Goal: Information Seeking & Learning: Get advice/opinions

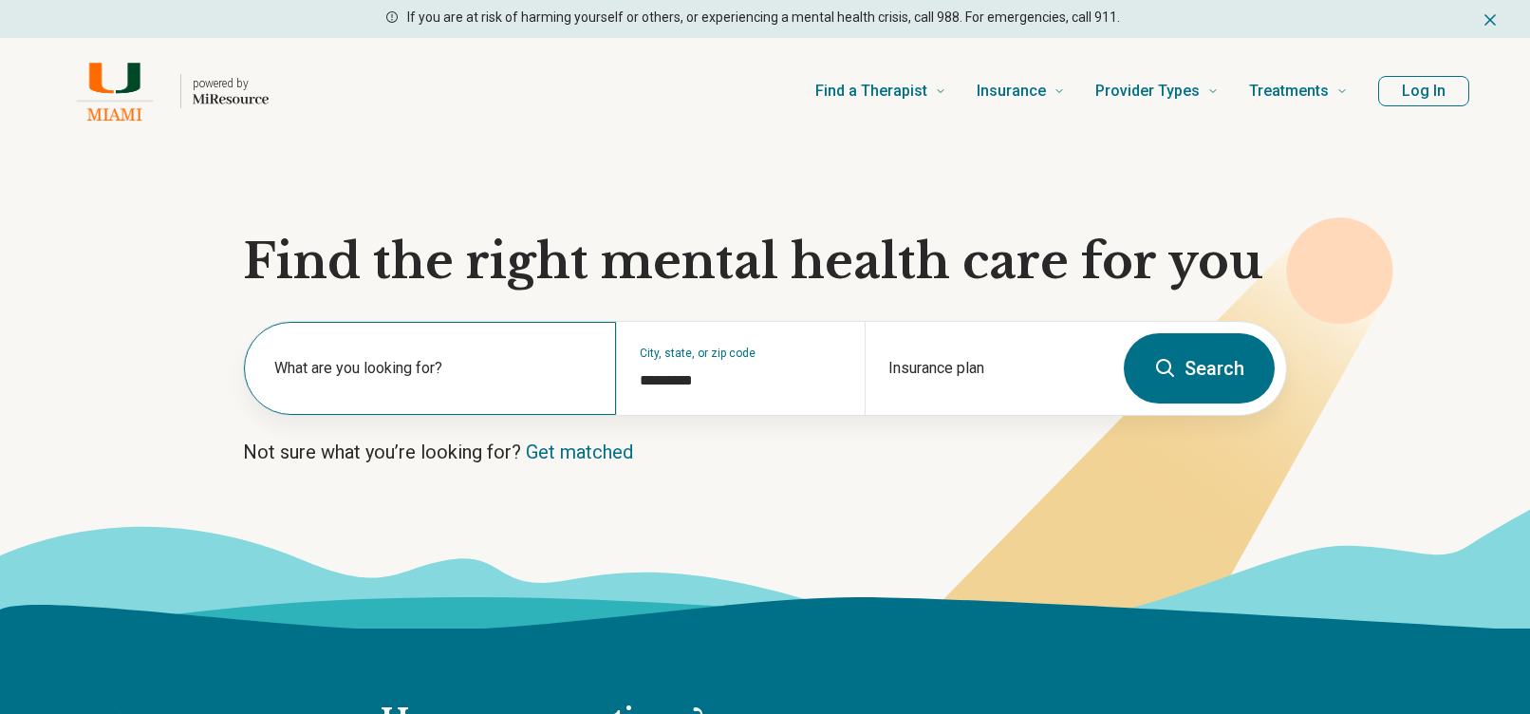
click at [483, 402] on div "What are you looking for?" at bounding box center [430, 368] width 372 height 93
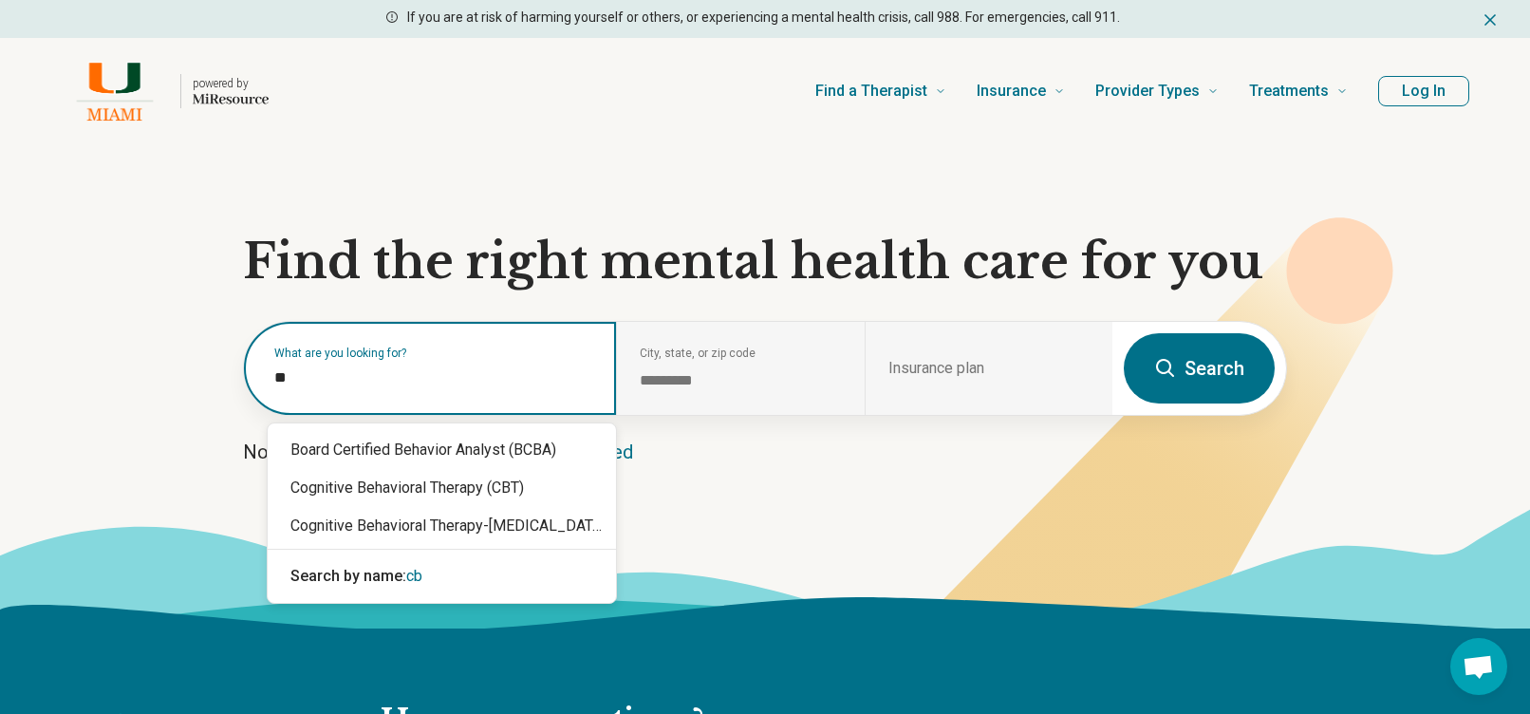
type input "***"
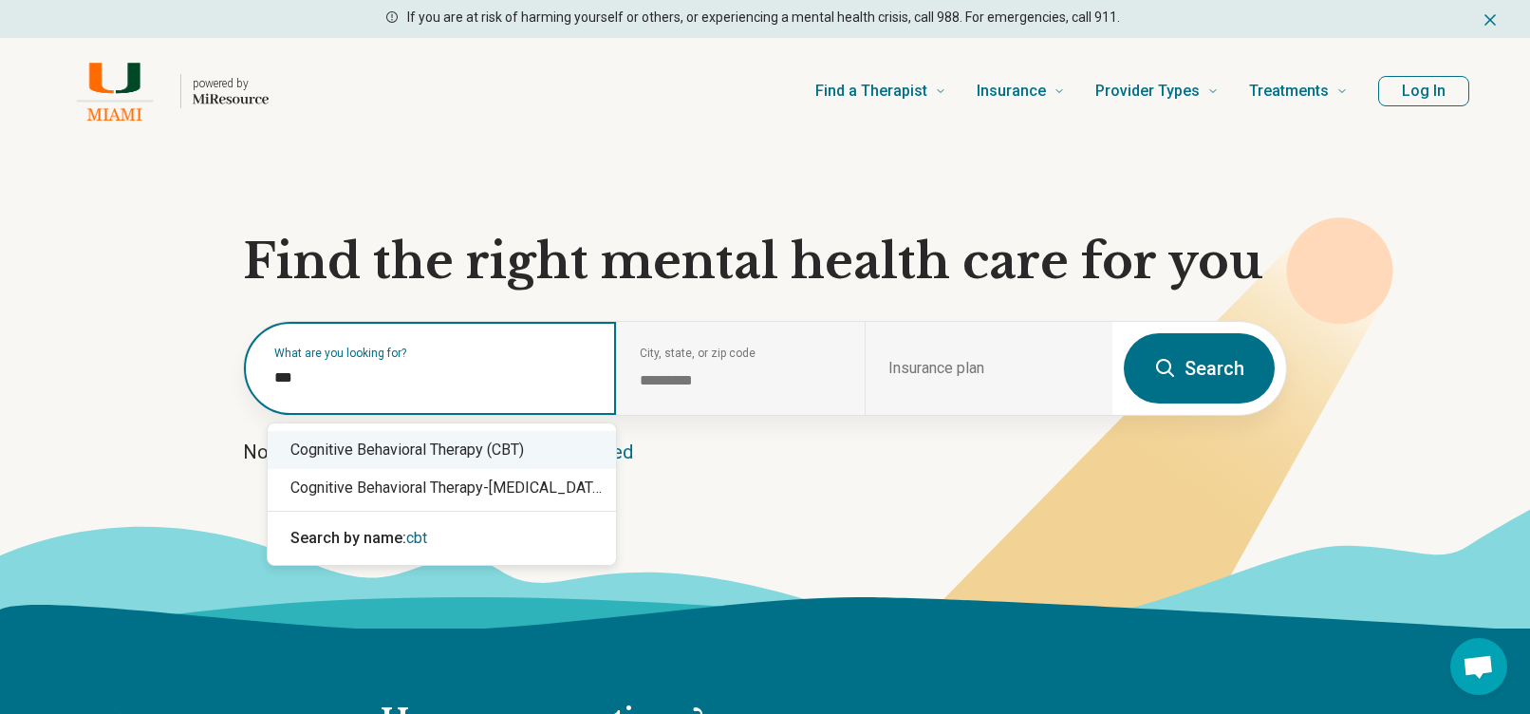
click at [546, 458] on div "Cognitive Behavioral Therapy (CBT)" at bounding box center [442, 450] width 348 height 38
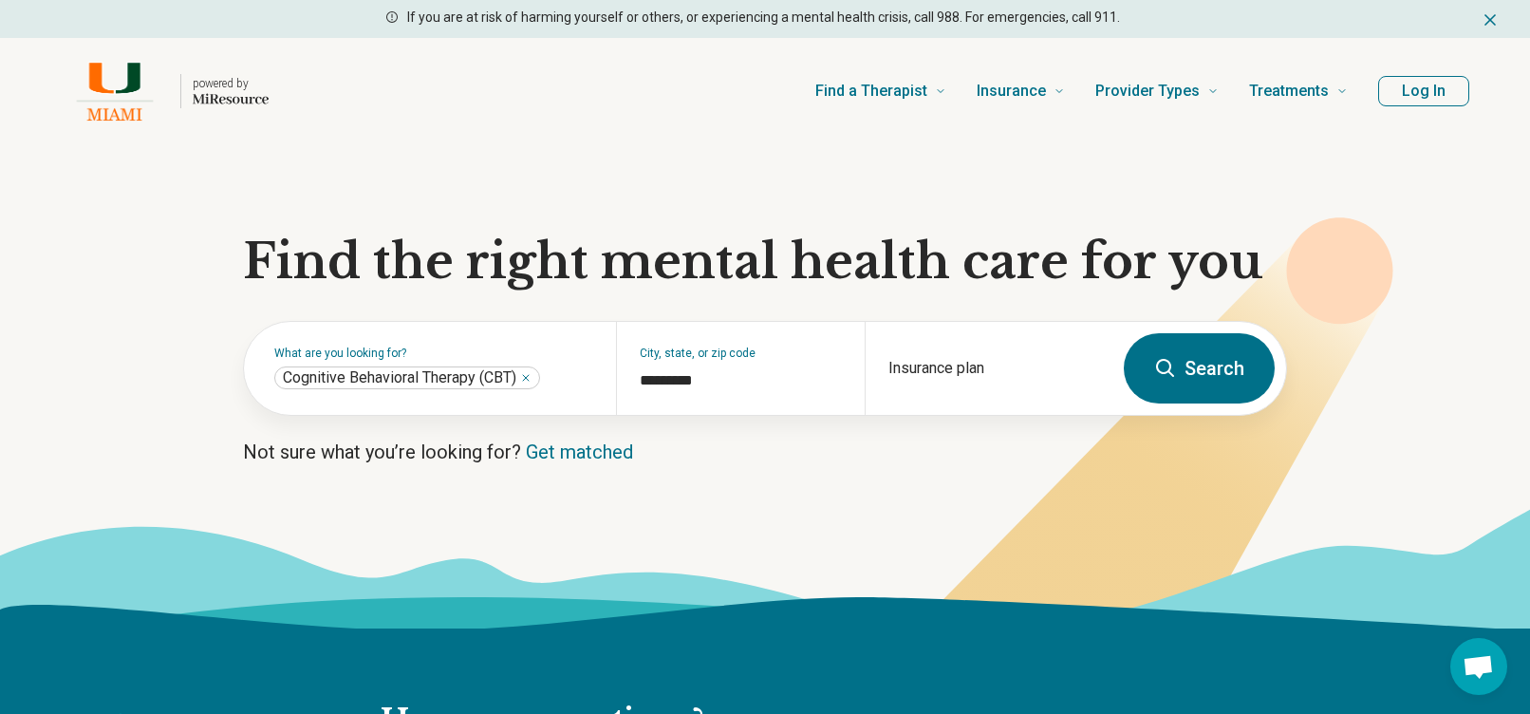
click at [1179, 386] on button "Search" at bounding box center [1199, 368] width 151 height 70
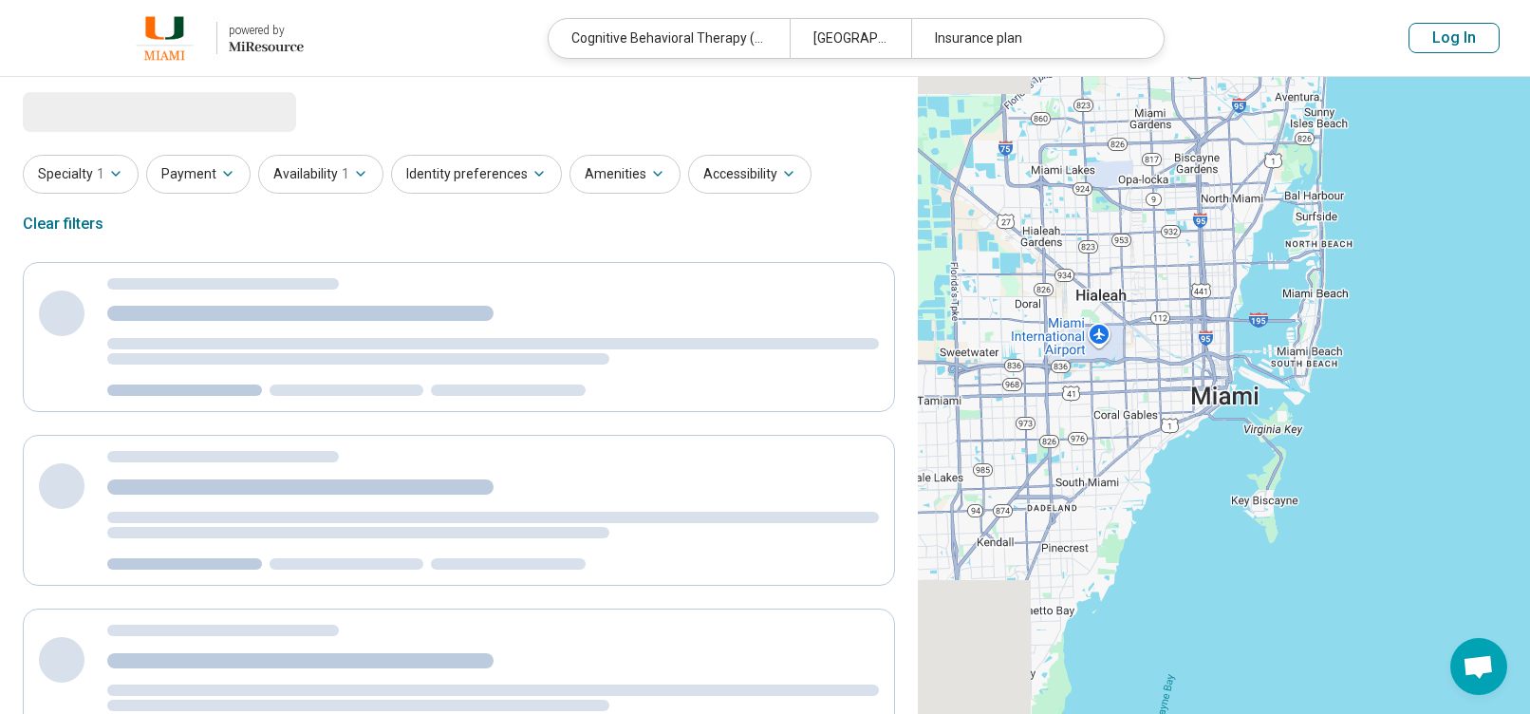
select select "***"
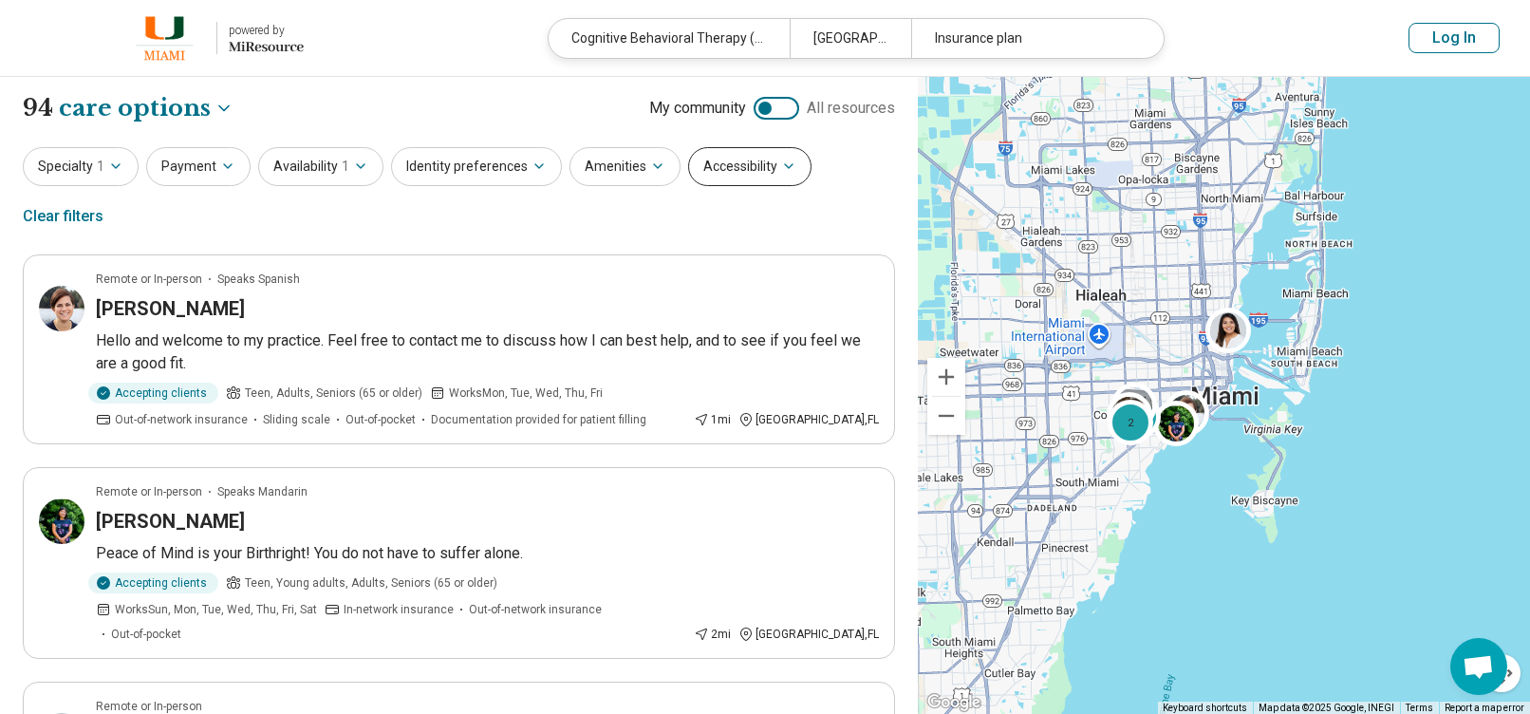
click at [781, 164] on icon "button" at bounding box center [788, 166] width 15 height 15
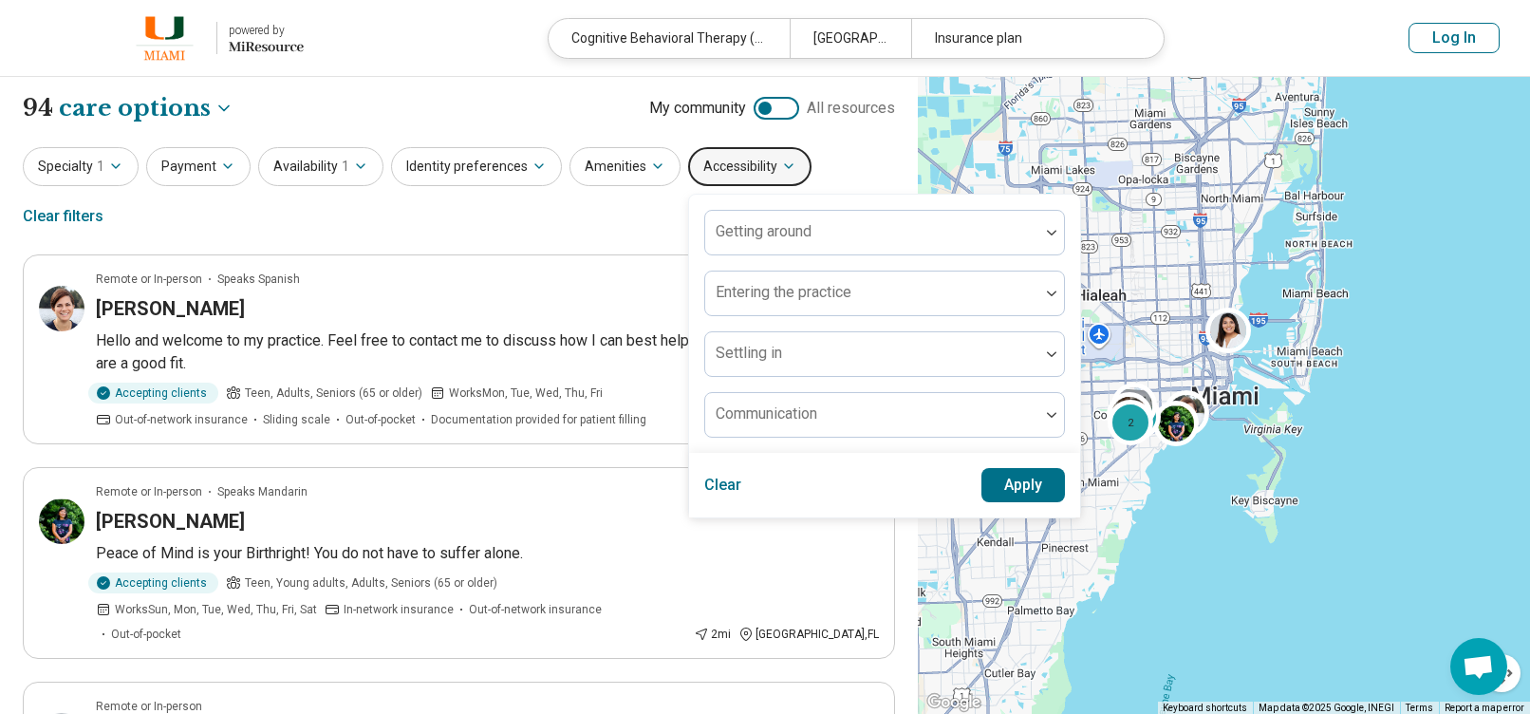
click at [781, 164] on icon "button" at bounding box center [788, 166] width 15 height 15
click at [128, 168] on button "Specialty 1" at bounding box center [81, 166] width 116 height 39
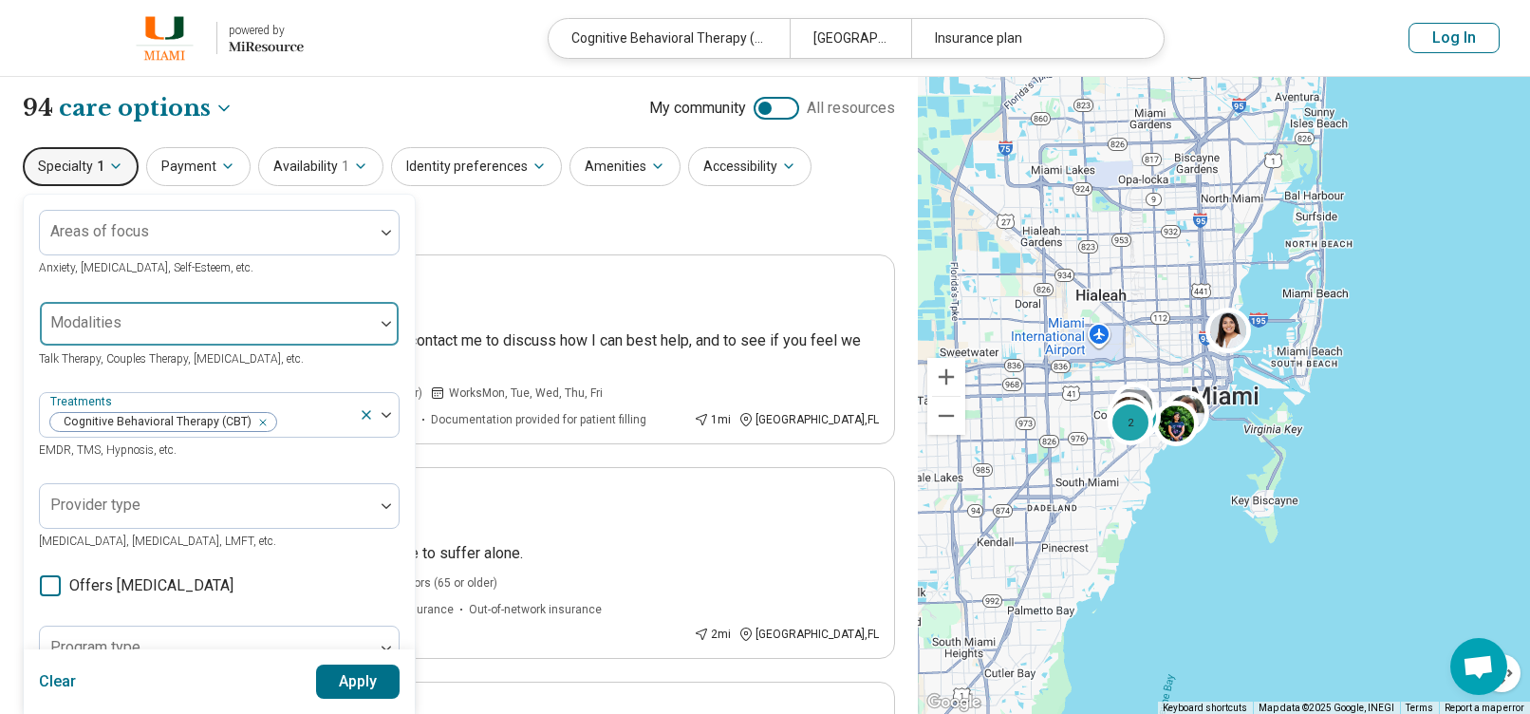
click at [146, 336] on div at bounding box center [206, 331] width 319 height 27
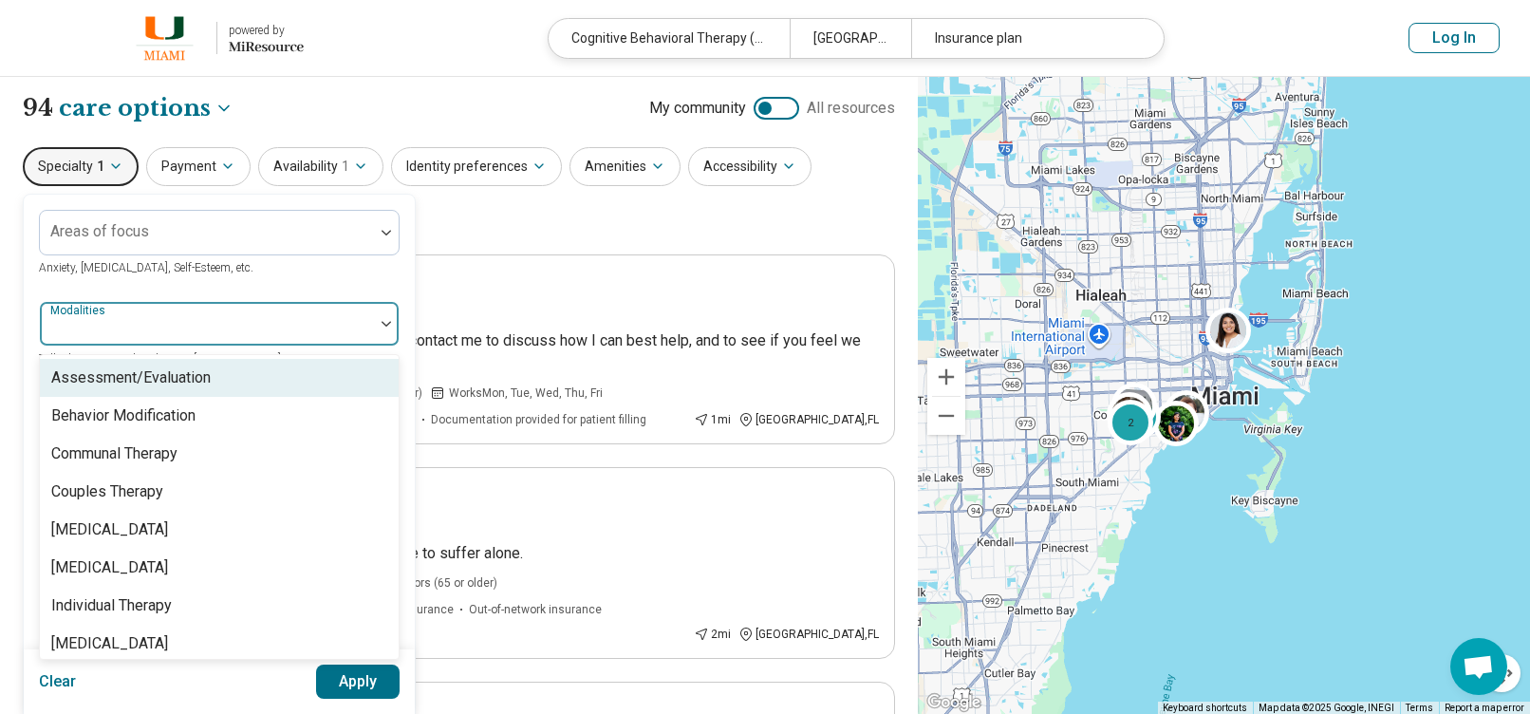
click at [146, 336] on div at bounding box center [206, 331] width 319 height 27
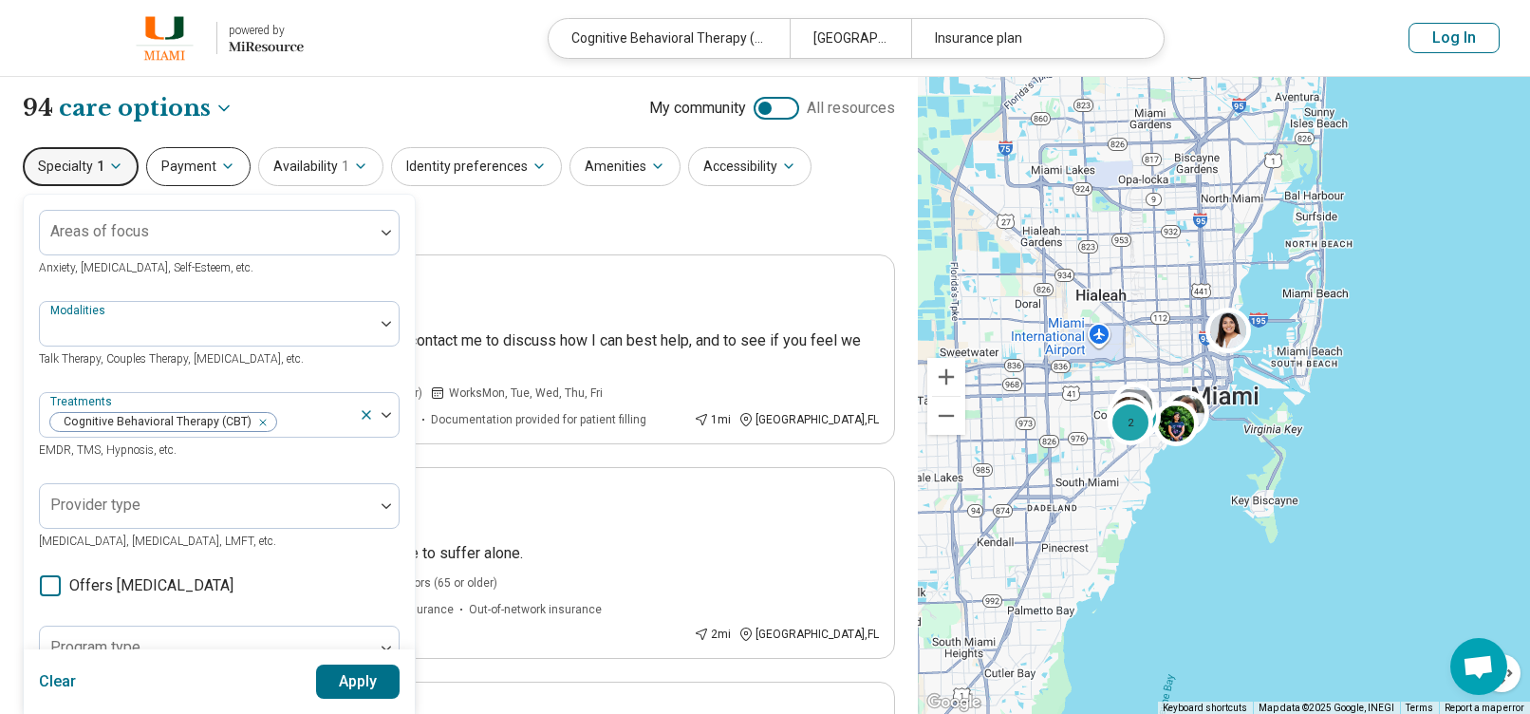
click at [220, 174] on icon "button" at bounding box center [227, 166] width 15 height 15
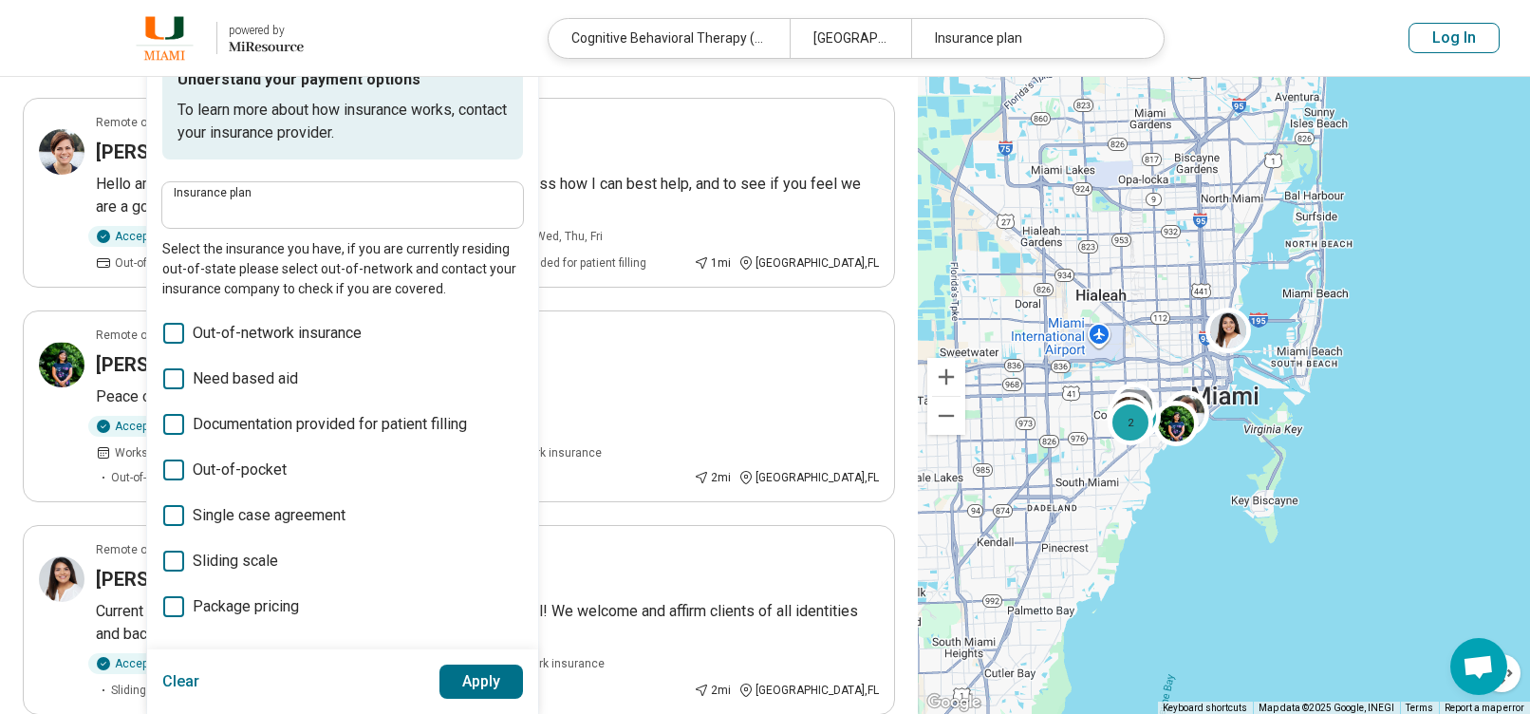
scroll to position [190, 0]
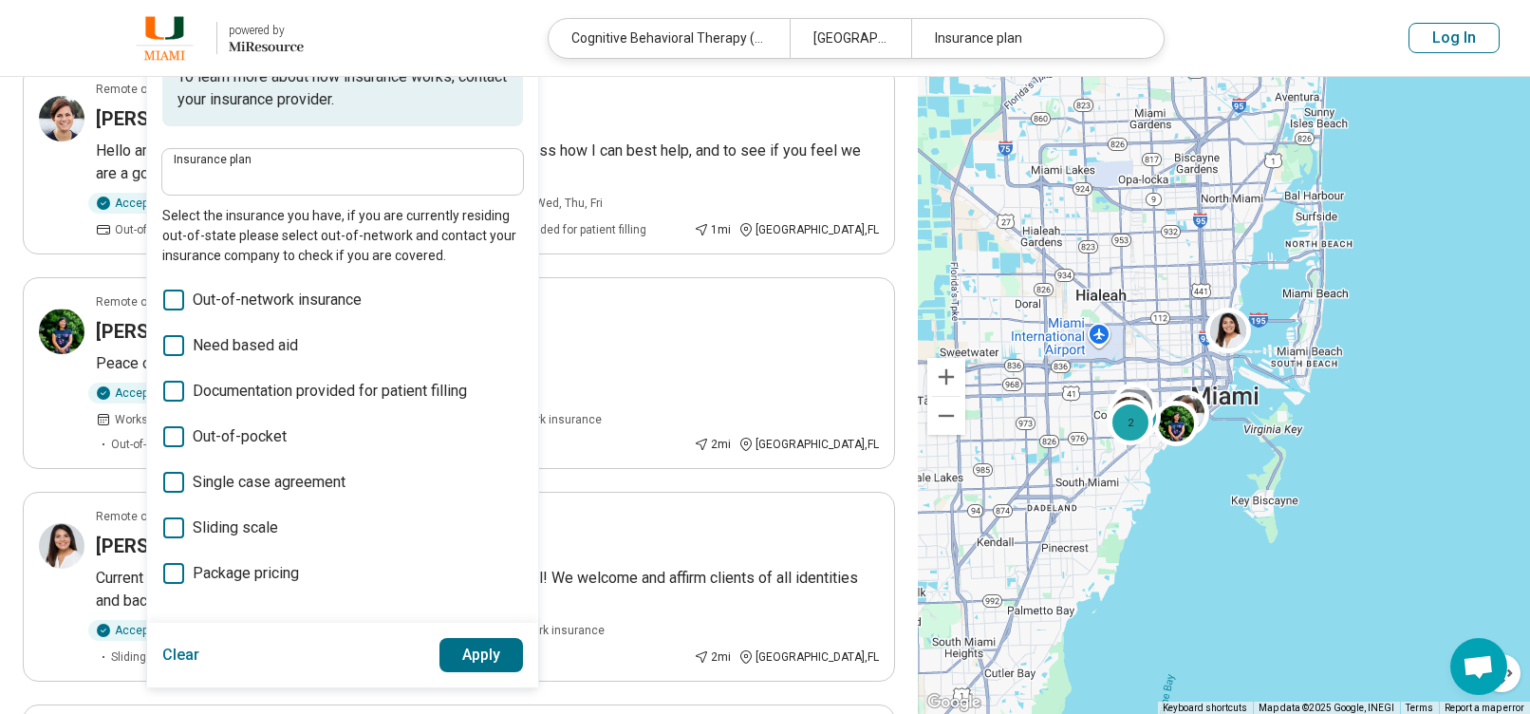
click at [236, 432] on span "Out-of-pocket" at bounding box center [240, 436] width 94 height 23
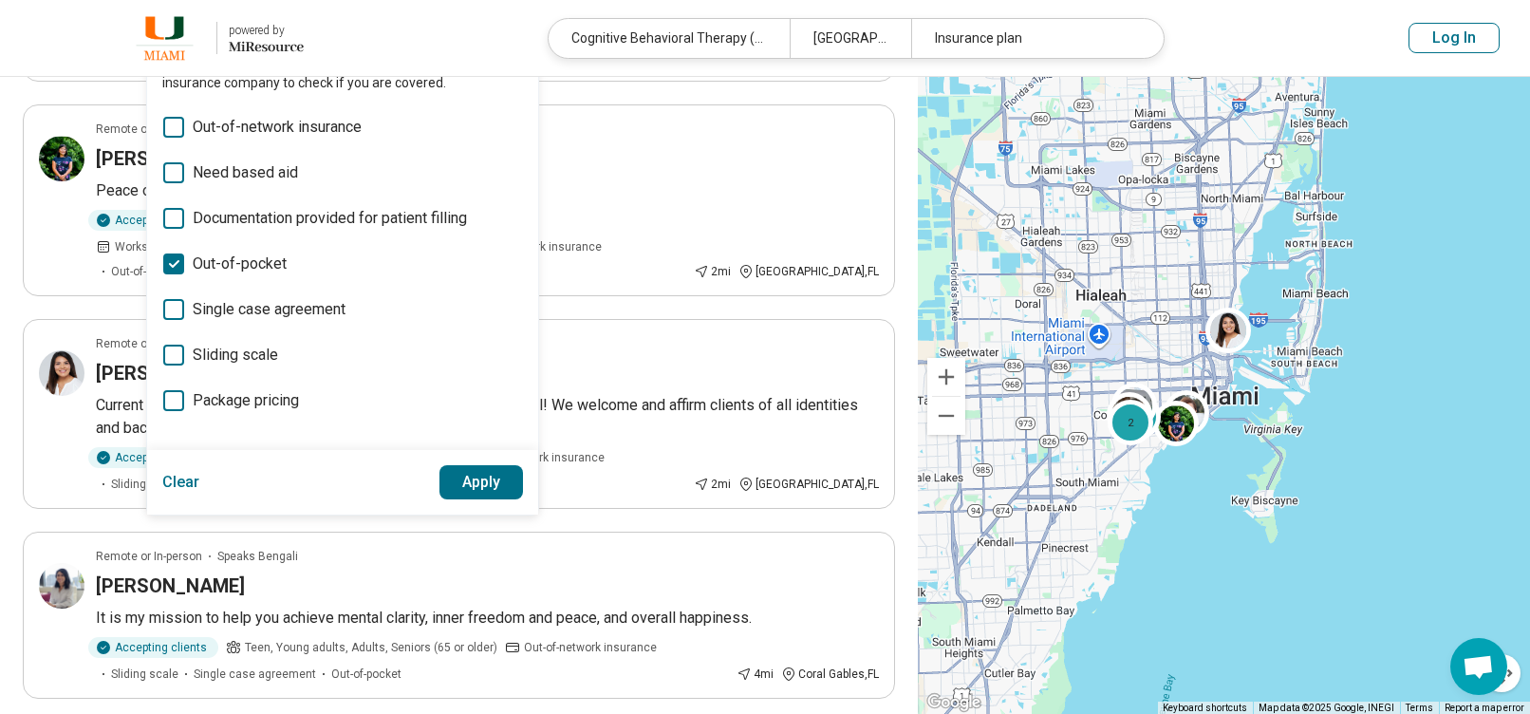
scroll to position [380, 0]
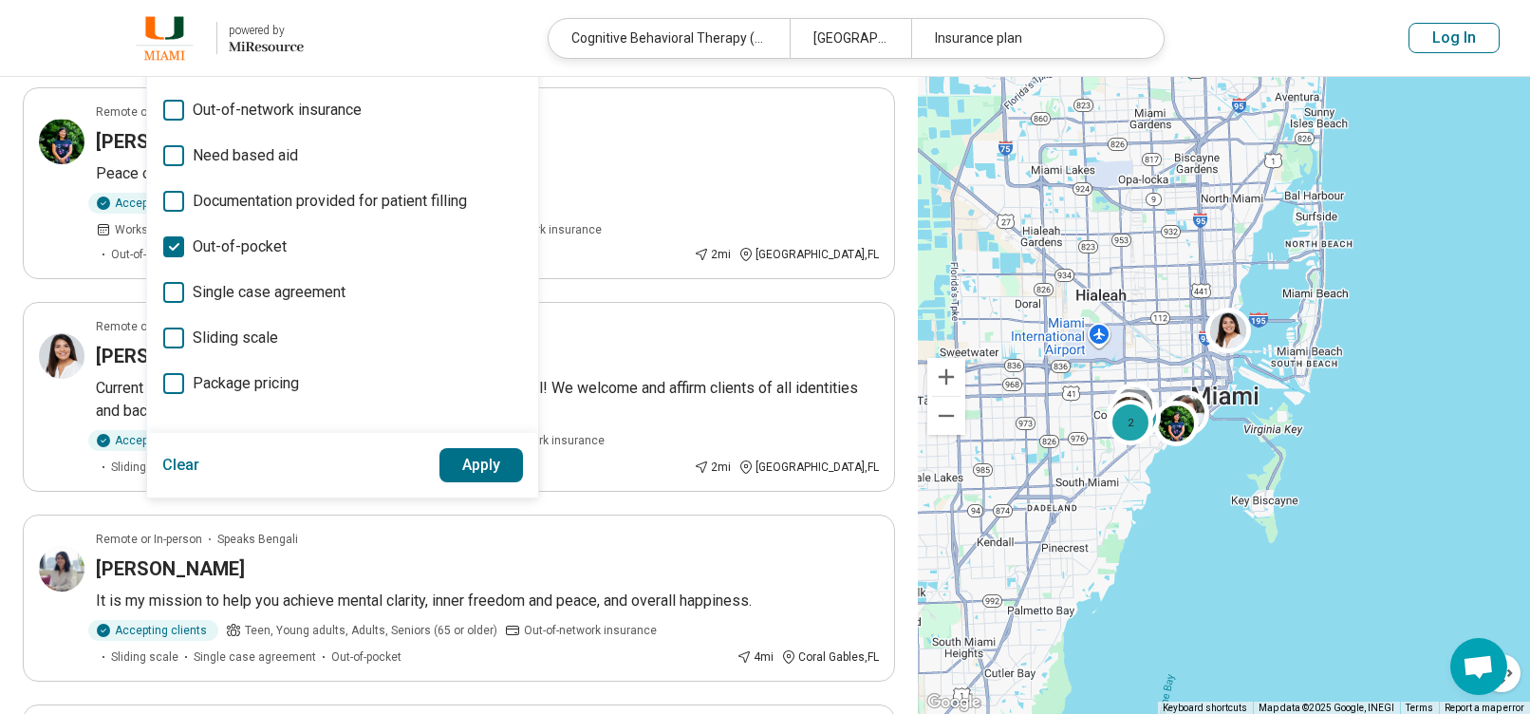
click at [262, 390] on span "Package pricing" at bounding box center [246, 383] width 106 height 23
click at [459, 468] on button "Apply" at bounding box center [482, 465] width 84 height 34
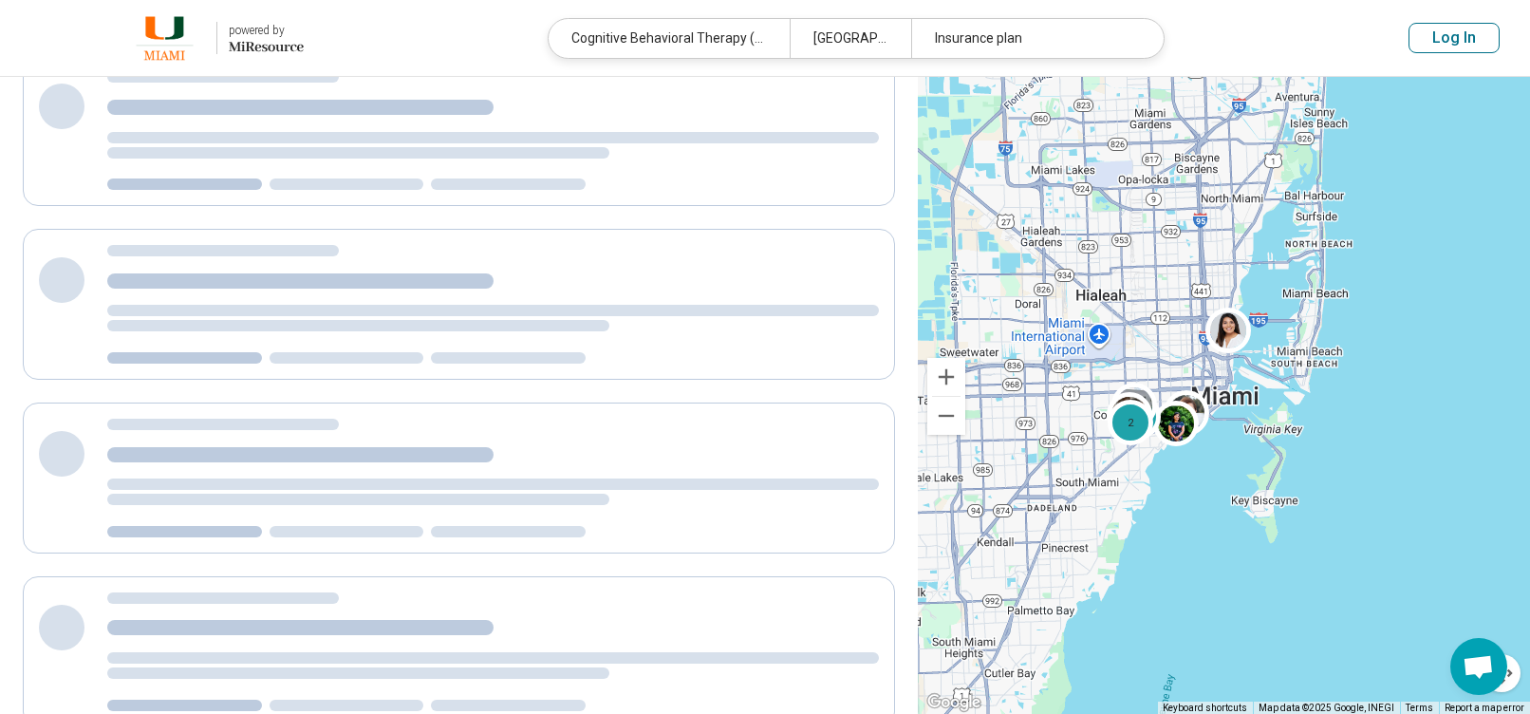
scroll to position [0, 0]
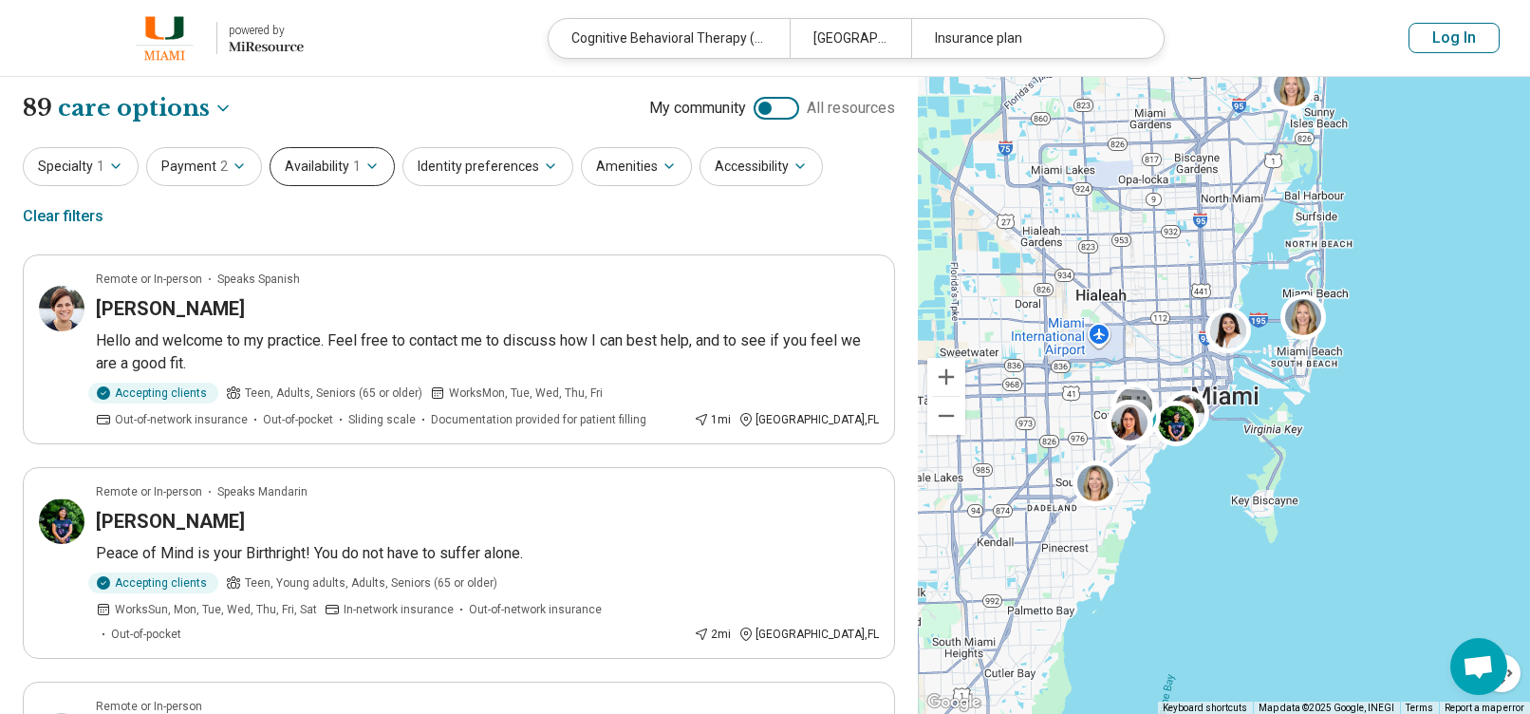
click at [372, 169] on icon "button" at bounding box center [372, 166] width 15 height 15
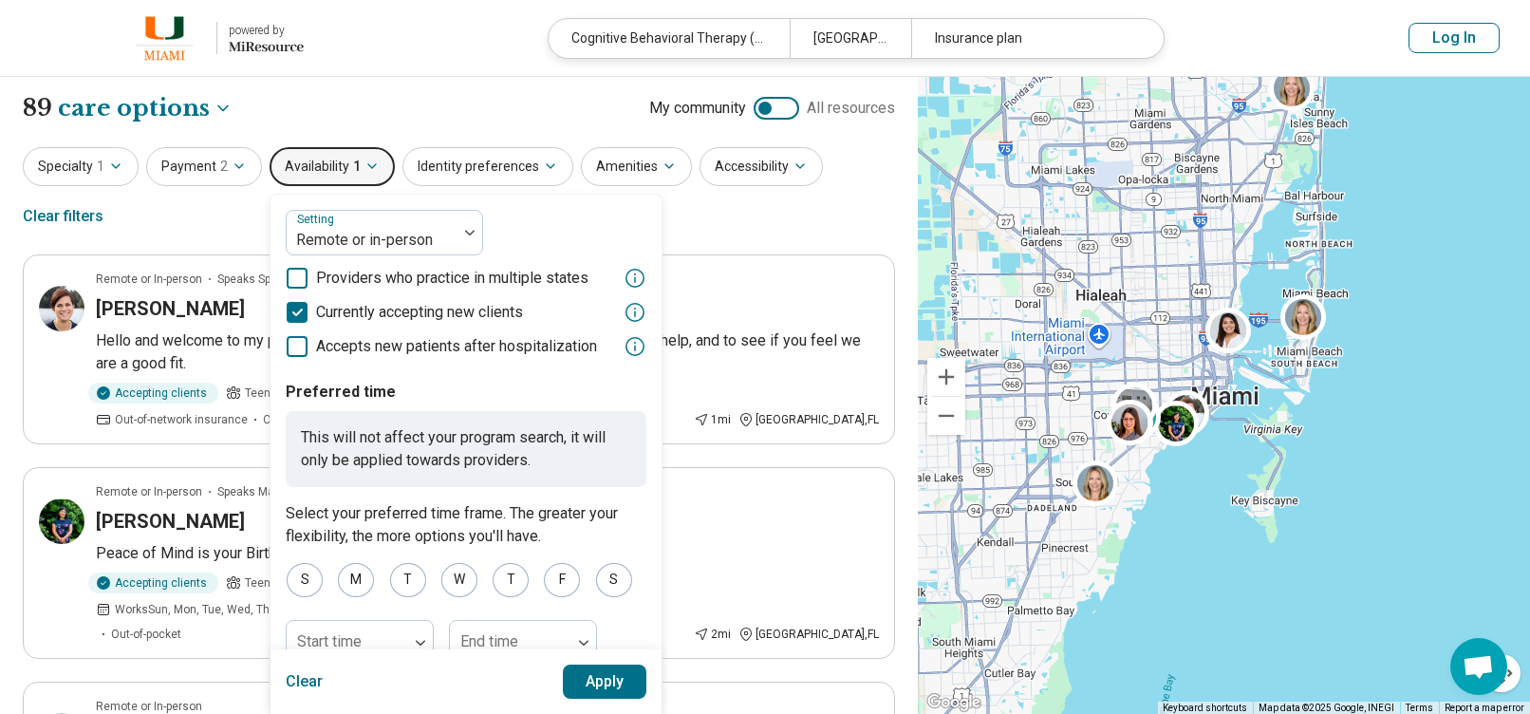
click at [375, 174] on button "Availability 1" at bounding box center [332, 166] width 125 height 39
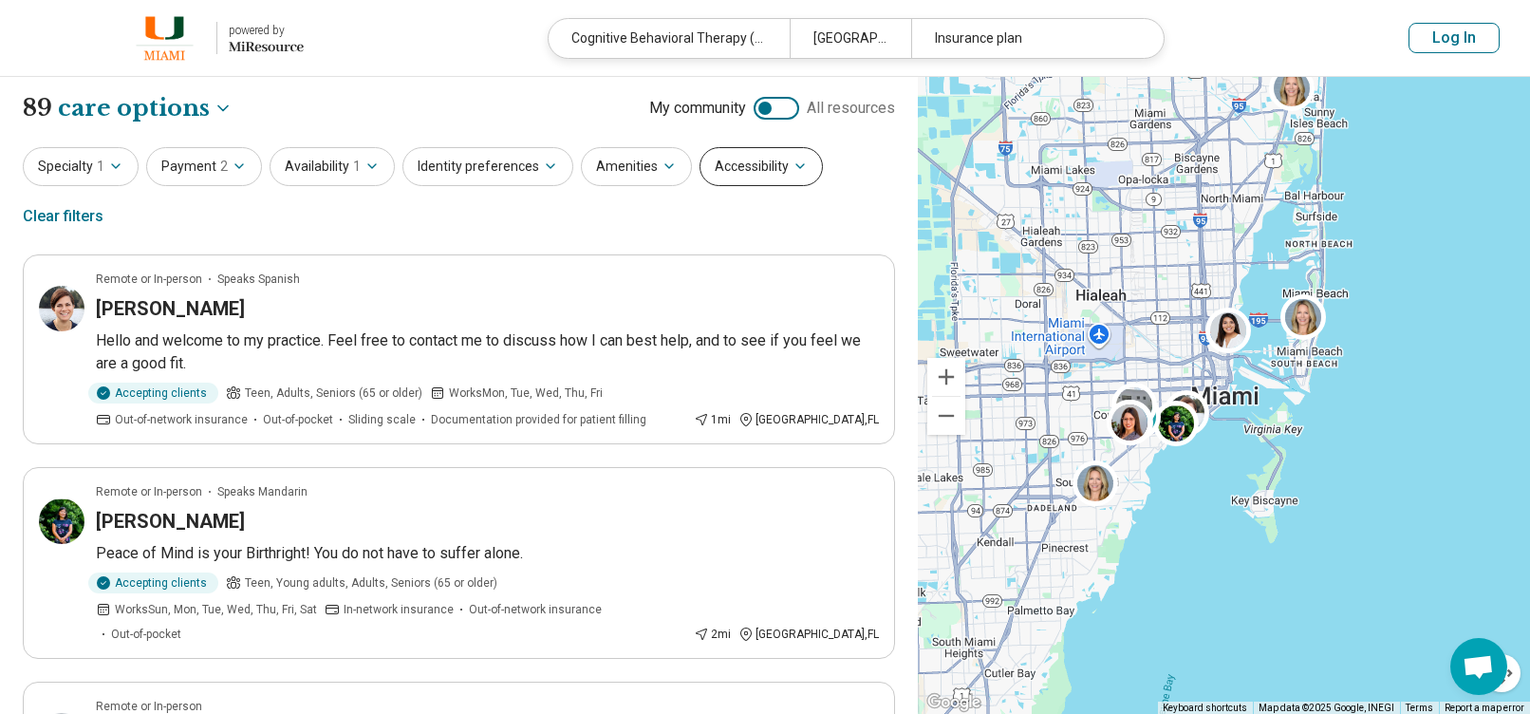
click at [768, 161] on button "Accessibility" at bounding box center [761, 166] width 123 height 39
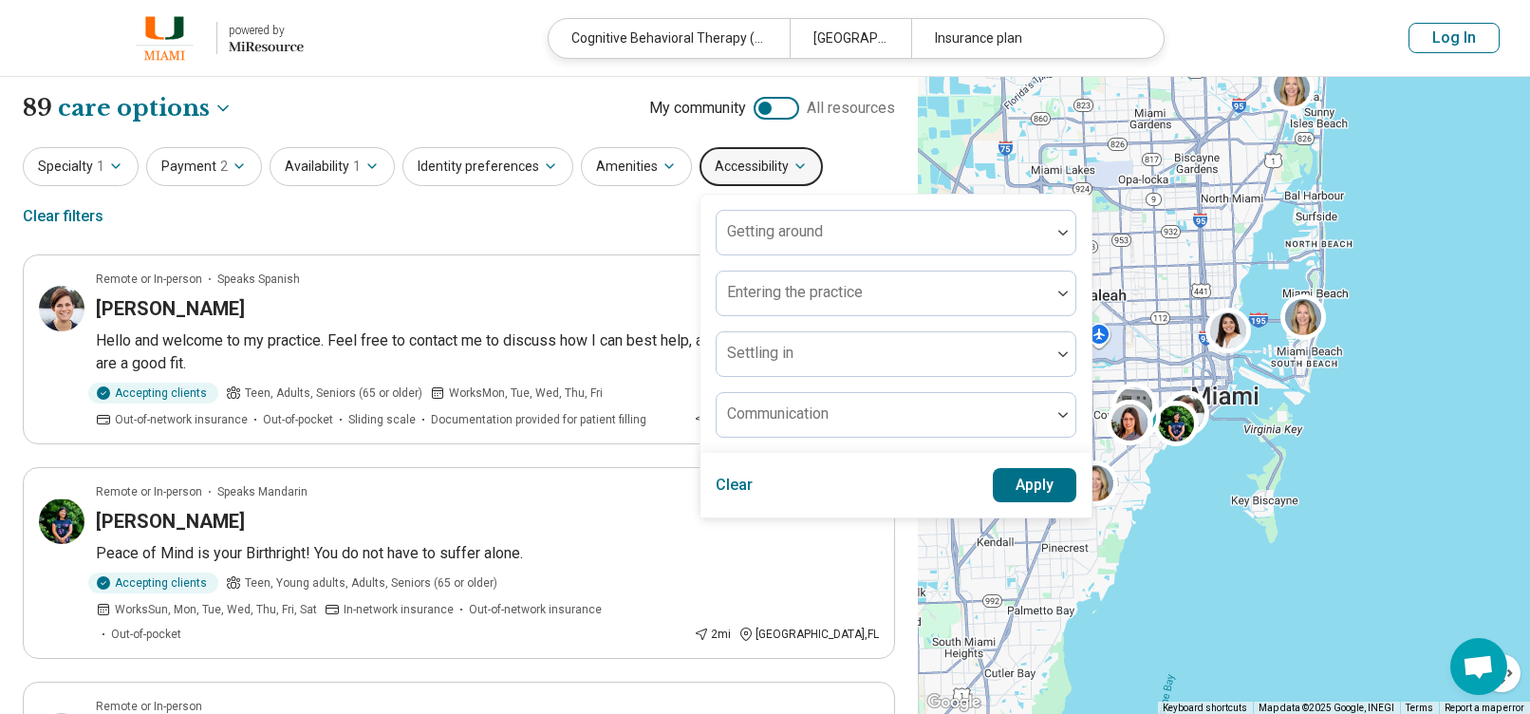
click at [630, 228] on div "Specialty 1 Payment 2 Availability 1 Identity preferences Amenities Accessibili…" at bounding box center [459, 193] width 872 height 92
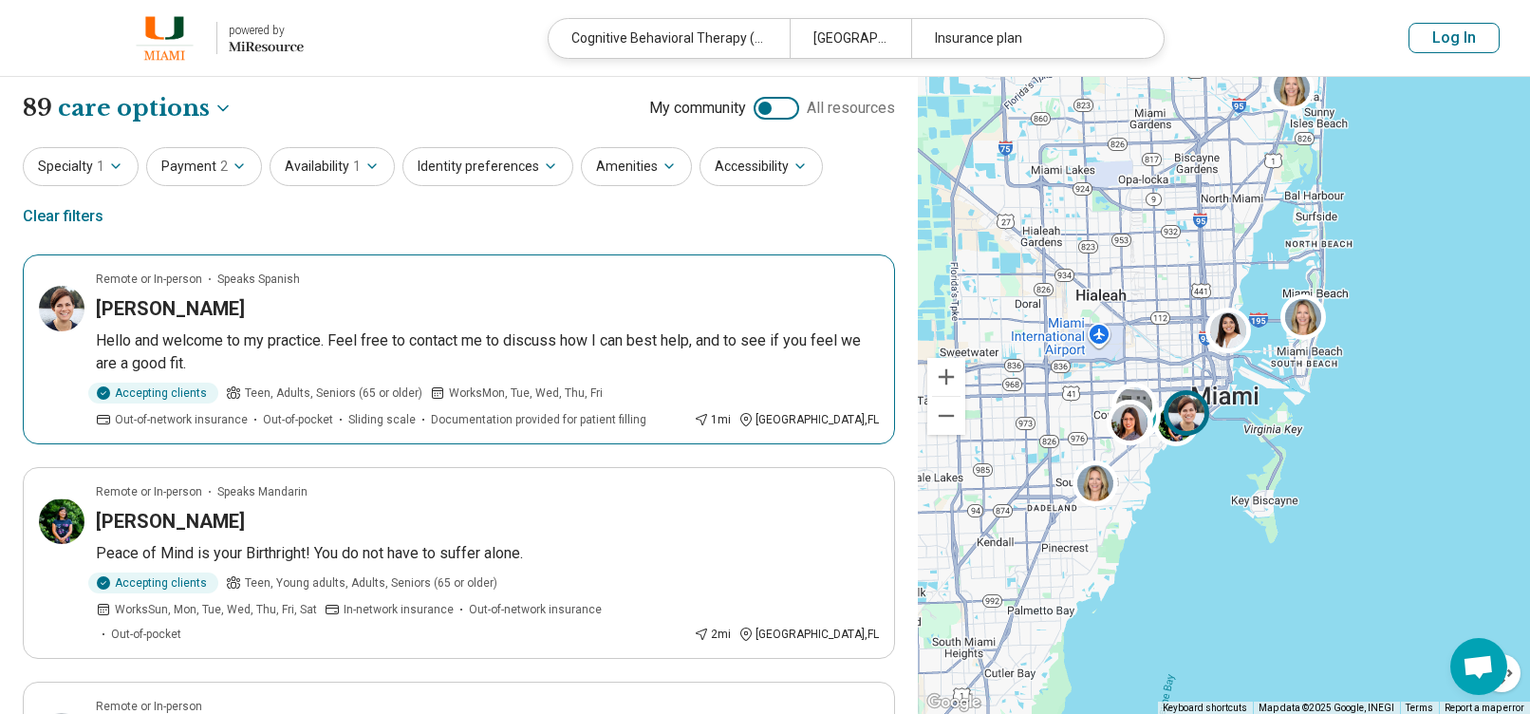
click at [466, 360] on p "Hello and welcome to my practice. Feel free to contact me to discuss how I can …" at bounding box center [487, 352] width 783 height 46
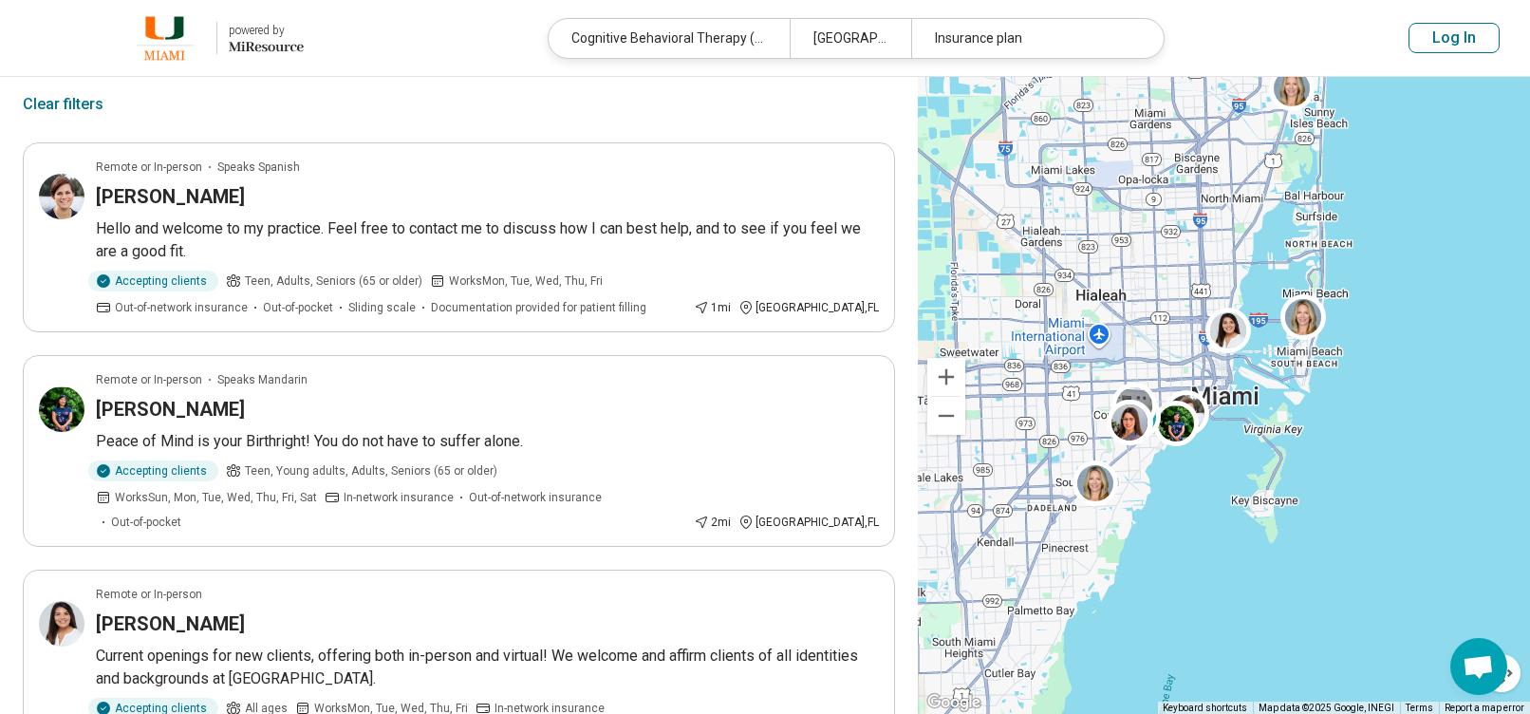
scroll to position [285, 0]
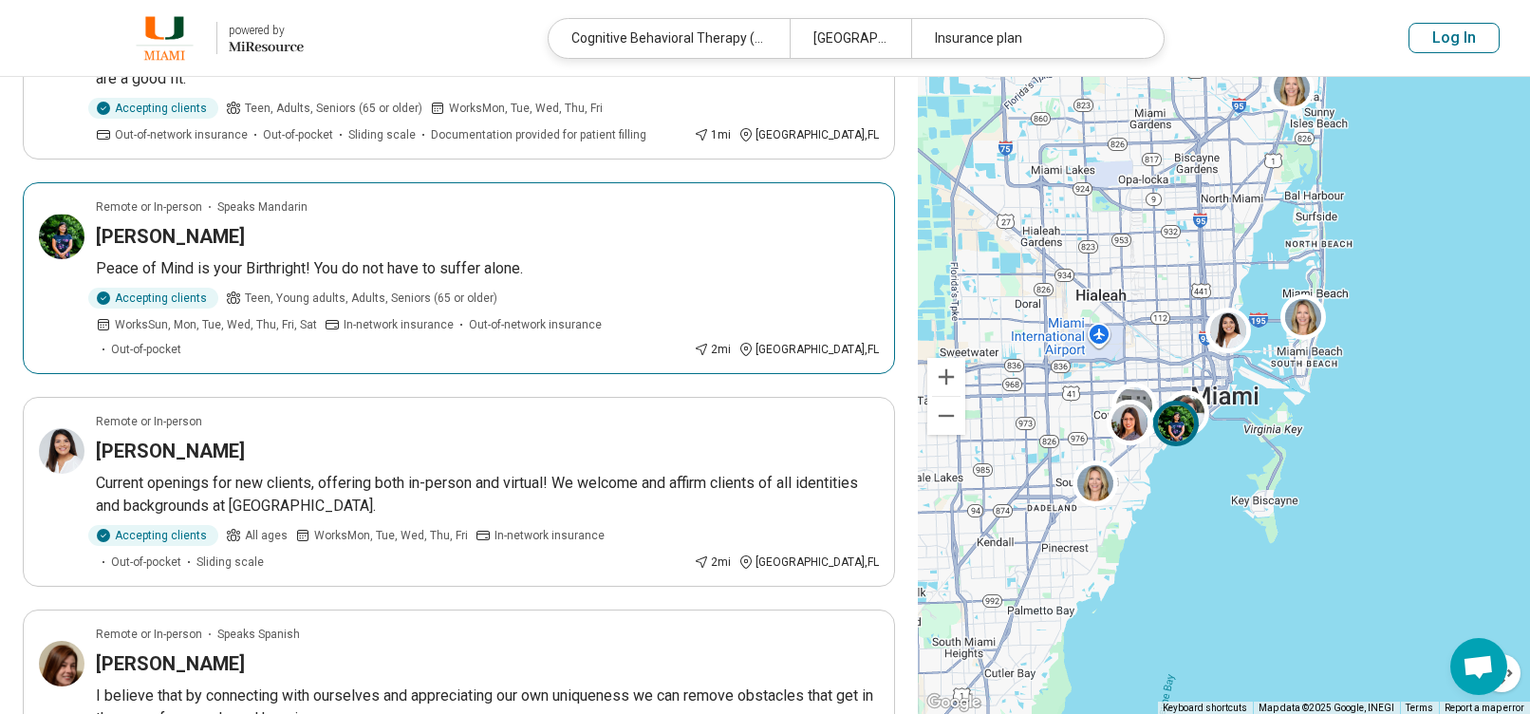
click at [314, 235] on div "Yi Duan Low" at bounding box center [487, 236] width 783 height 27
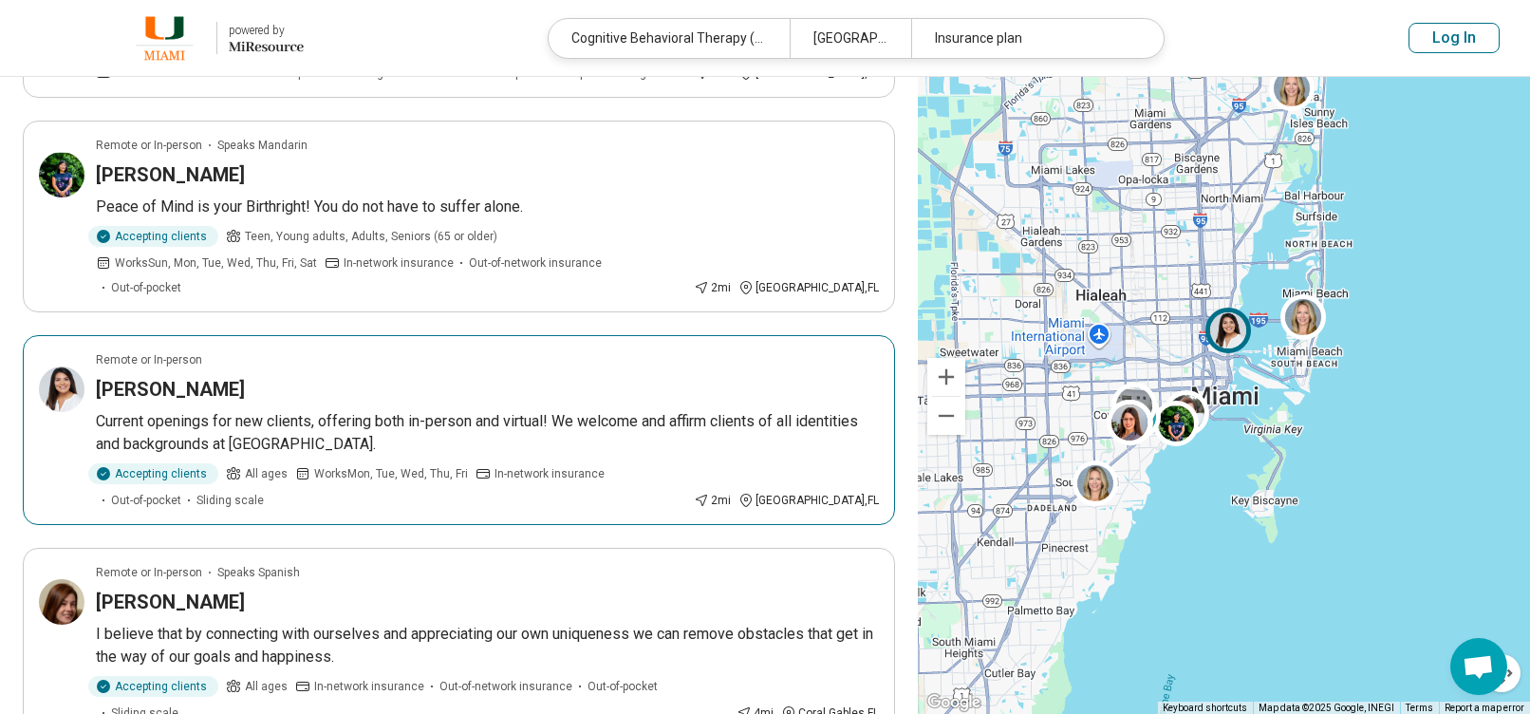
scroll to position [380, 0]
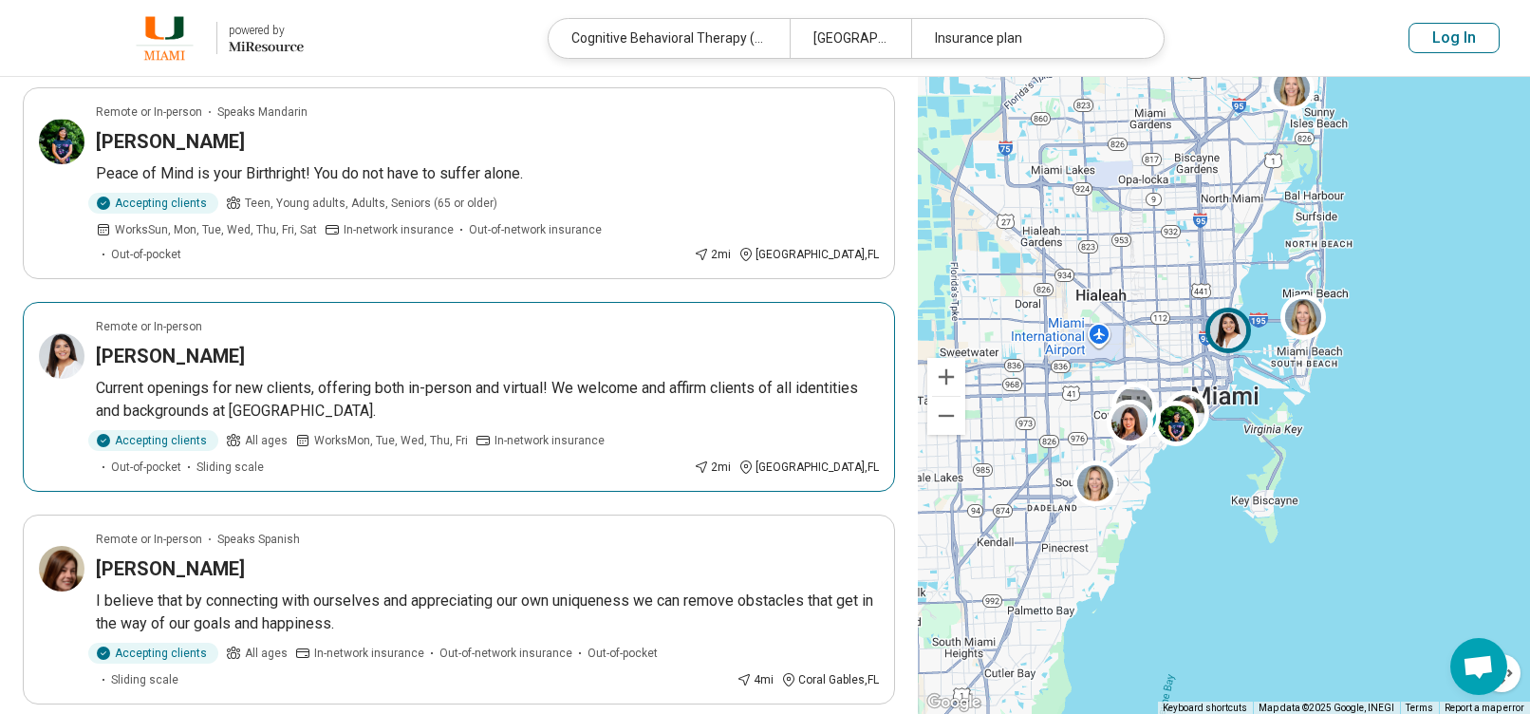
click at [432, 343] on div "Jessica Collins" at bounding box center [487, 356] width 783 height 27
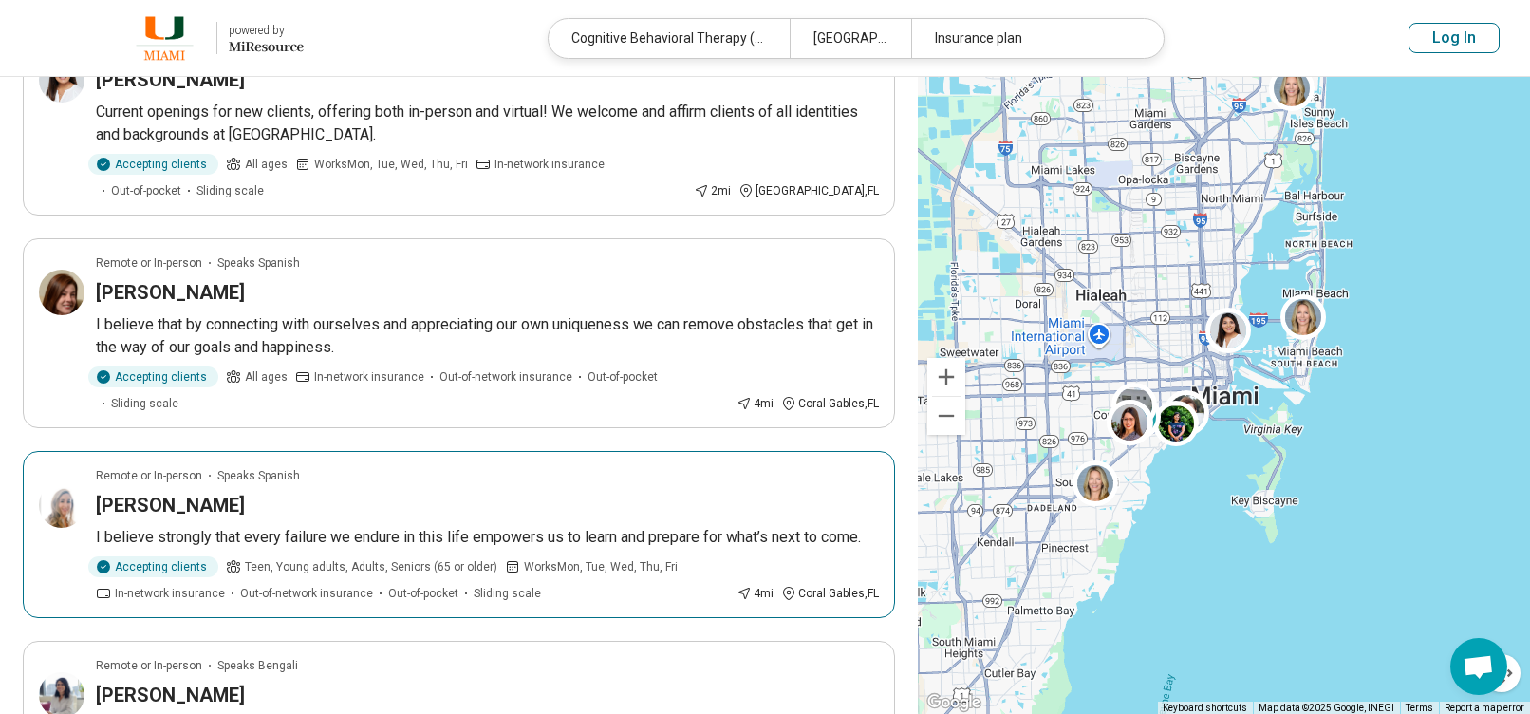
scroll to position [664, 0]
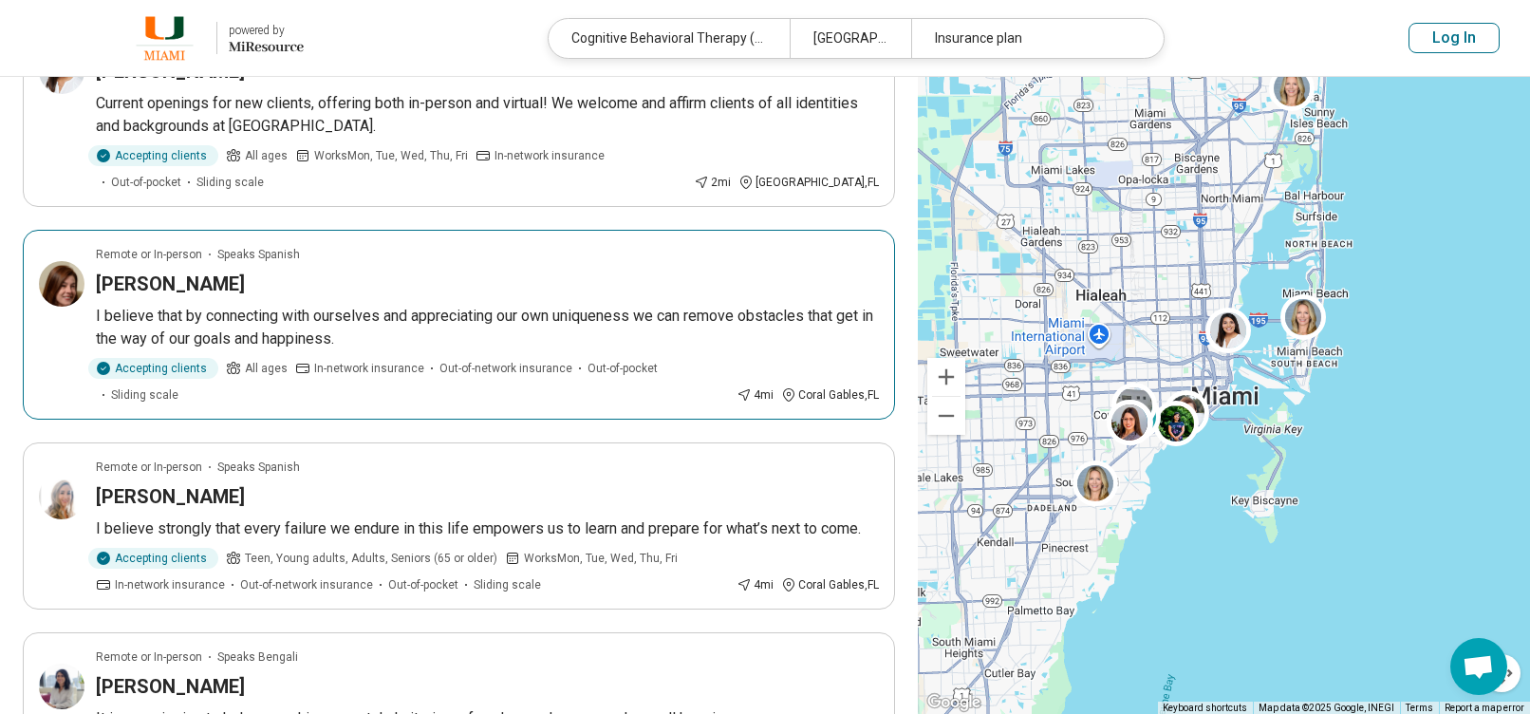
click at [310, 249] on article "Remote or In-person Speaks Spanish Stephanie Gosset I believe that by connectin…" at bounding box center [459, 325] width 872 height 190
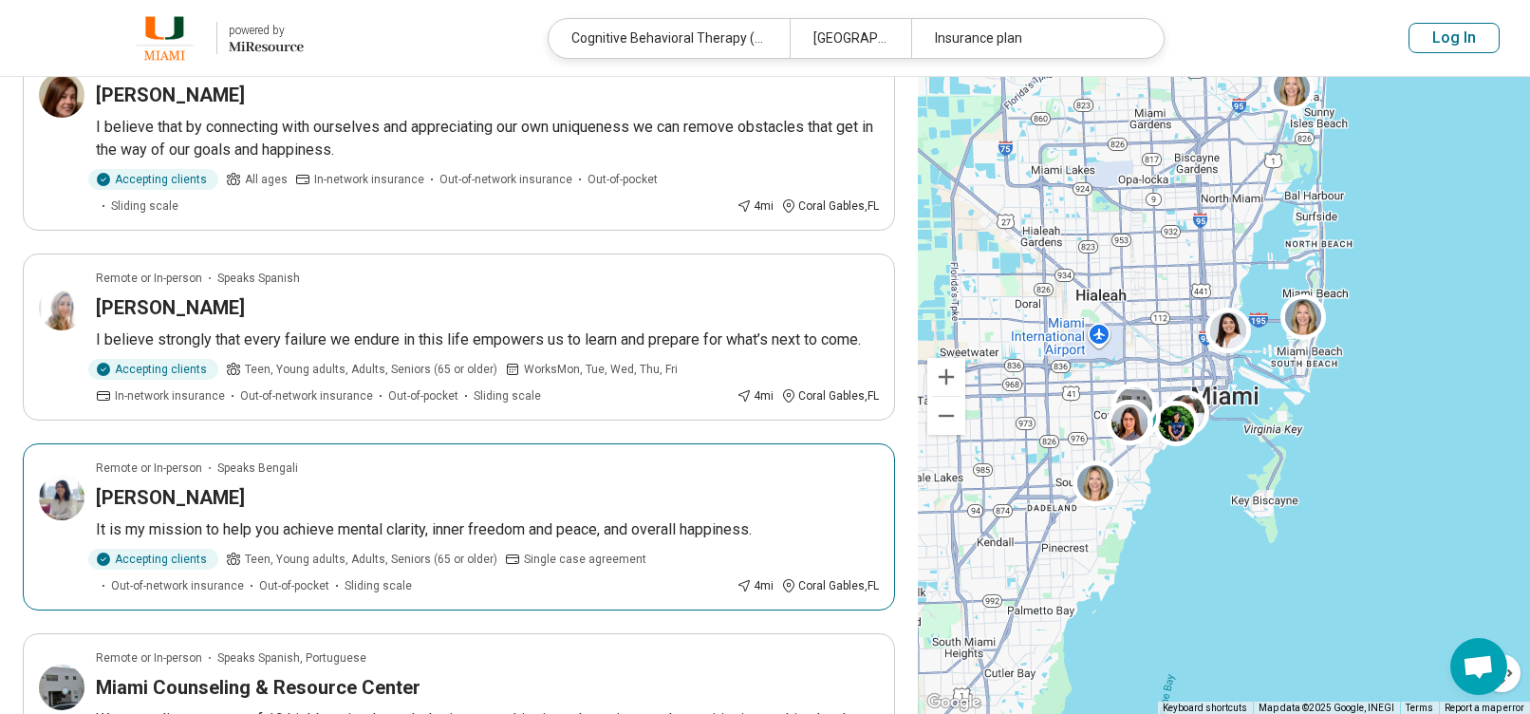
scroll to position [854, 0]
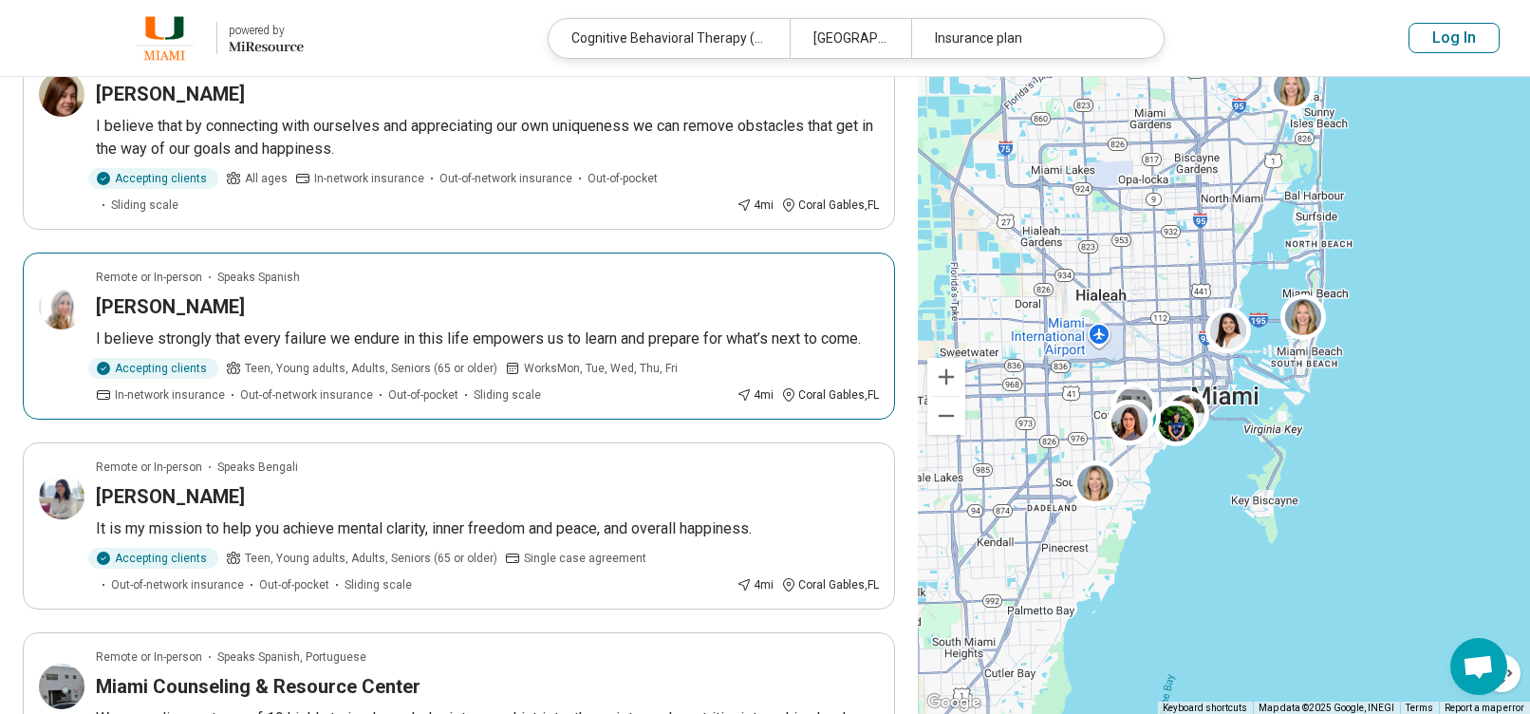
click at [353, 293] on div "Tiffany Perez" at bounding box center [487, 306] width 783 height 27
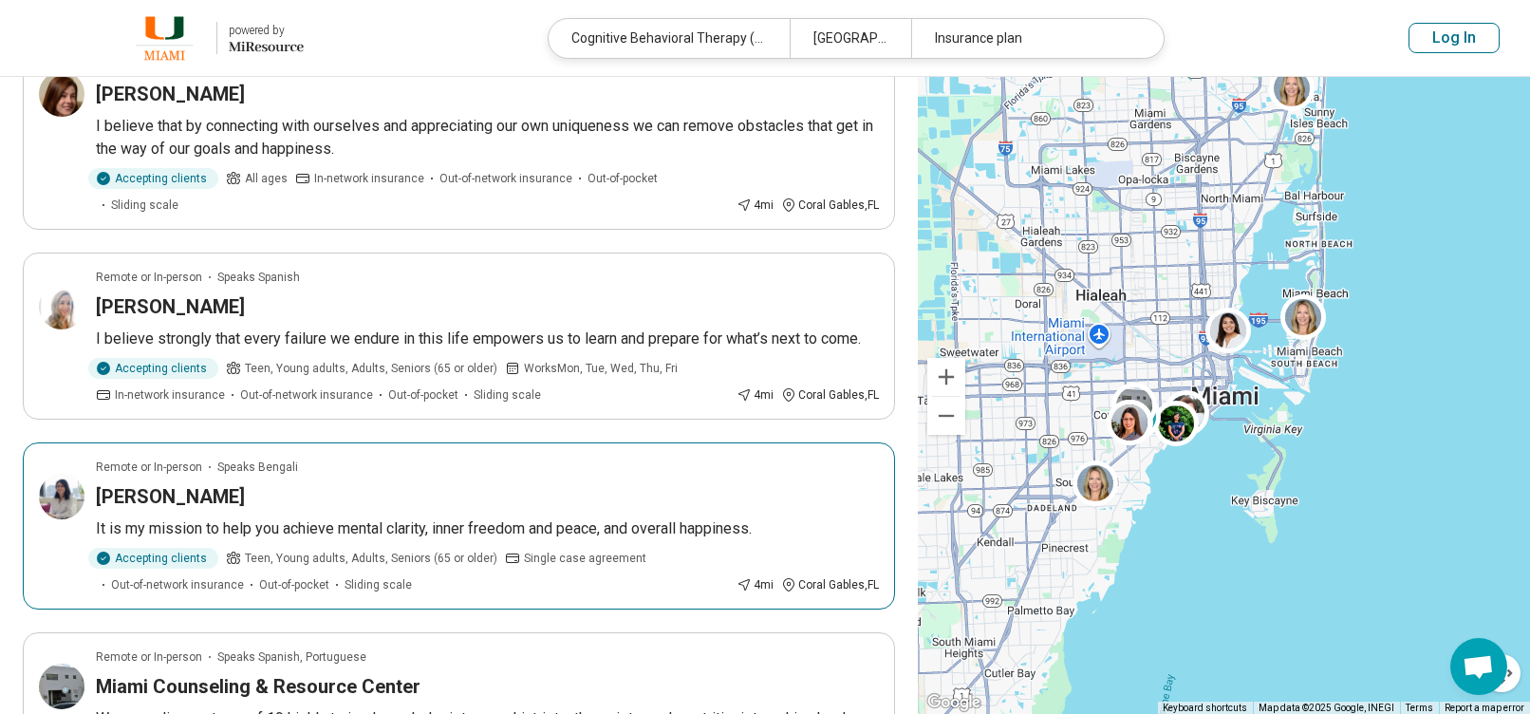
scroll to position [949, 0]
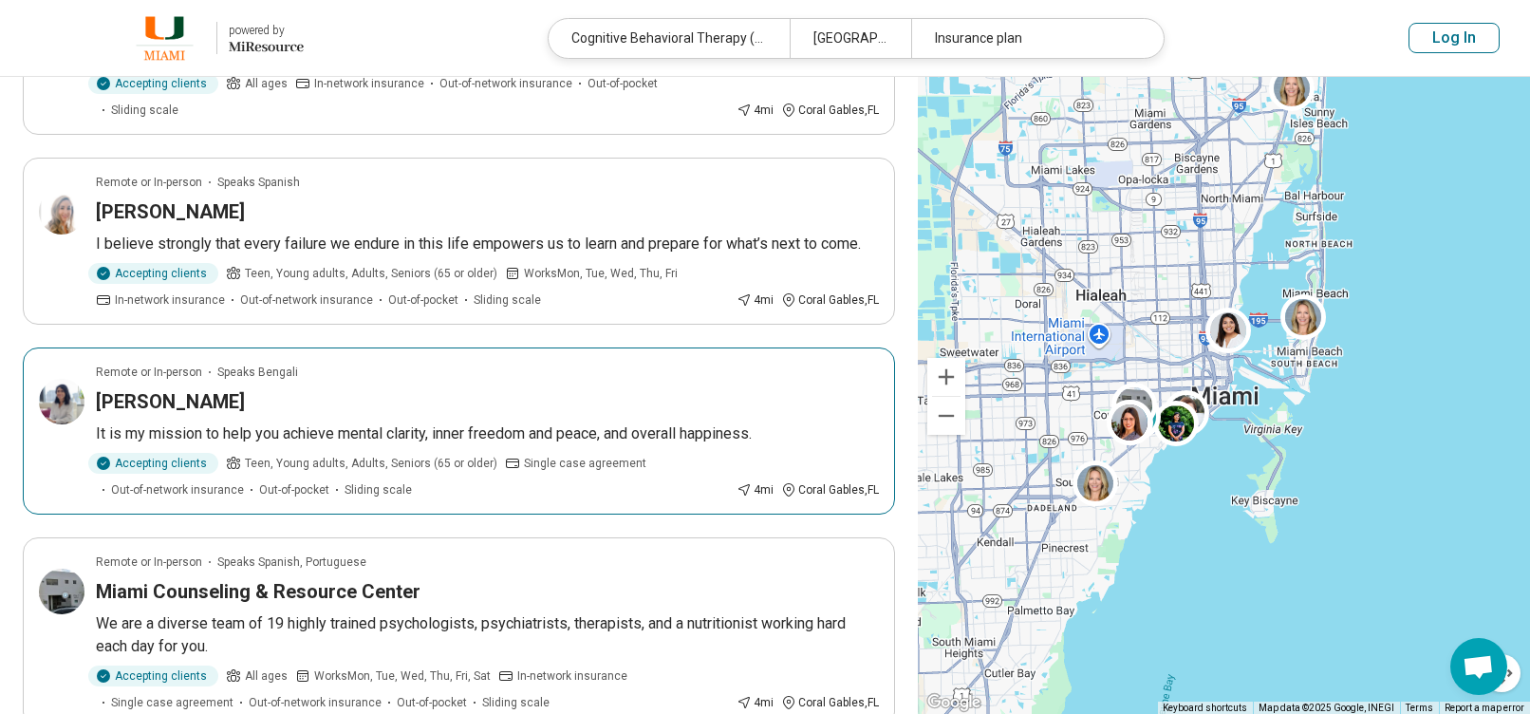
click at [381, 388] on div "Shumaia Rahman" at bounding box center [487, 401] width 783 height 27
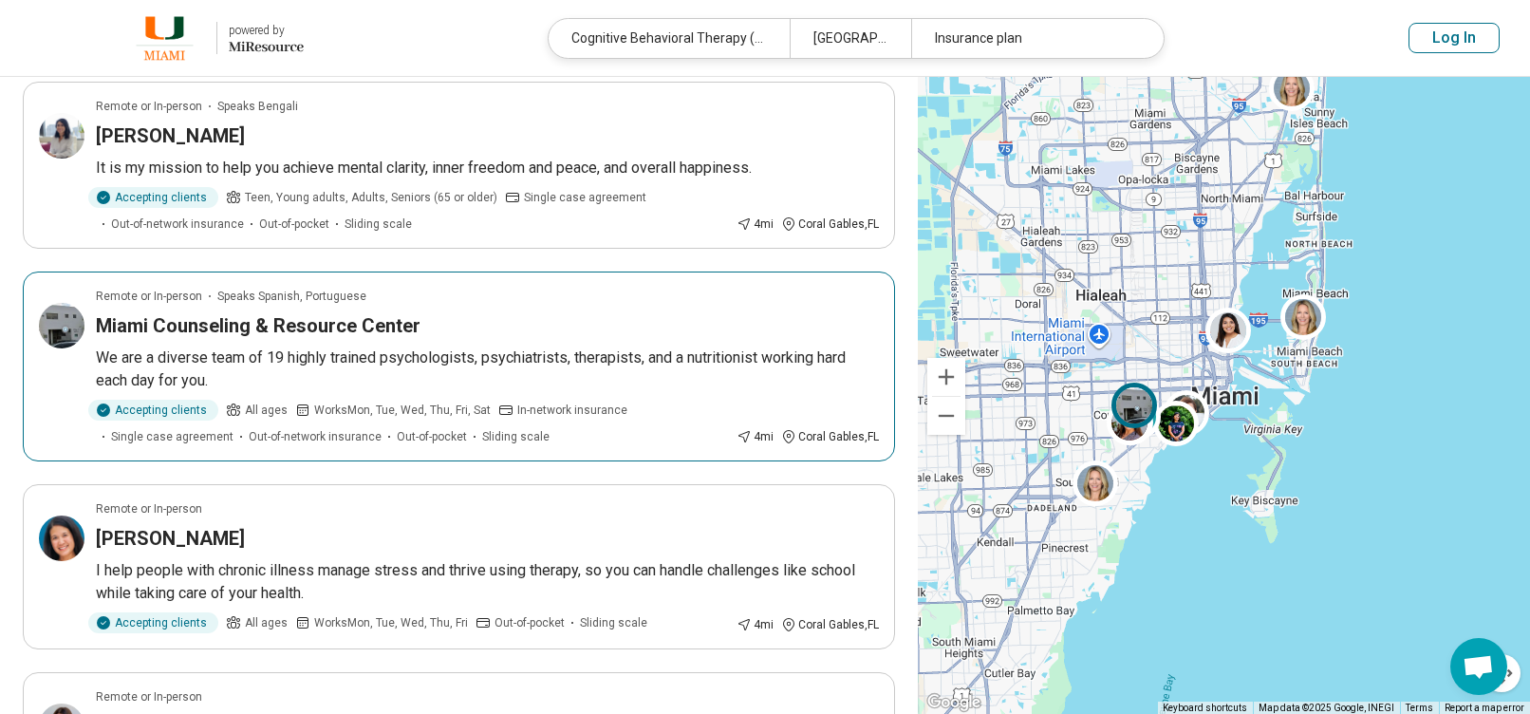
scroll to position [1234, 0]
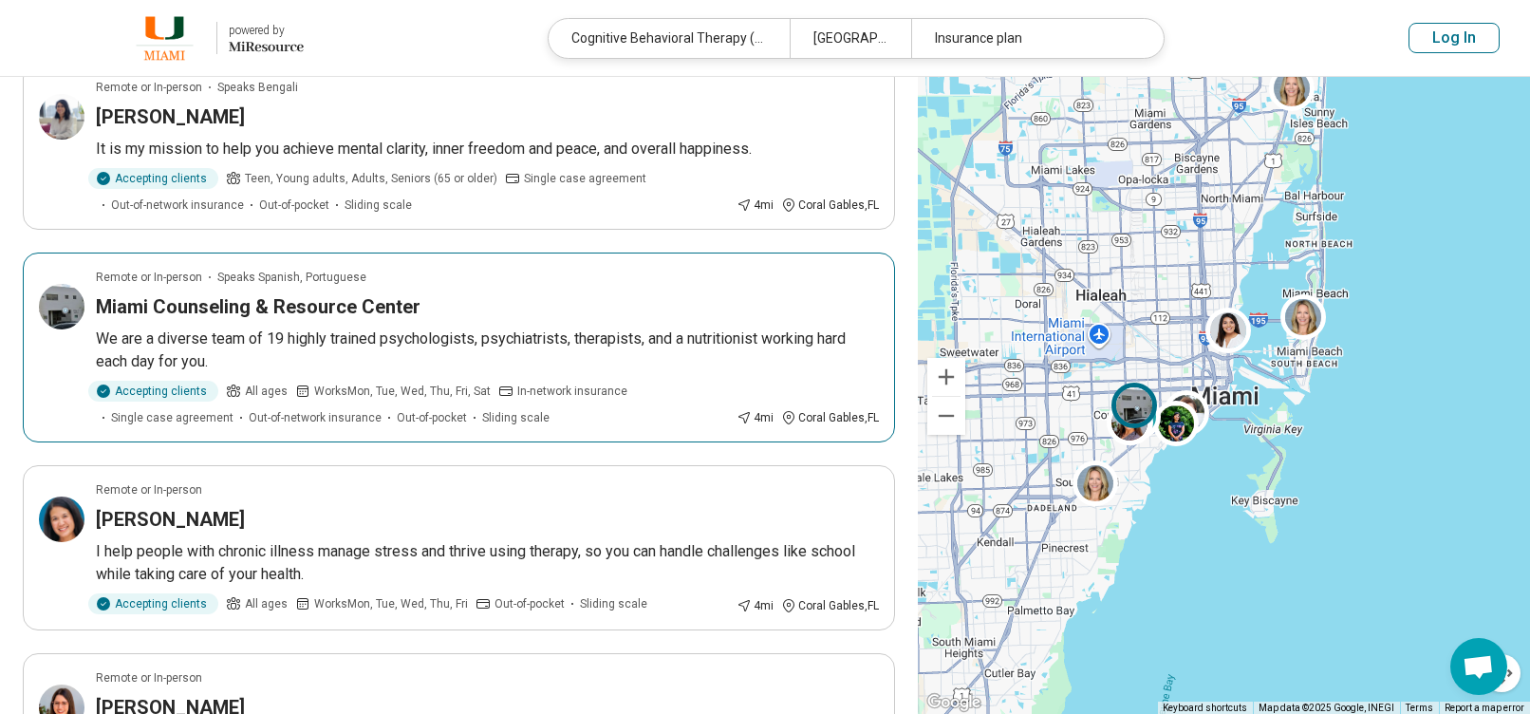
click at [346, 328] on p "We are a diverse team of 19 highly trained psychologists, psychiatrists, therap…" at bounding box center [487, 351] width 783 height 46
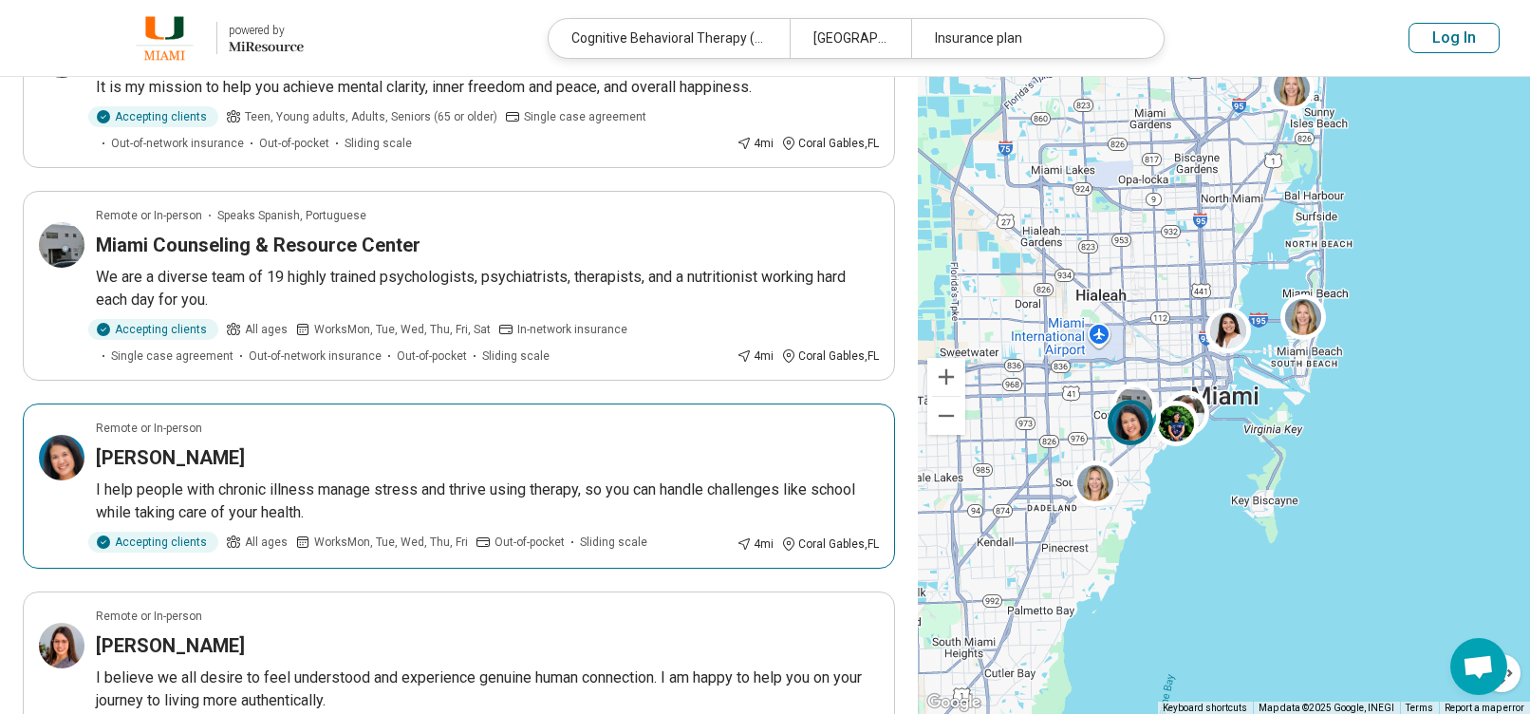
scroll to position [1329, 0]
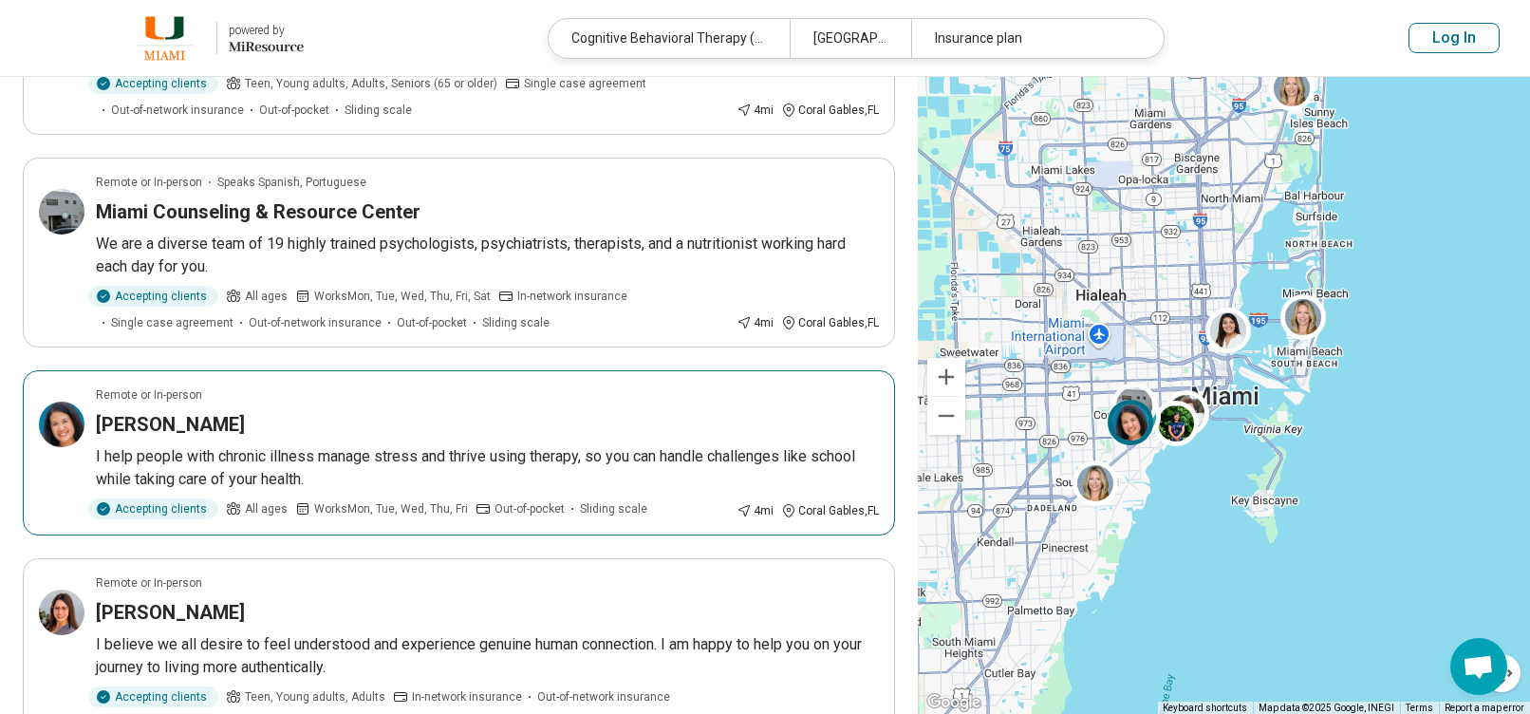
click at [382, 411] on div "Kristen Criado" at bounding box center [487, 424] width 783 height 27
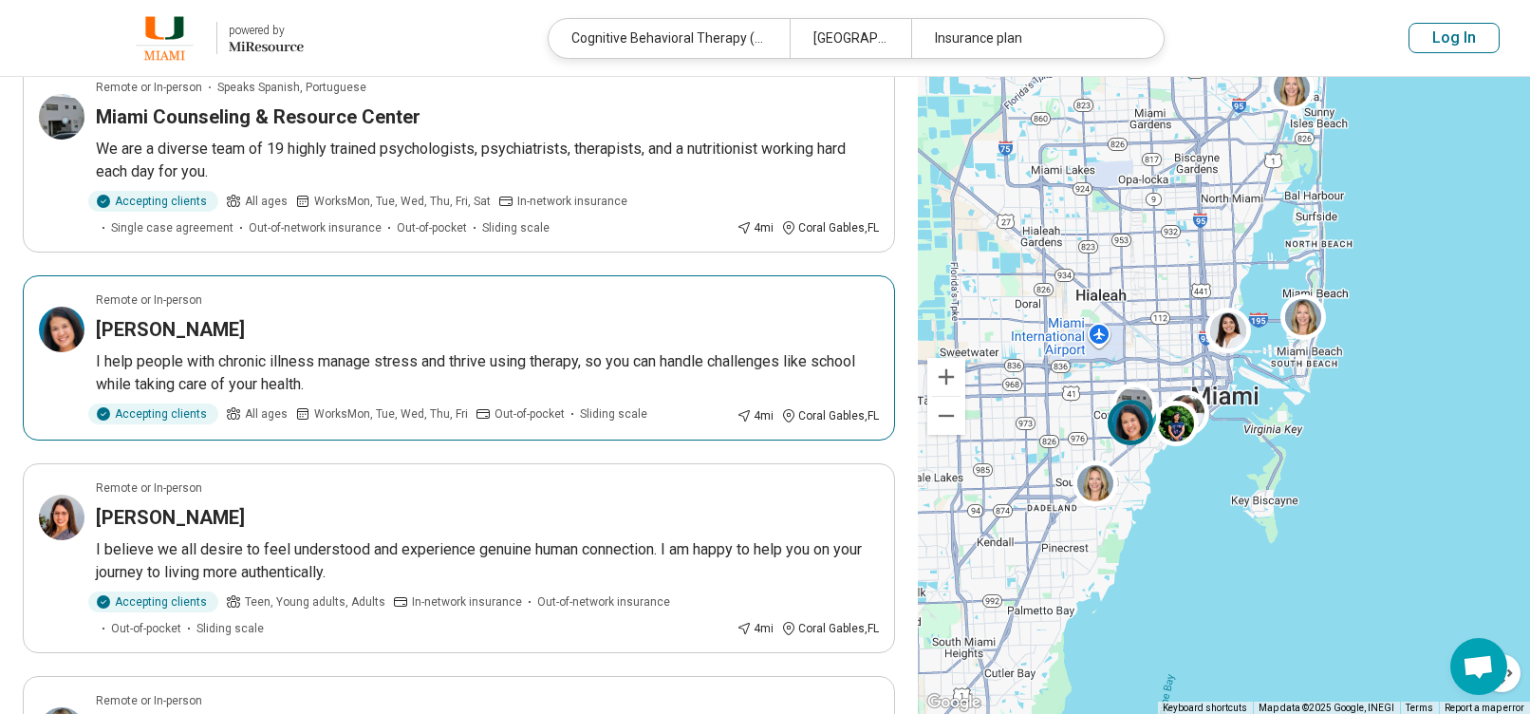
scroll to position [1519, 0]
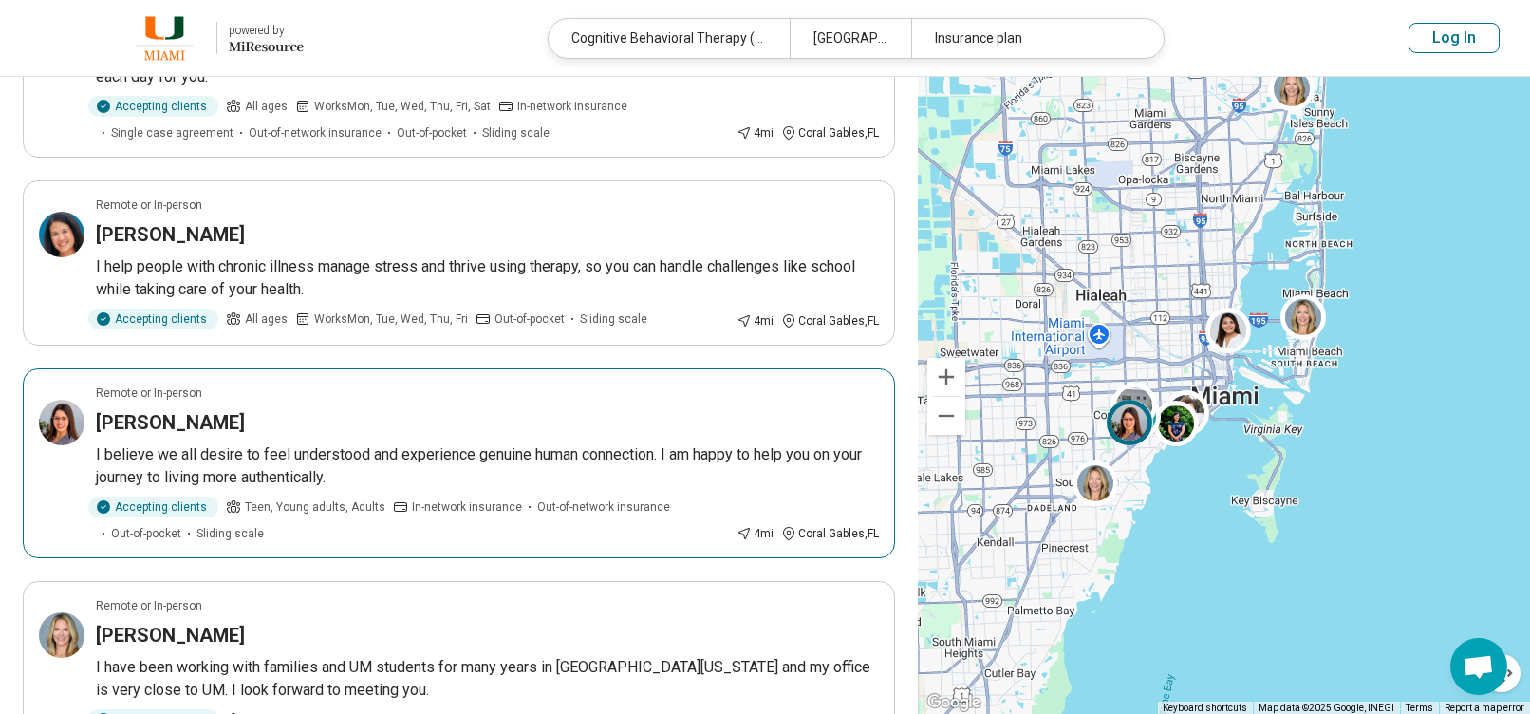
click at [372, 409] on div "Amanda Baquero" at bounding box center [487, 422] width 783 height 27
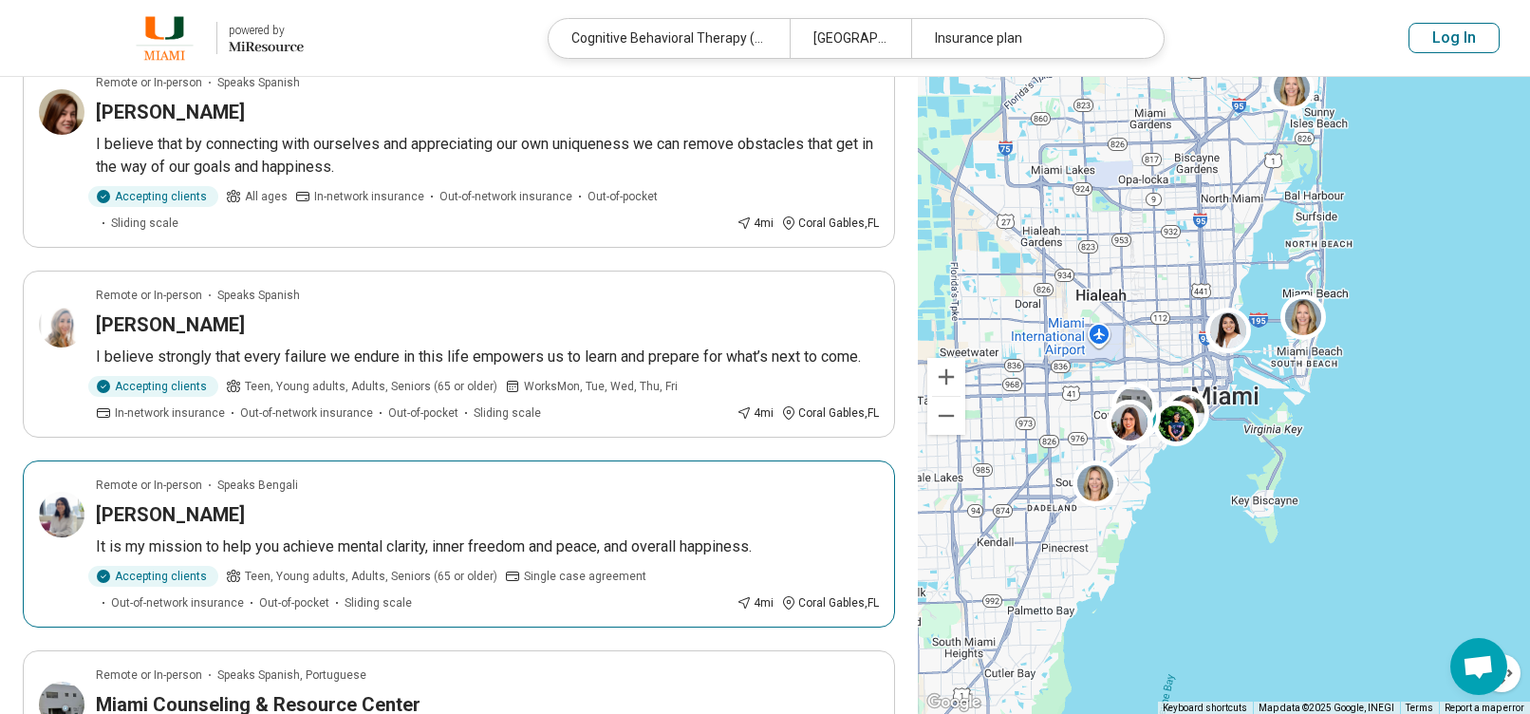
scroll to position [570, 0]
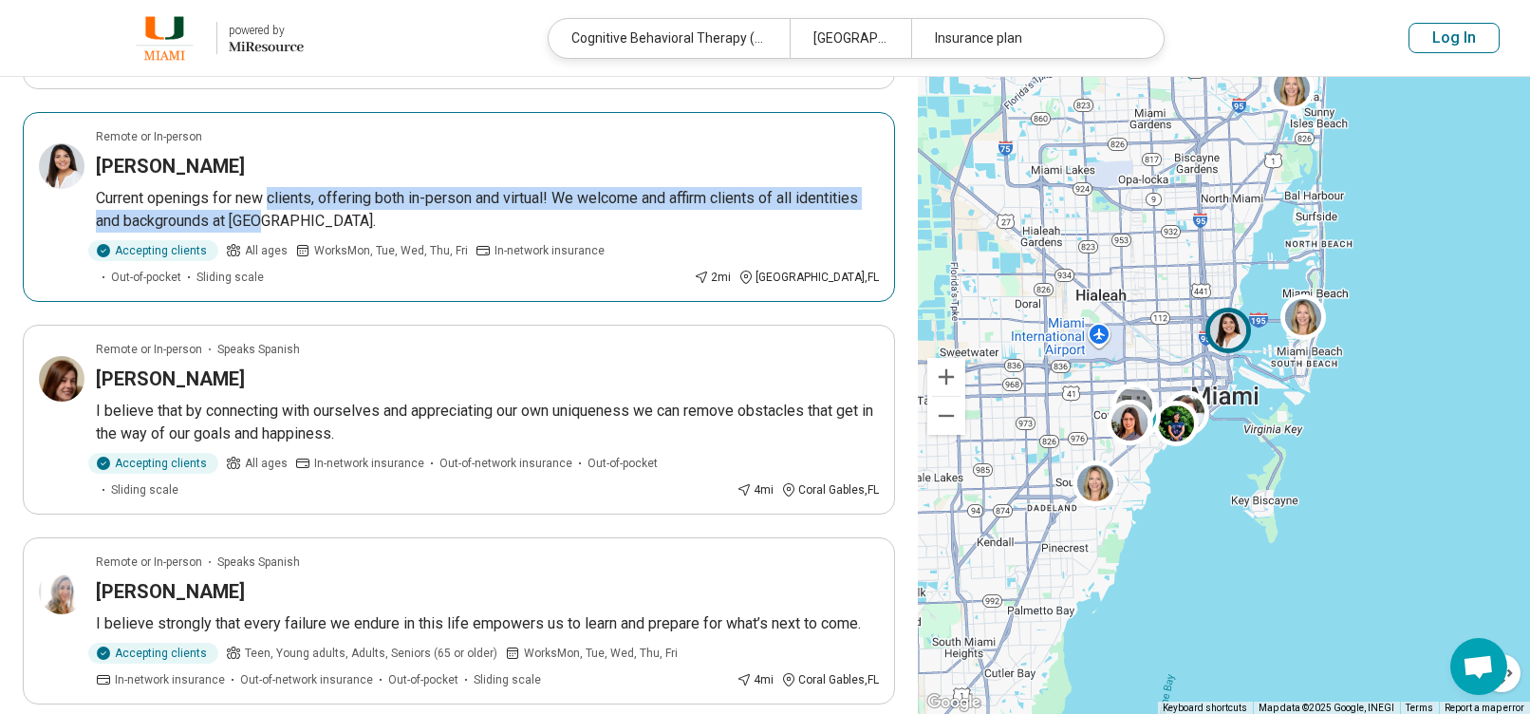
click at [271, 191] on p "Current openings for new clients, offering both in-person and virtual! We welco…" at bounding box center [487, 210] width 783 height 46
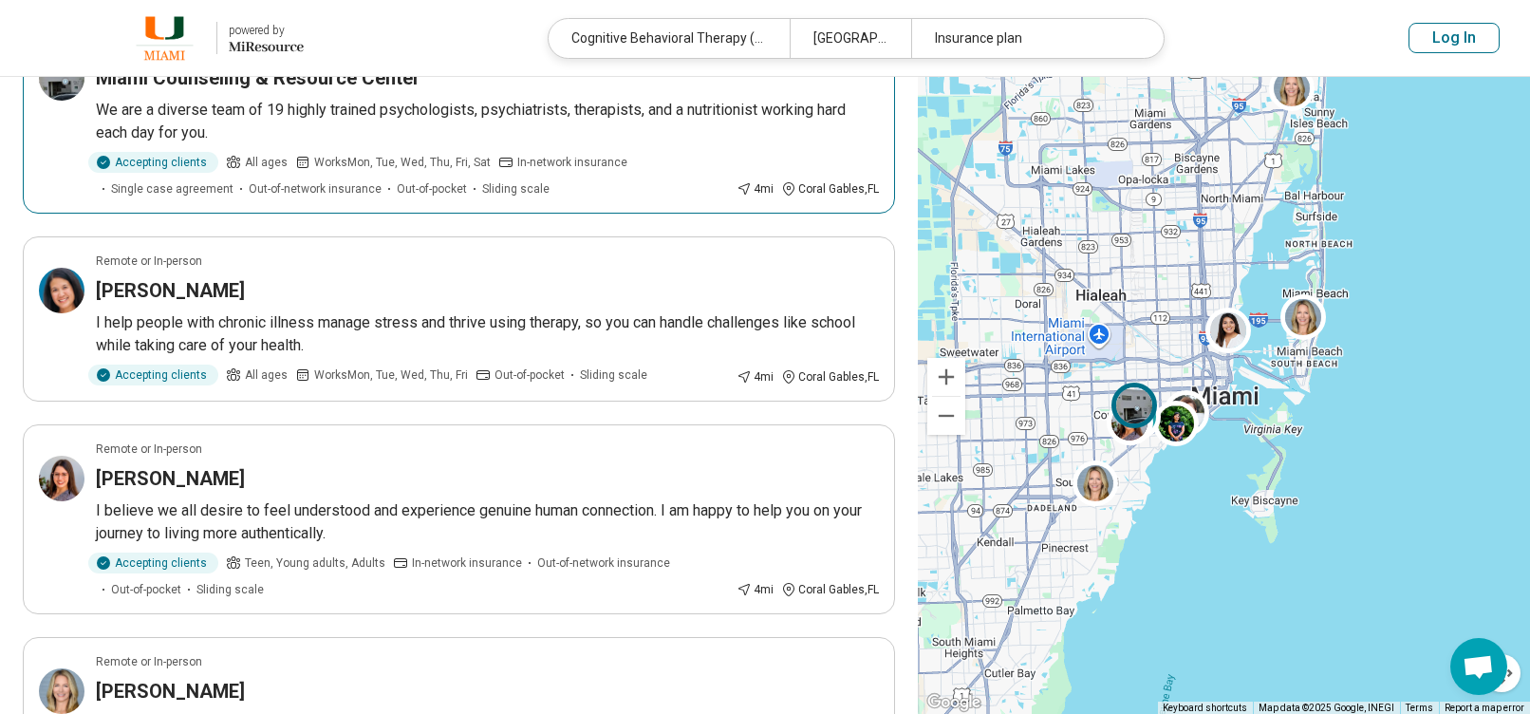
scroll to position [1614, 0]
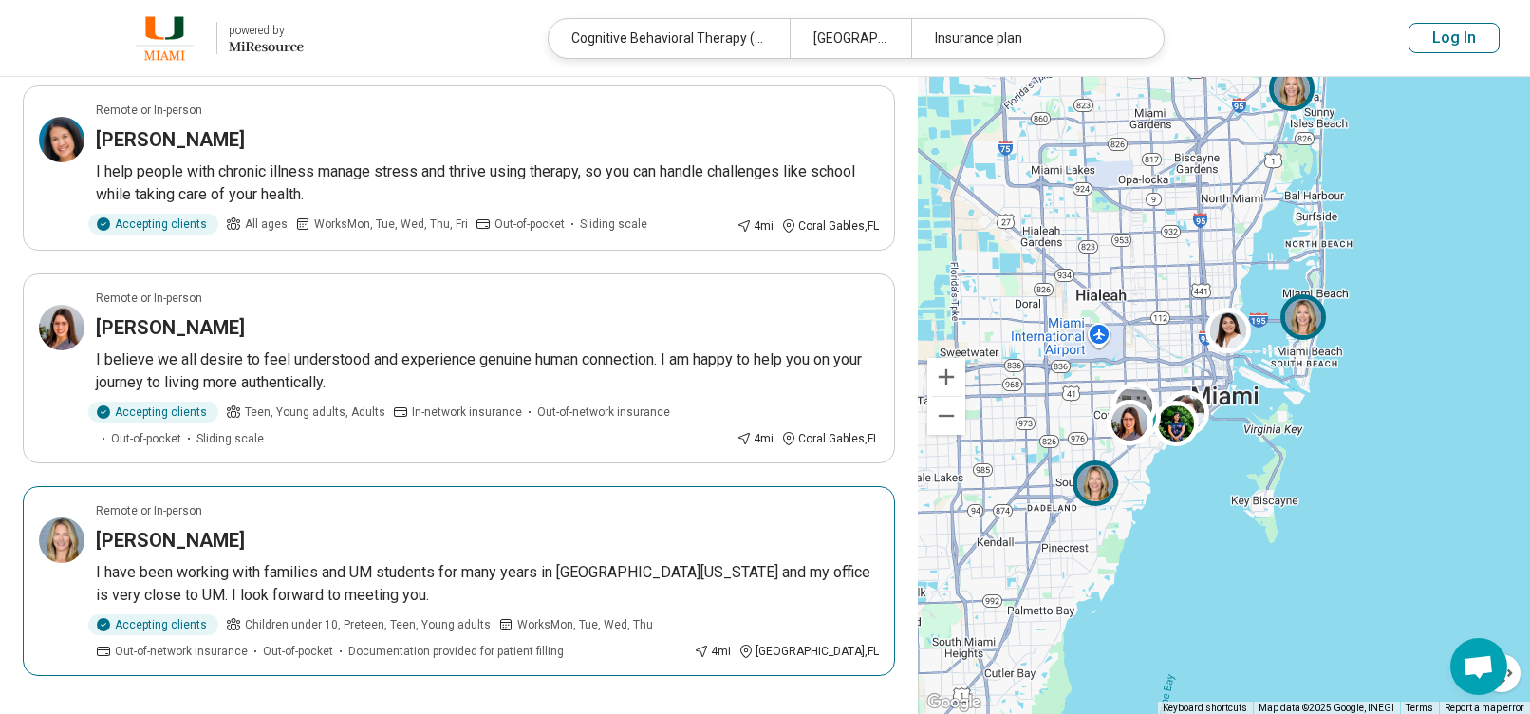
click at [215, 527] on h3 "Samantha Carella" at bounding box center [170, 540] width 149 height 27
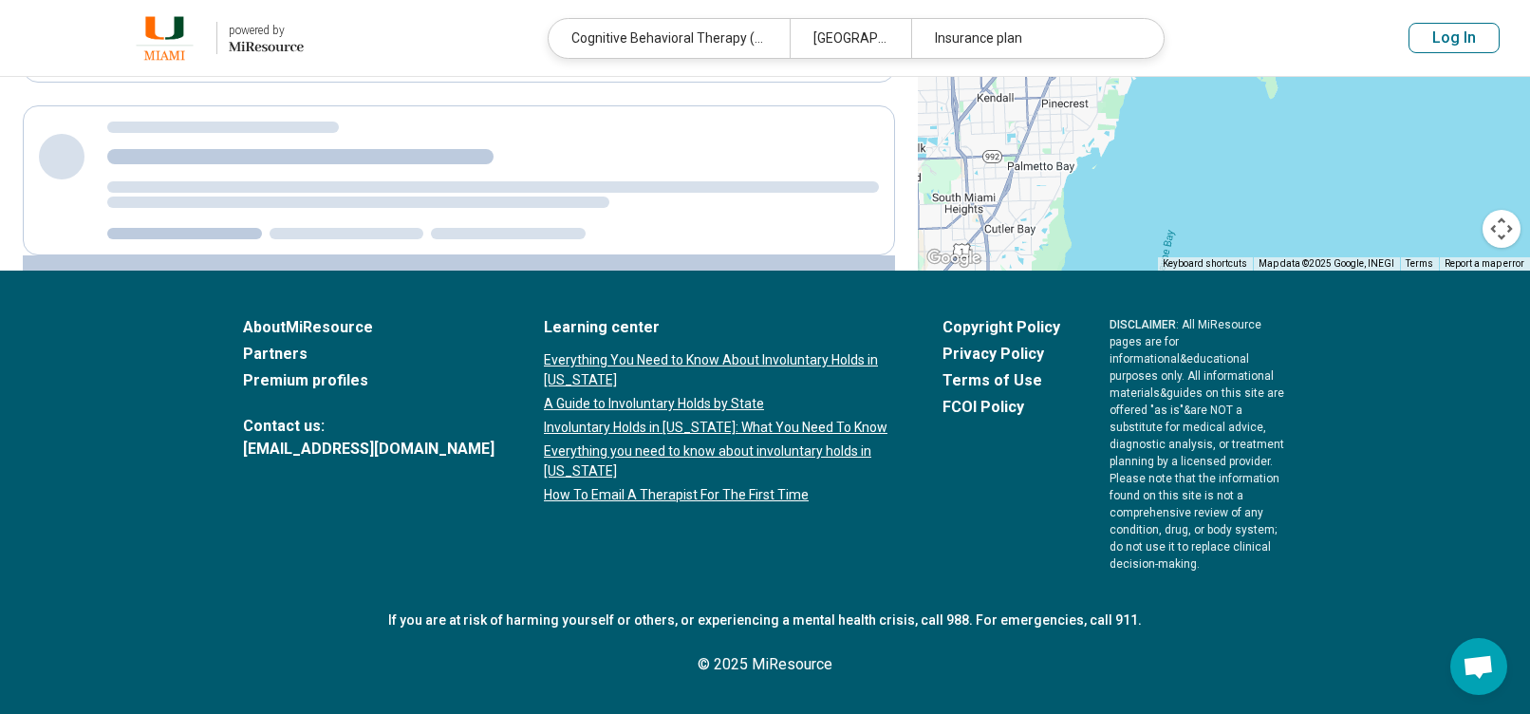
scroll to position [0, 0]
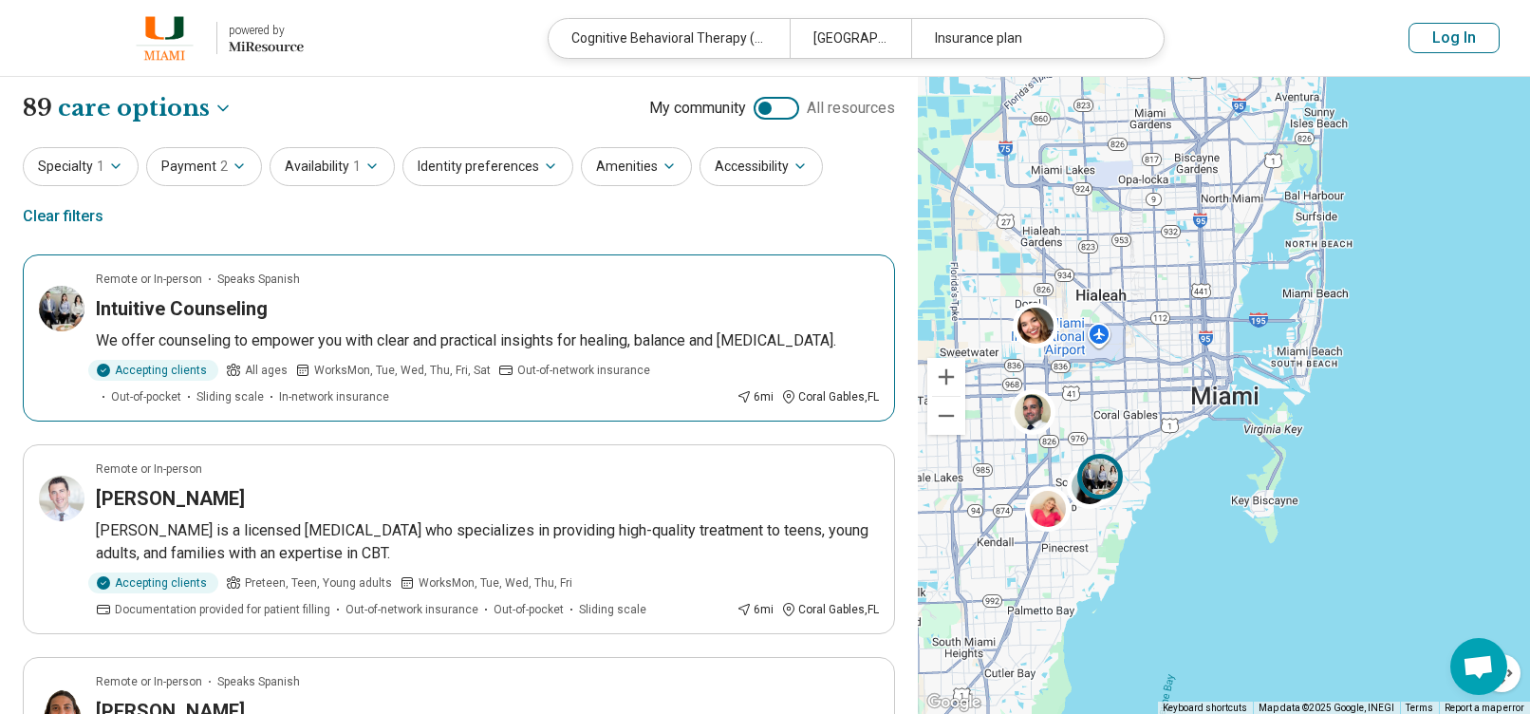
click at [429, 311] on div "Intuitive Counseling" at bounding box center [487, 308] width 783 height 27
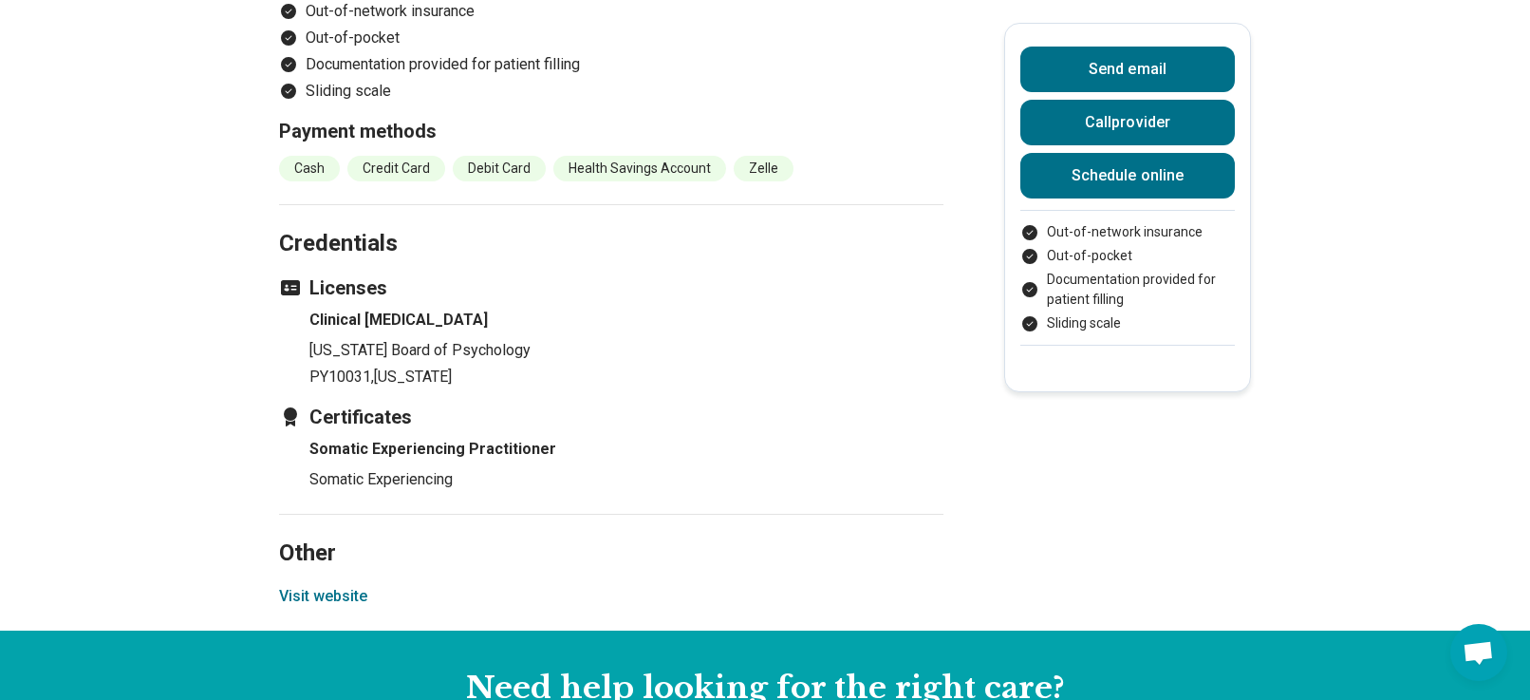
scroll to position [2088, 0]
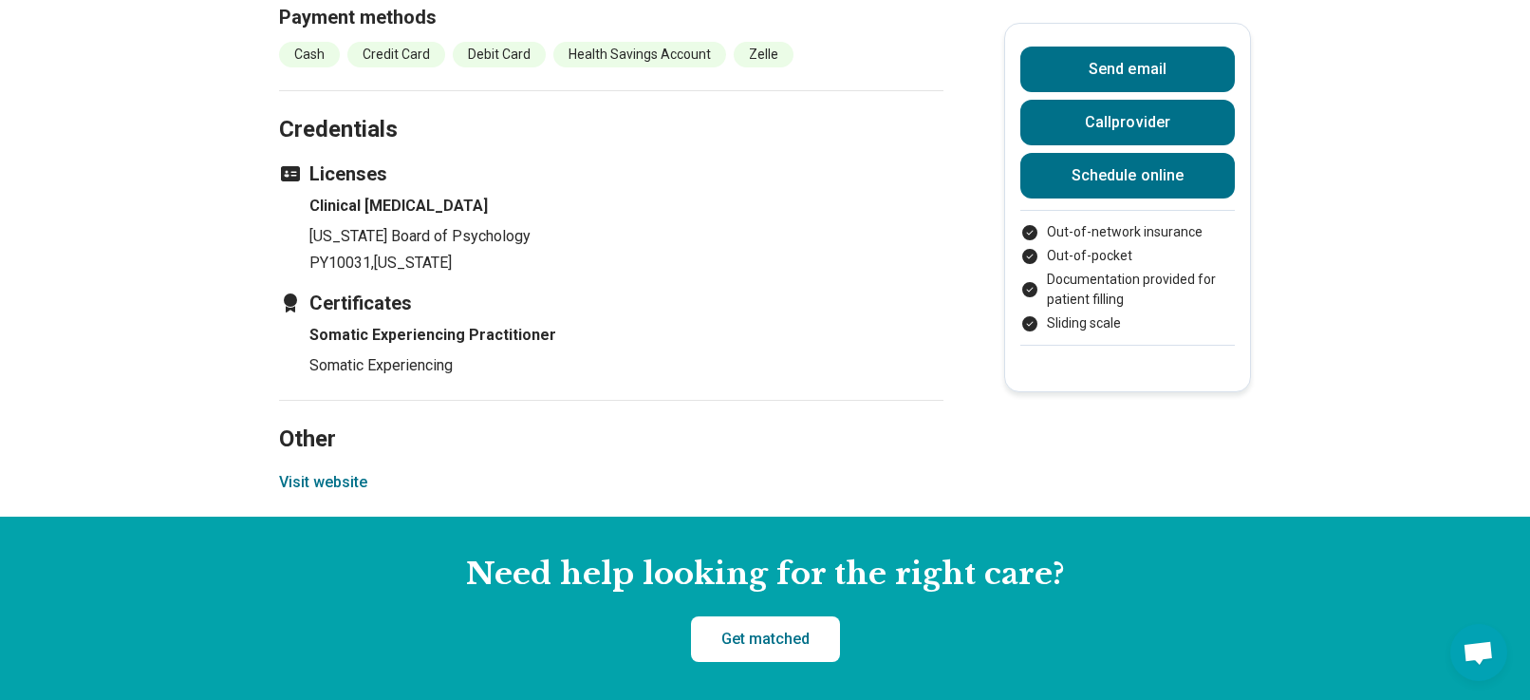
click at [319, 485] on button "Visit website" at bounding box center [323, 482] width 88 height 23
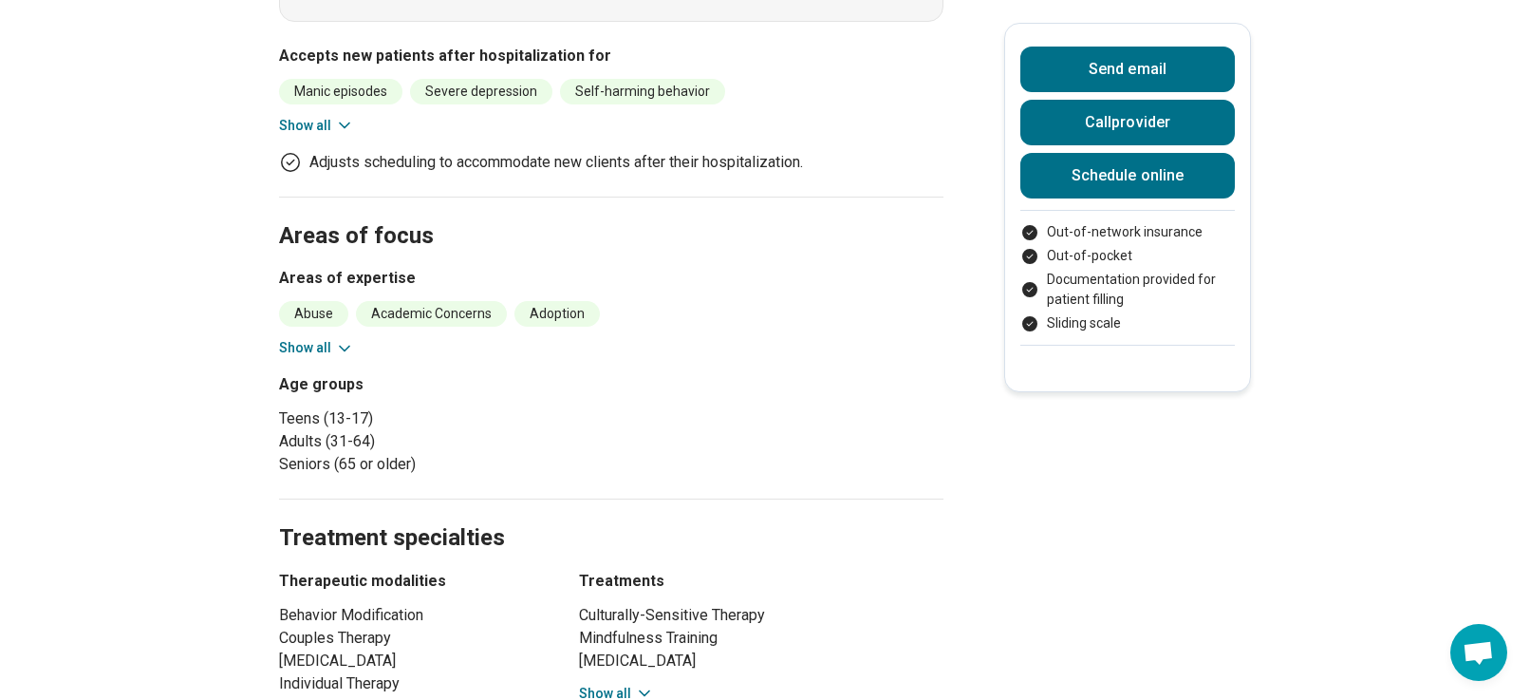
scroll to position [0, 0]
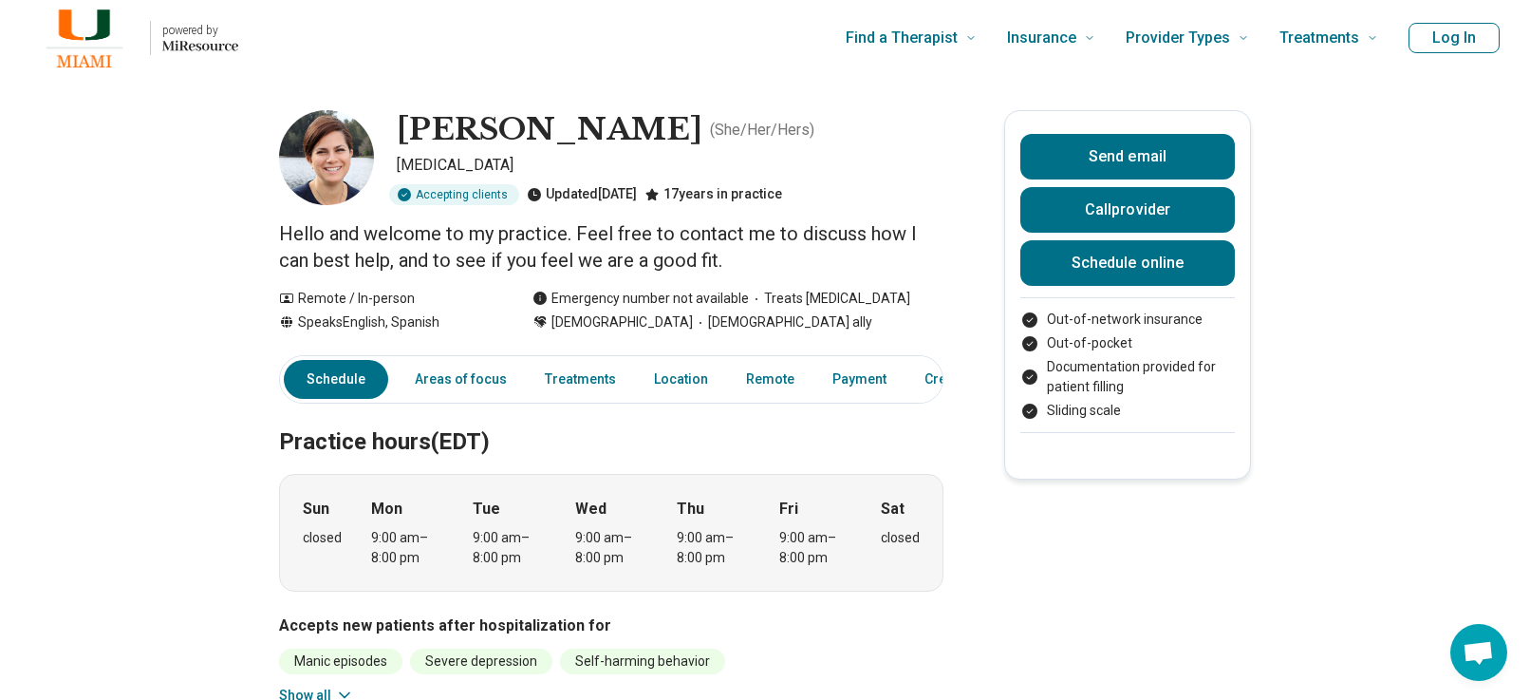
drag, startPoint x: 680, startPoint y: 126, endPoint x: 385, endPoint y: 114, distance: 294.5
click at [385, 114] on div "Angelique Alonso ( She/Her/Hers ) Psychologist Accepting clients Updated 5 days…" at bounding box center [611, 157] width 664 height 95
copy div "Angelique Alonso"
click at [452, 60] on div "Find a Therapist Mental Health Conditions ADHD Anxiety Anorexia Autism Bipolar …" at bounding box center [824, 38] width 1110 height 76
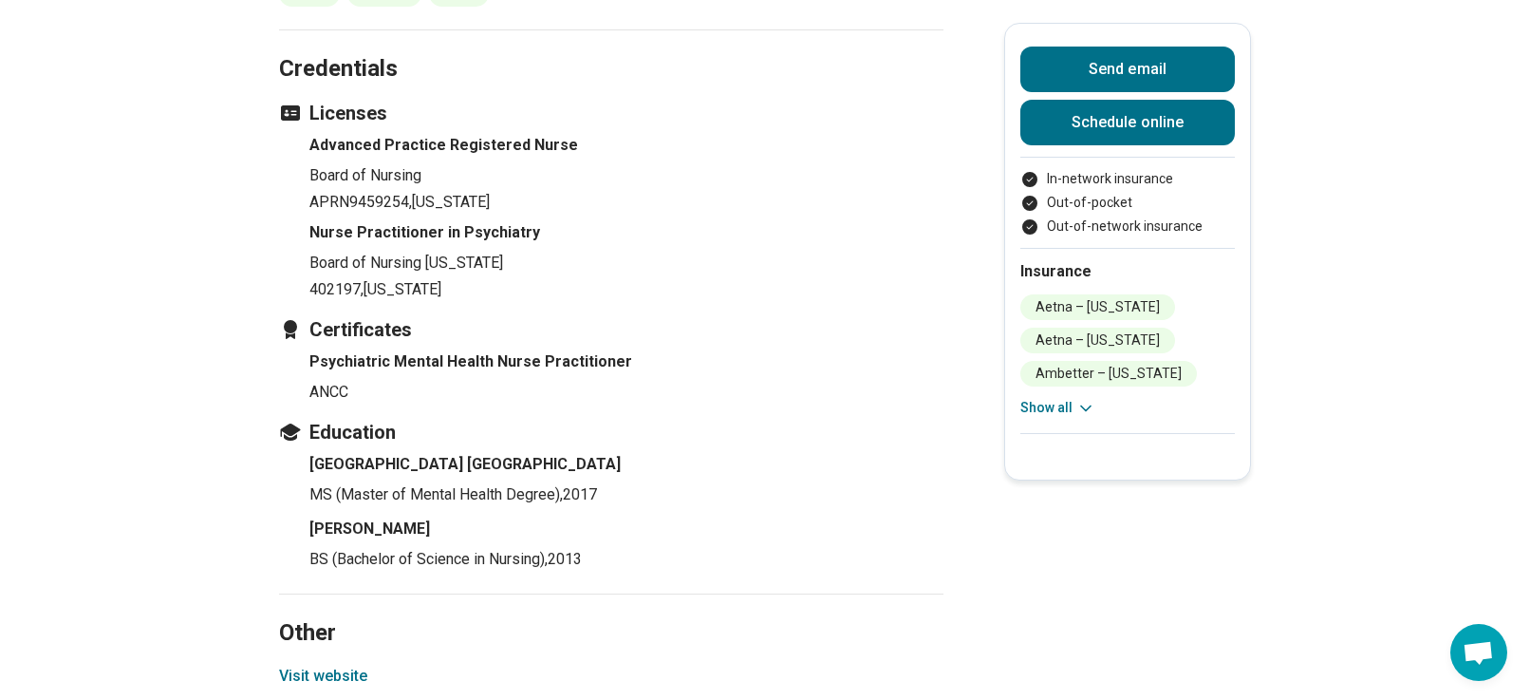
scroll to position [2658, 0]
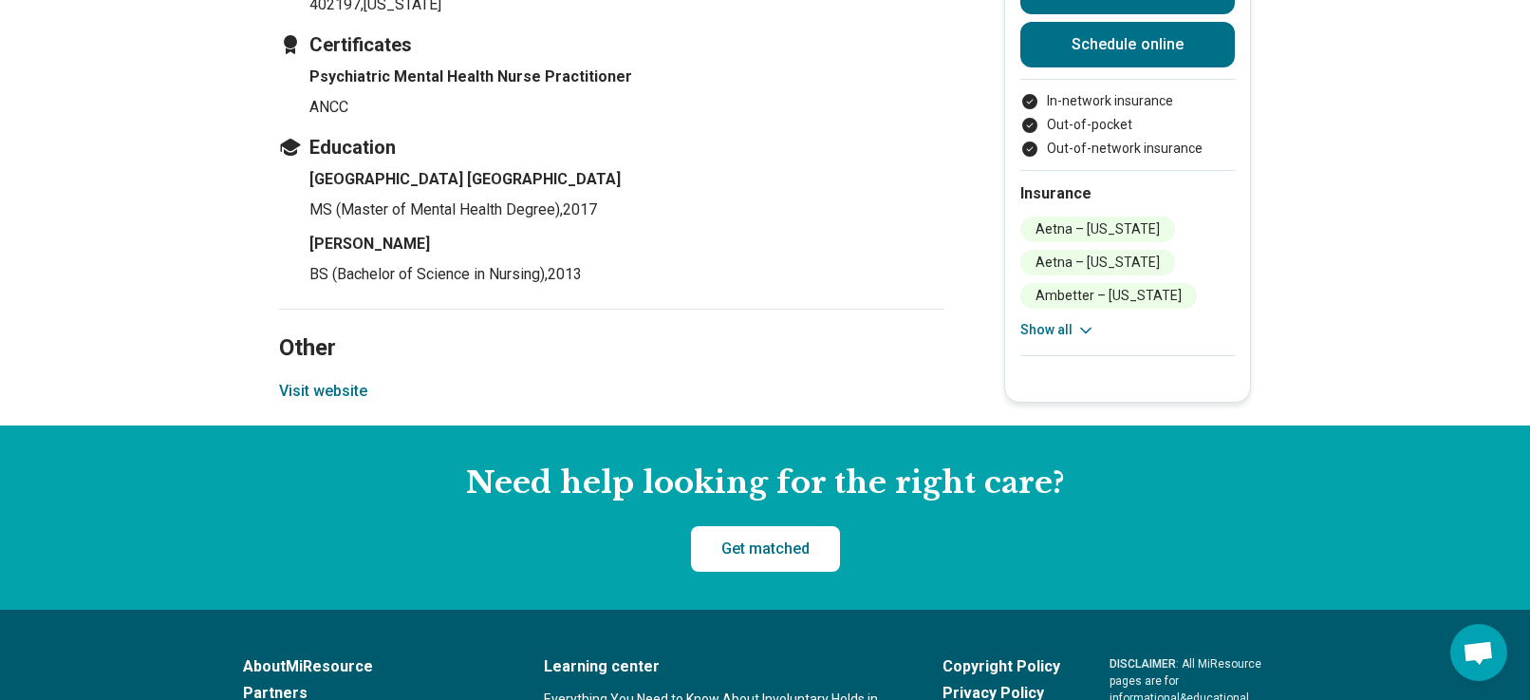
click at [346, 380] on button "Visit website" at bounding box center [323, 391] width 88 height 23
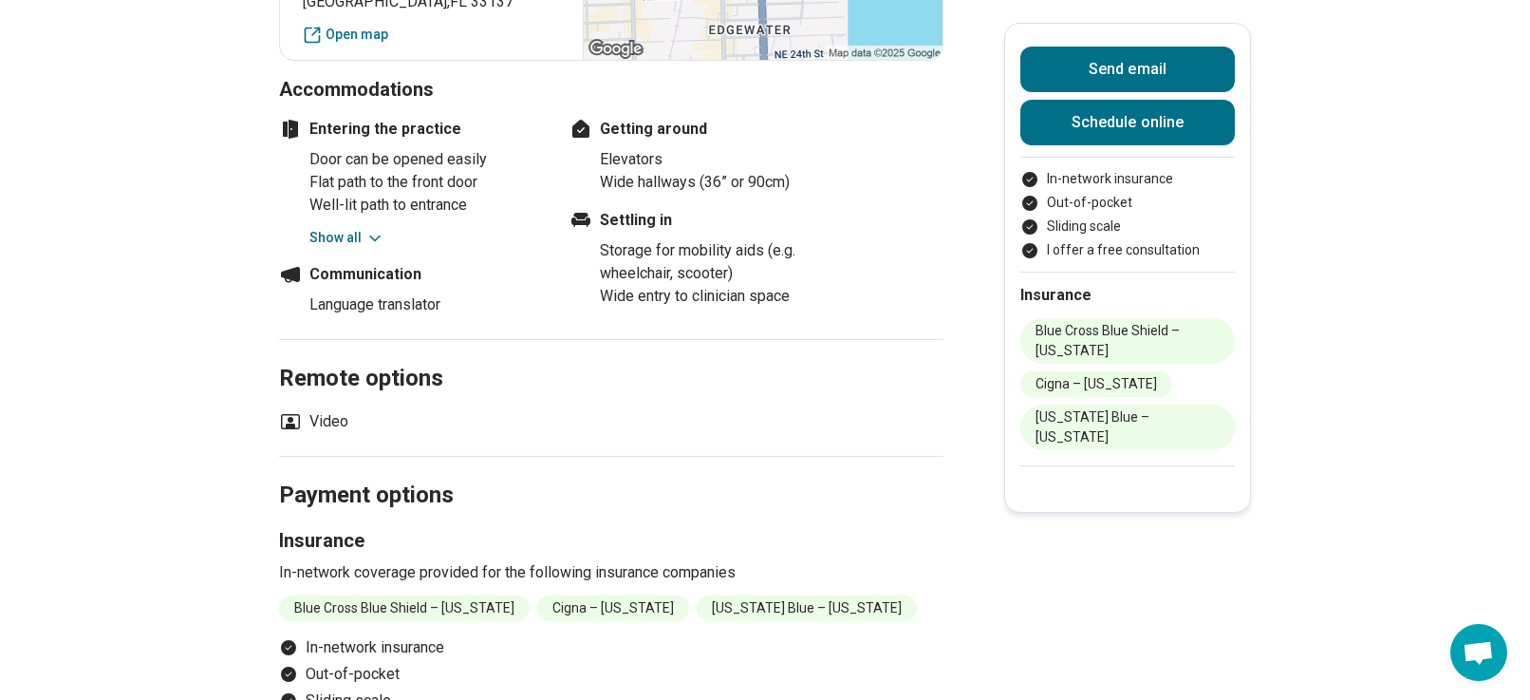
scroll to position [2468, 0]
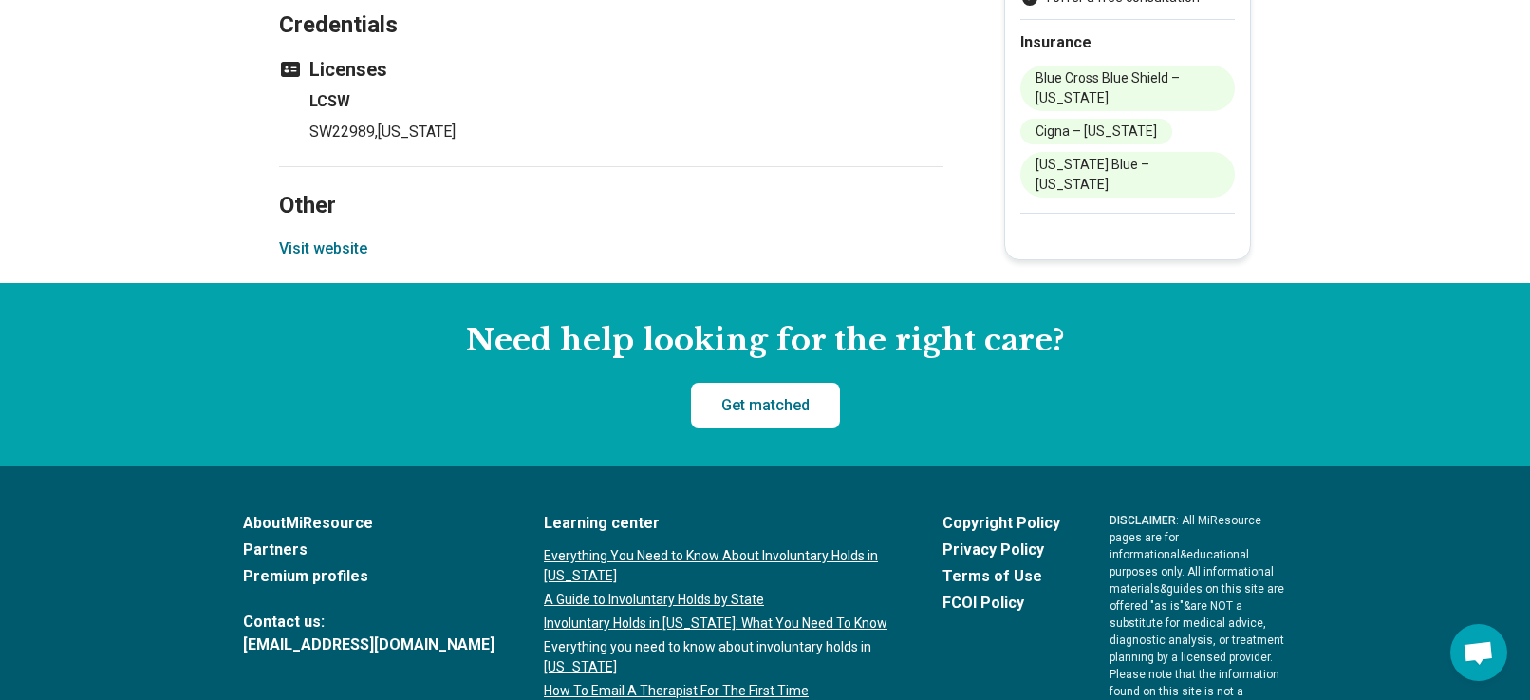
click at [342, 237] on button "Visit website" at bounding box center [323, 248] width 88 height 23
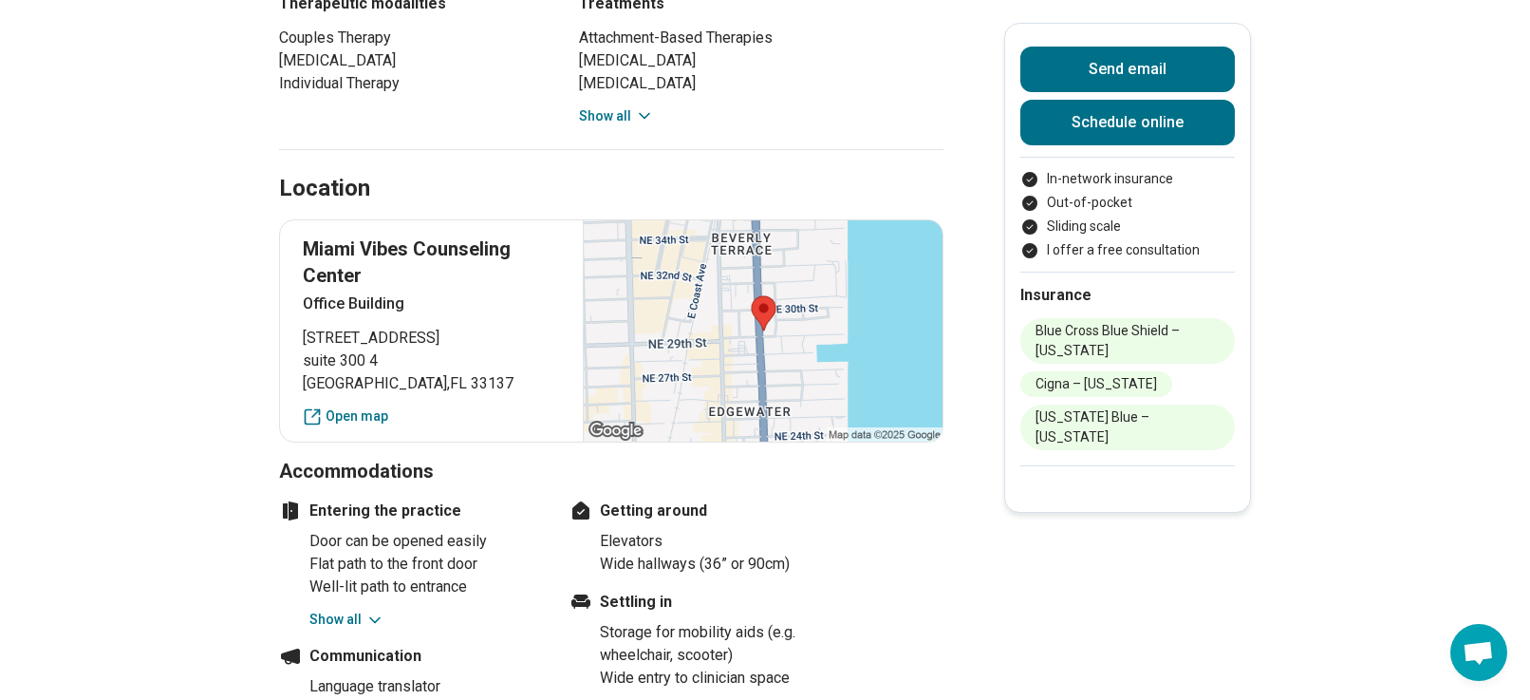
scroll to position [1234, 0]
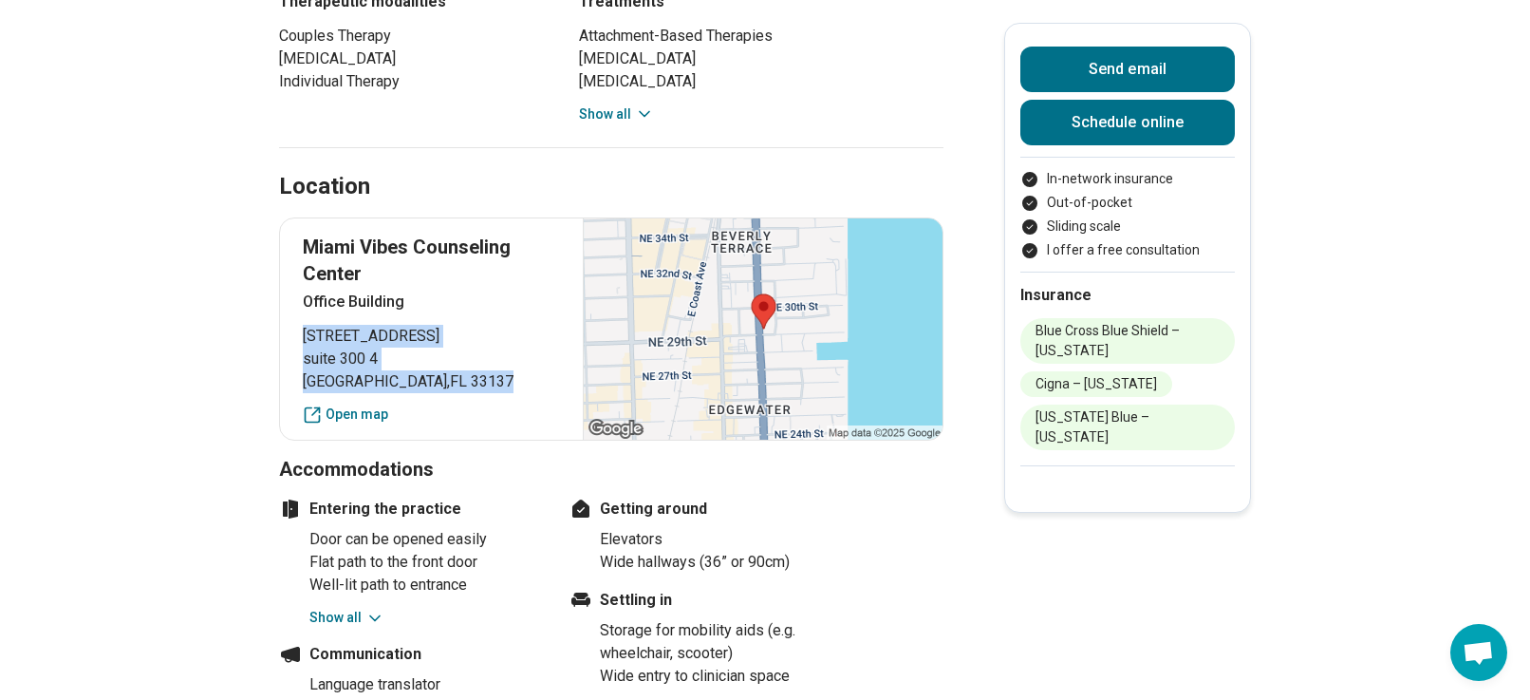
drag, startPoint x: 309, startPoint y: 309, endPoint x: 434, endPoint y: 349, distance: 131.5
click at [434, 349] on div "Miami Vibes Counseling Center Office Building 2915 Biscayne Boulevard suite 300…" at bounding box center [611, 328] width 664 height 223
copy p "2915 Biscayne Boulevard suite 300 4 Miami , FL 33137"
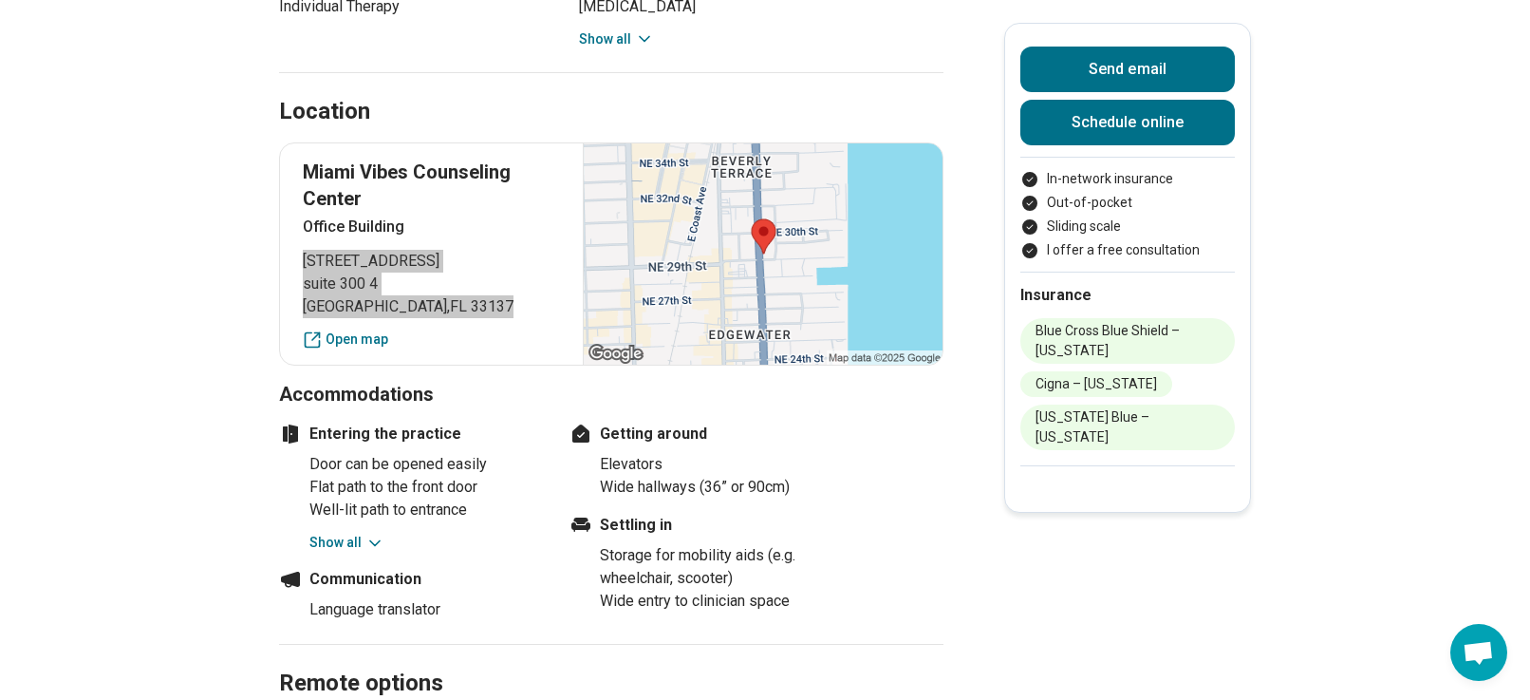
scroll to position [1424, 0]
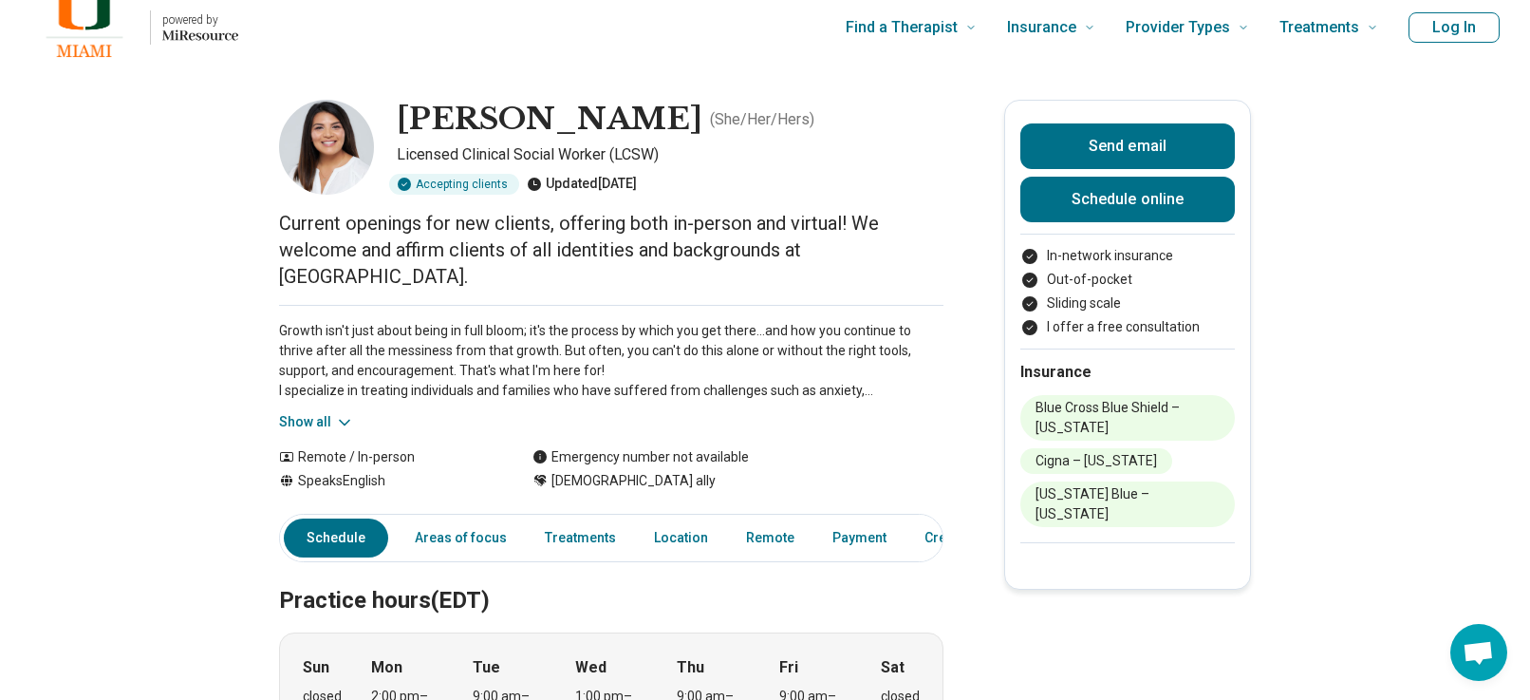
scroll to position [0, 0]
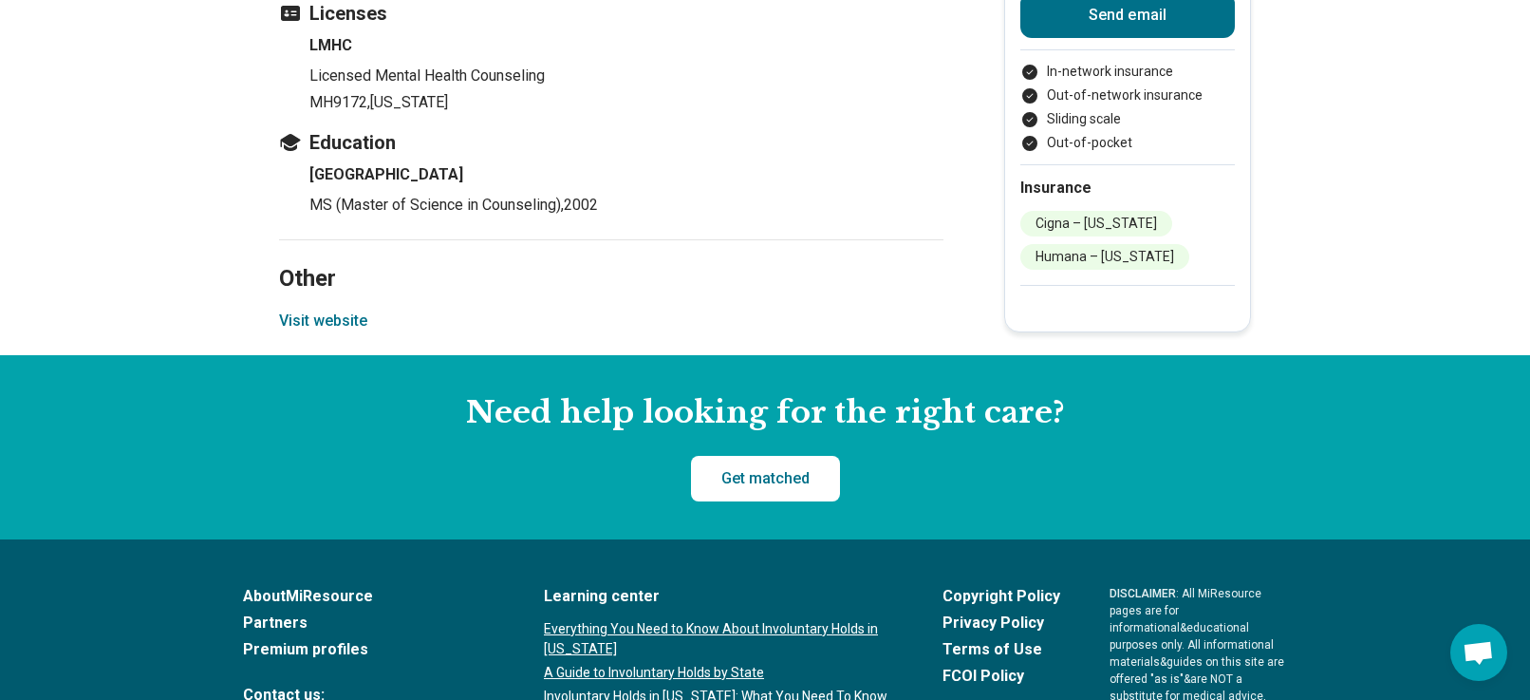
scroll to position [2183, 0]
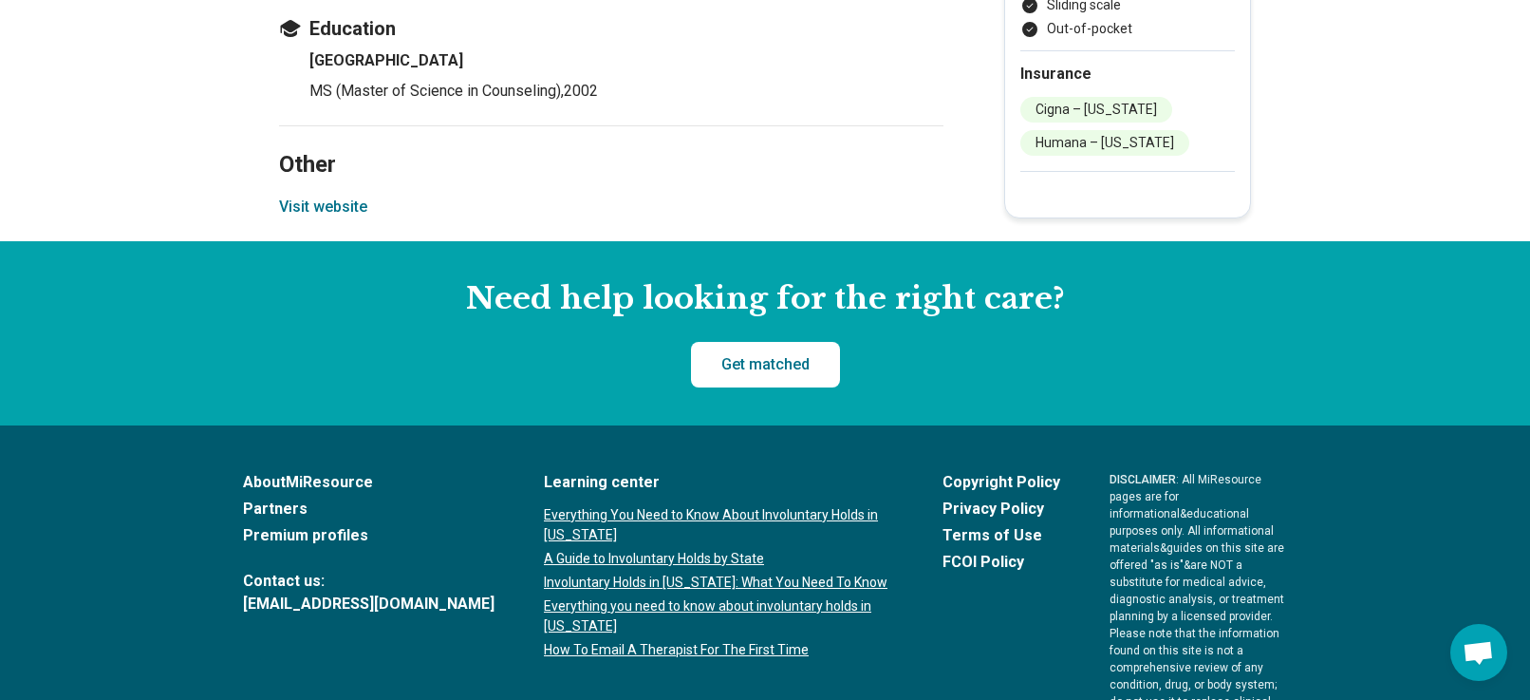
click at [335, 214] on button "Visit website" at bounding box center [323, 207] width 88 height 23
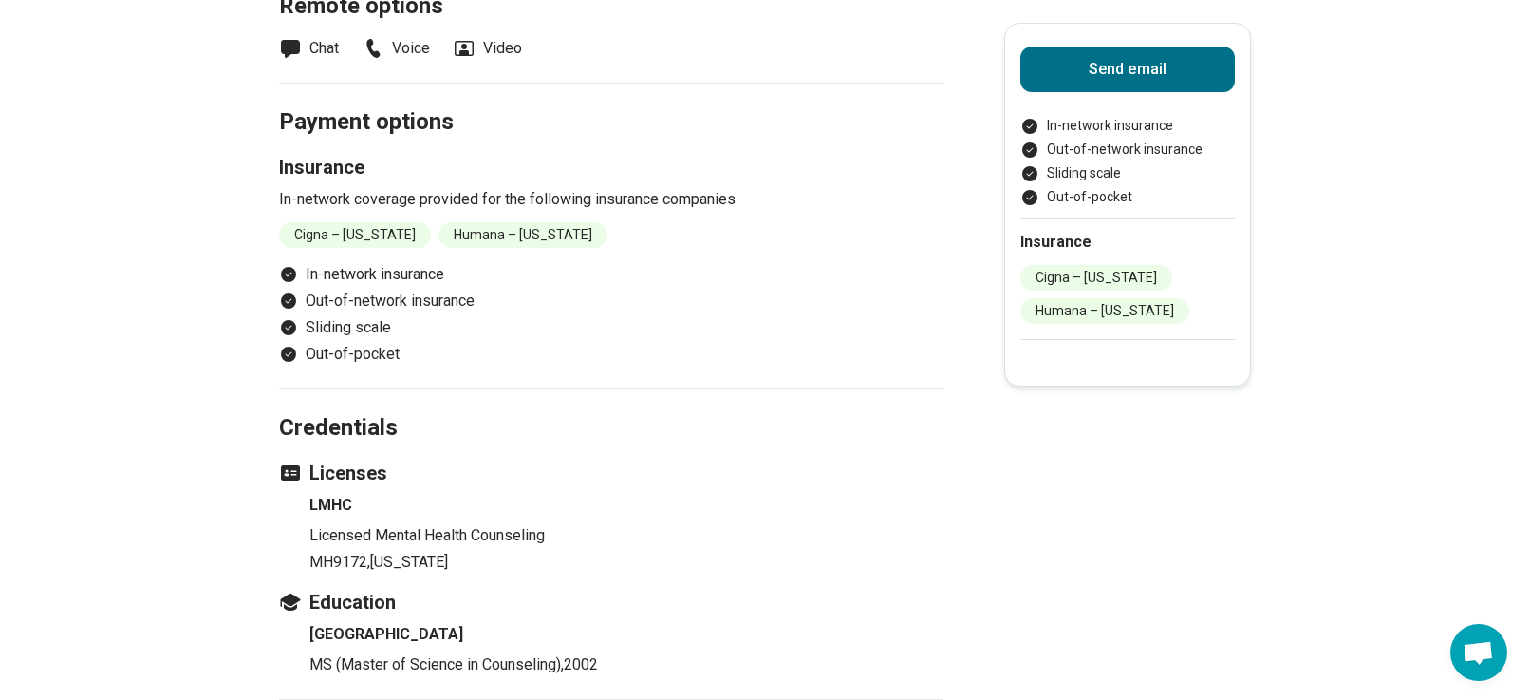
scroll to position [1424, 0]
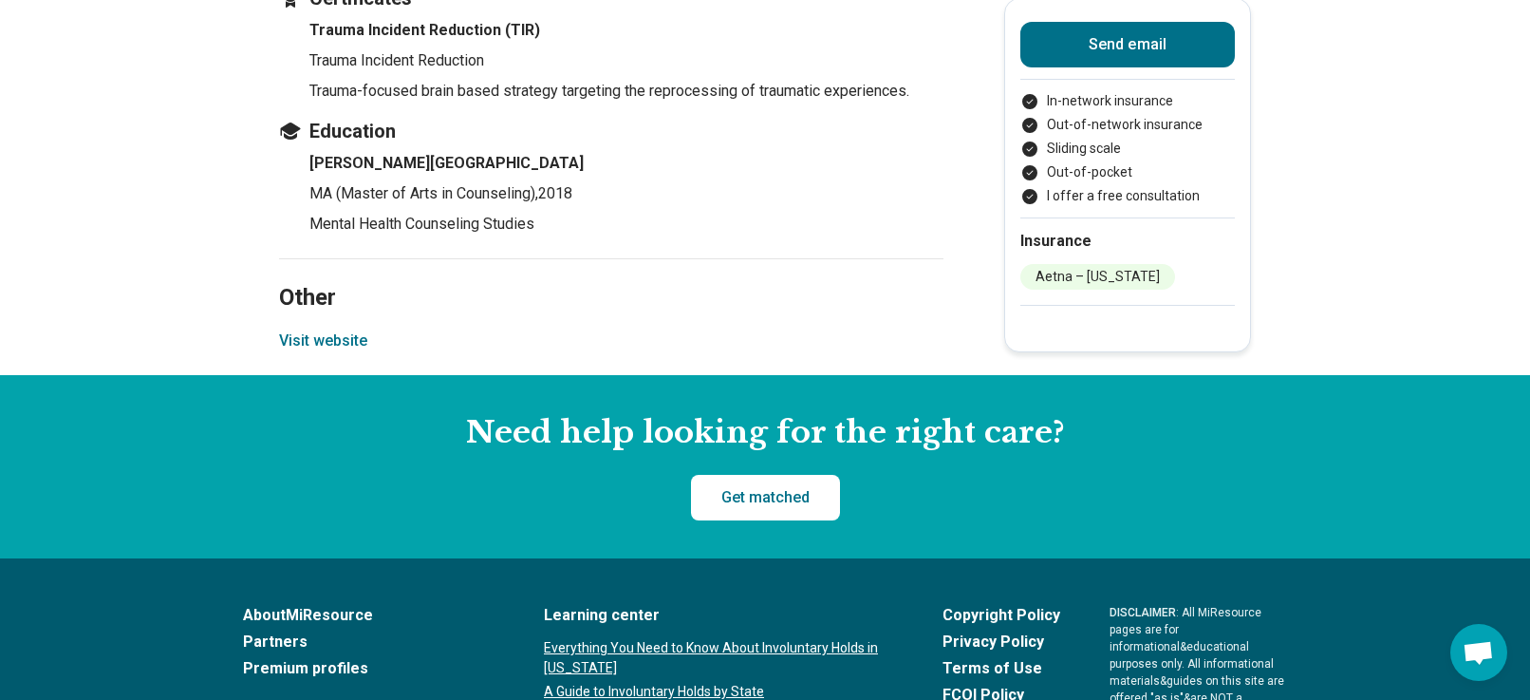
scroll to position [2753, 0]
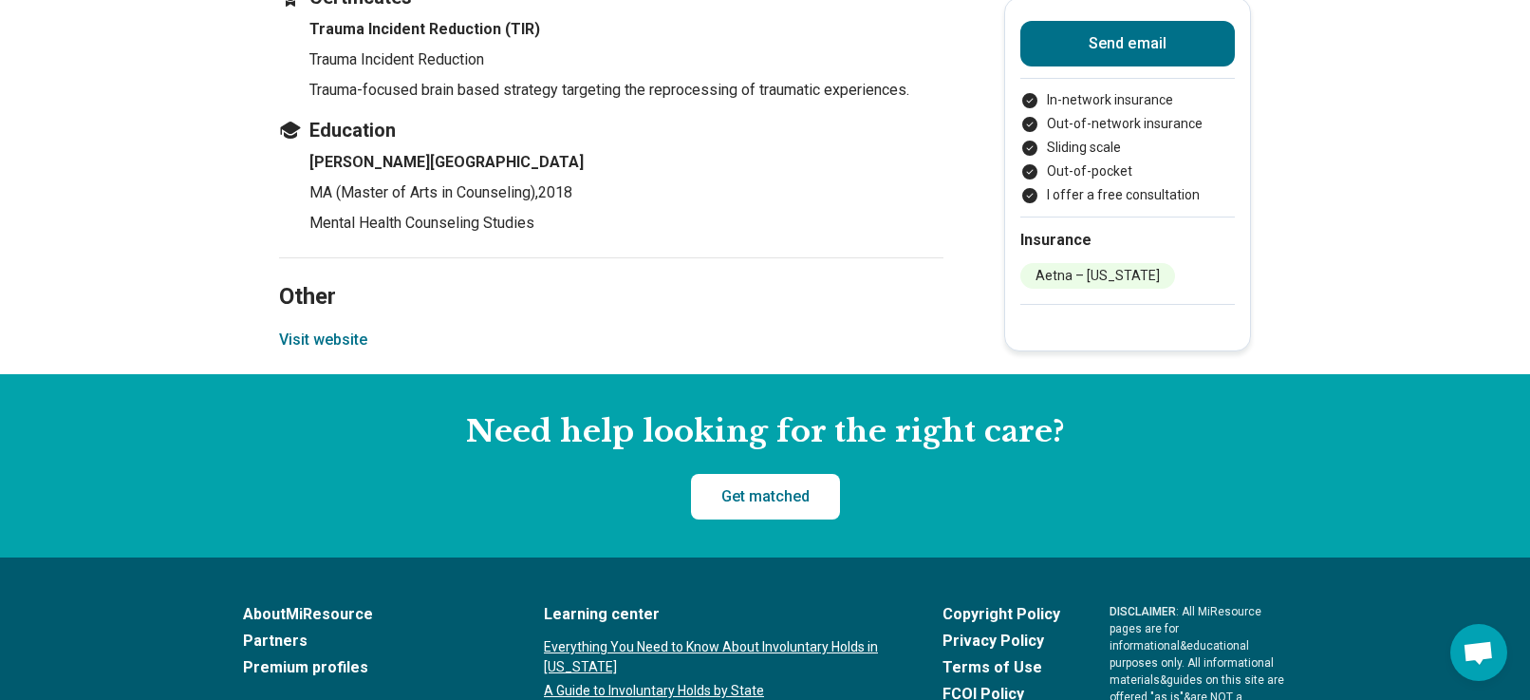
click at [324, 333] on button "Visit website" at bounding box center [323, 339] width 88 height 23
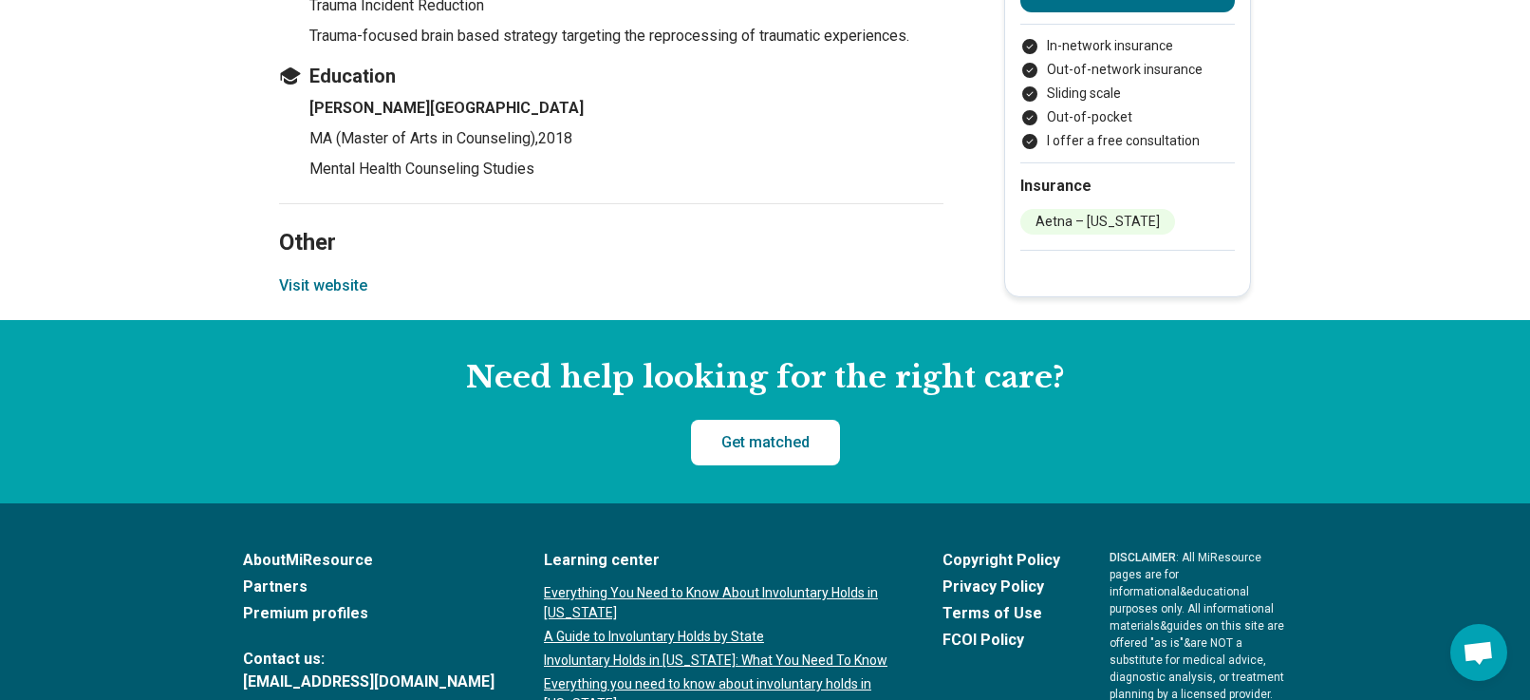
scroll to position [2986, 0]
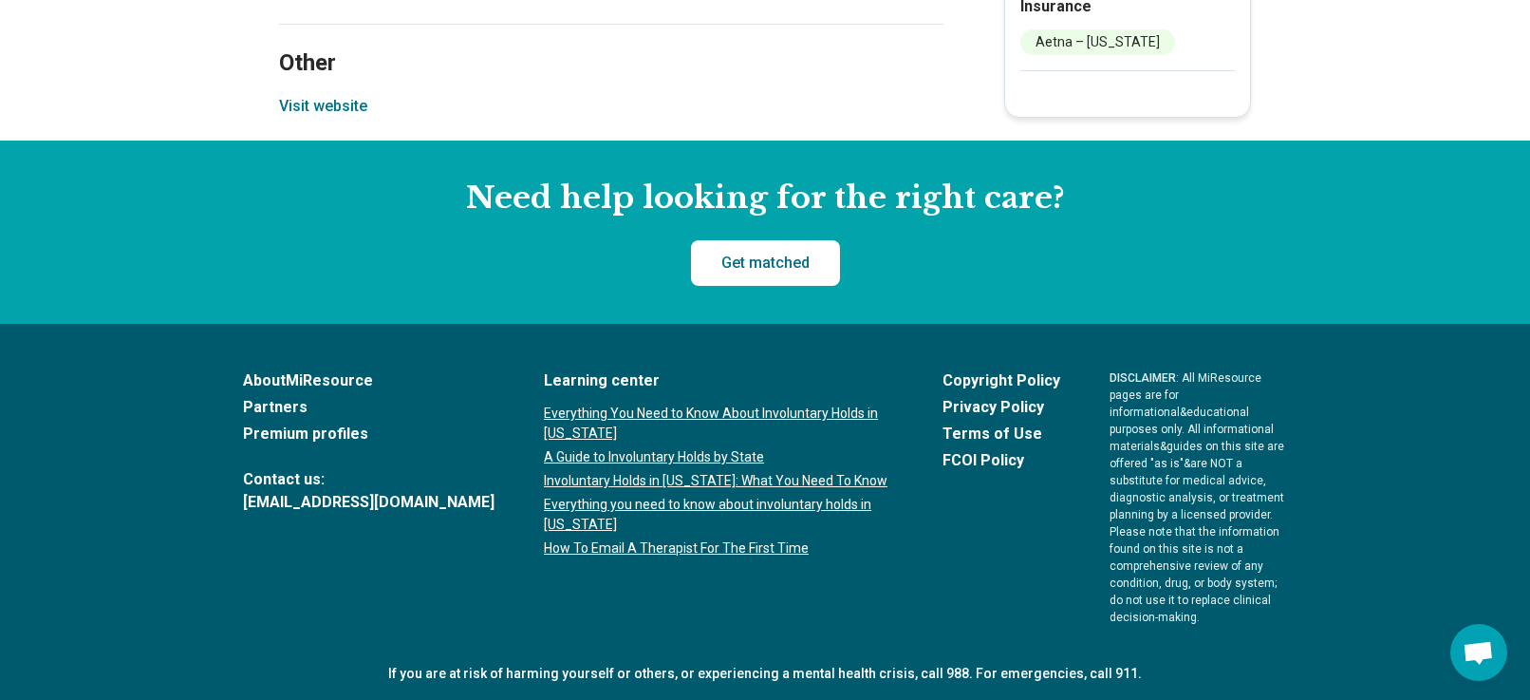
click at [344, 109] on button "Visit website" at bounding box center [323, 106] width 88 height 23
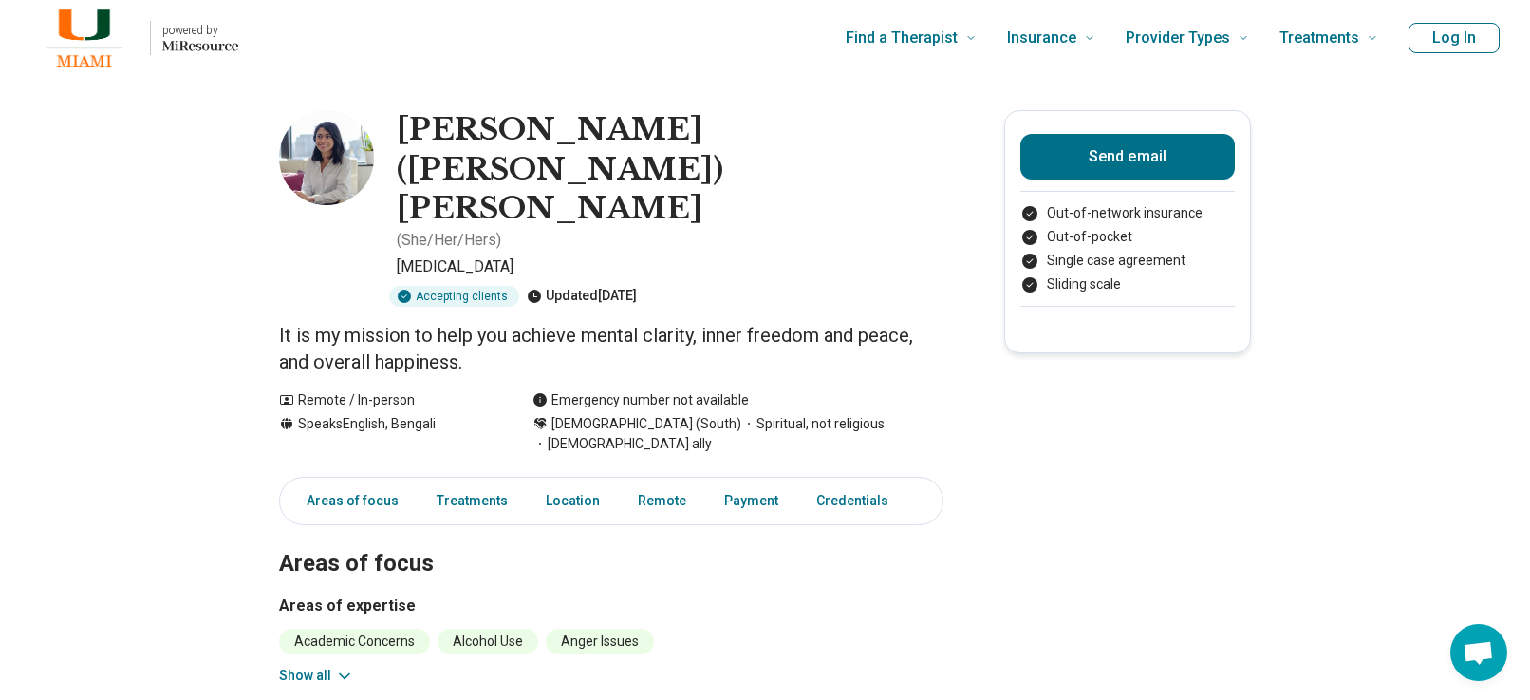
scroll to position [95, 0]
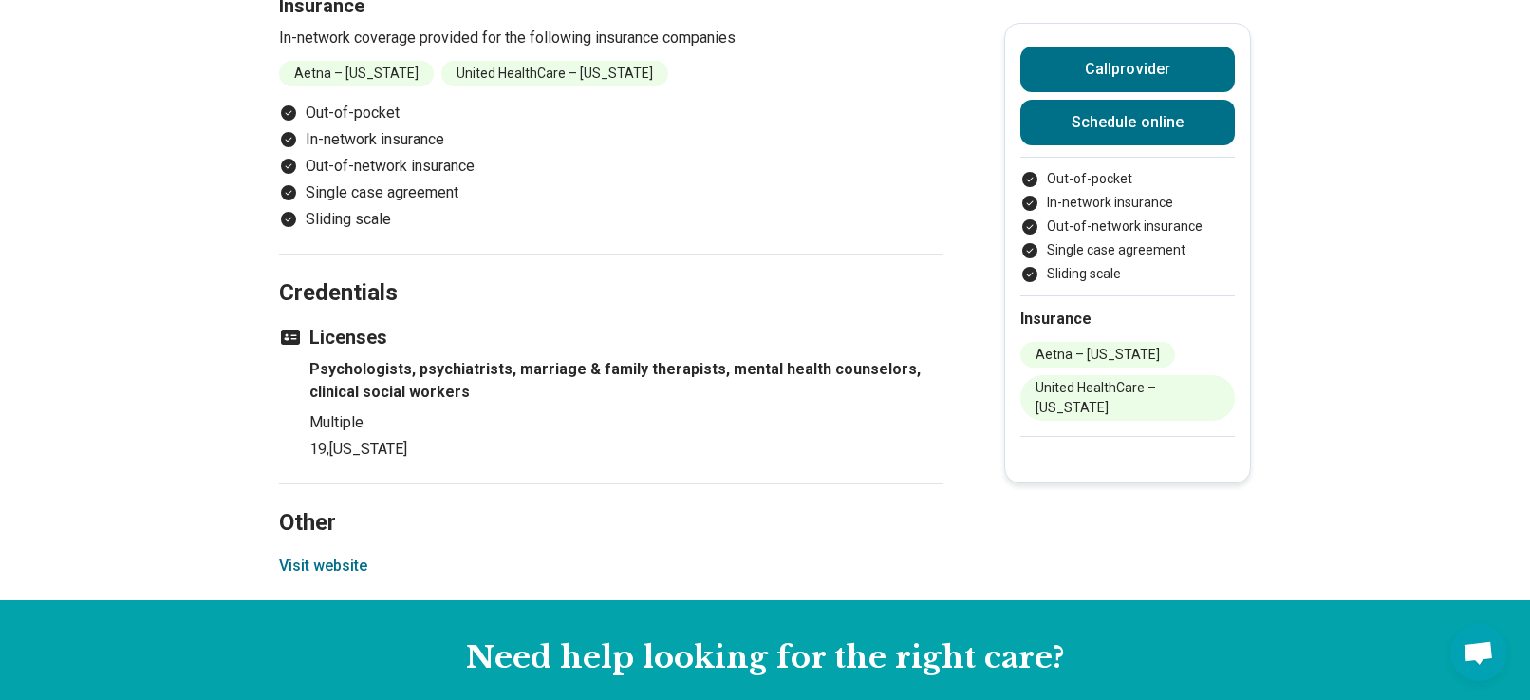
scroll to position [1993, 0]
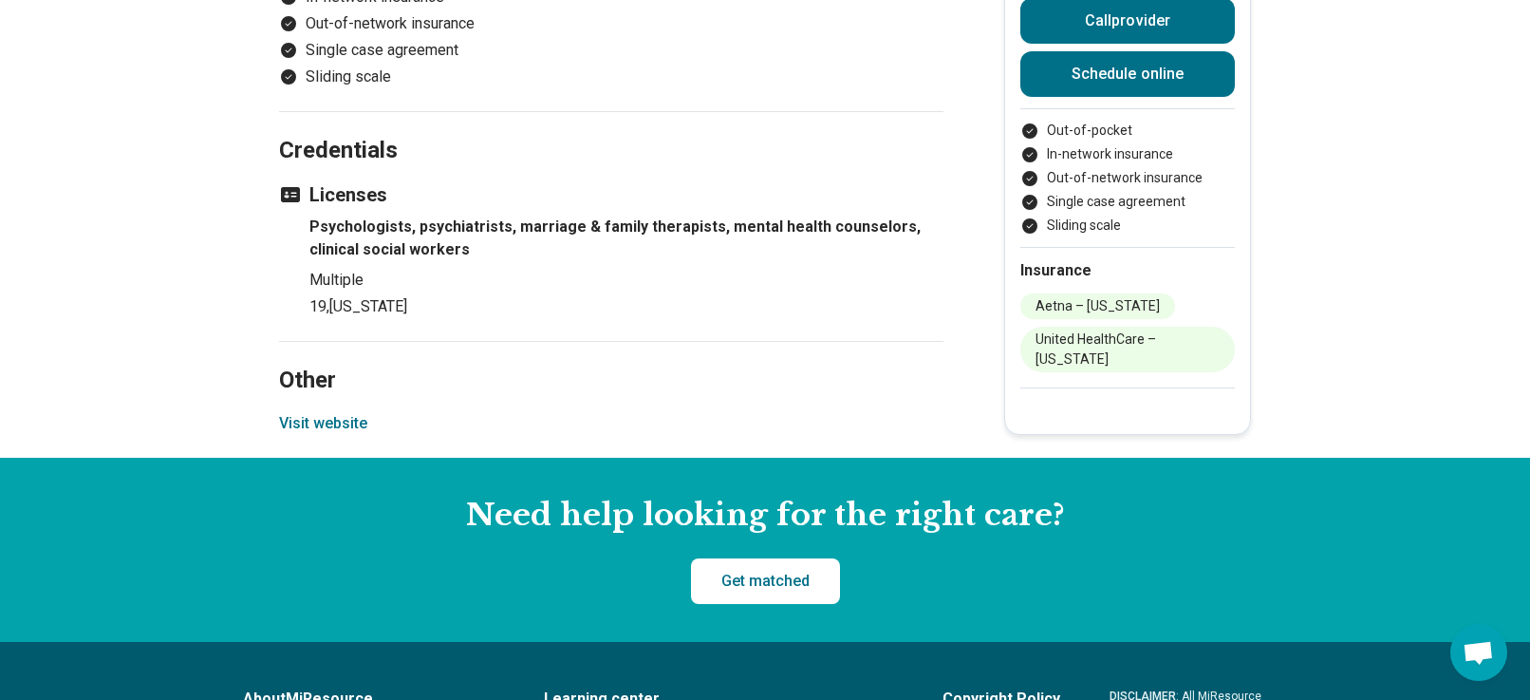
click at [325, 424] on button "Visit website" at bounding box center [323, 423] width 88 height 23
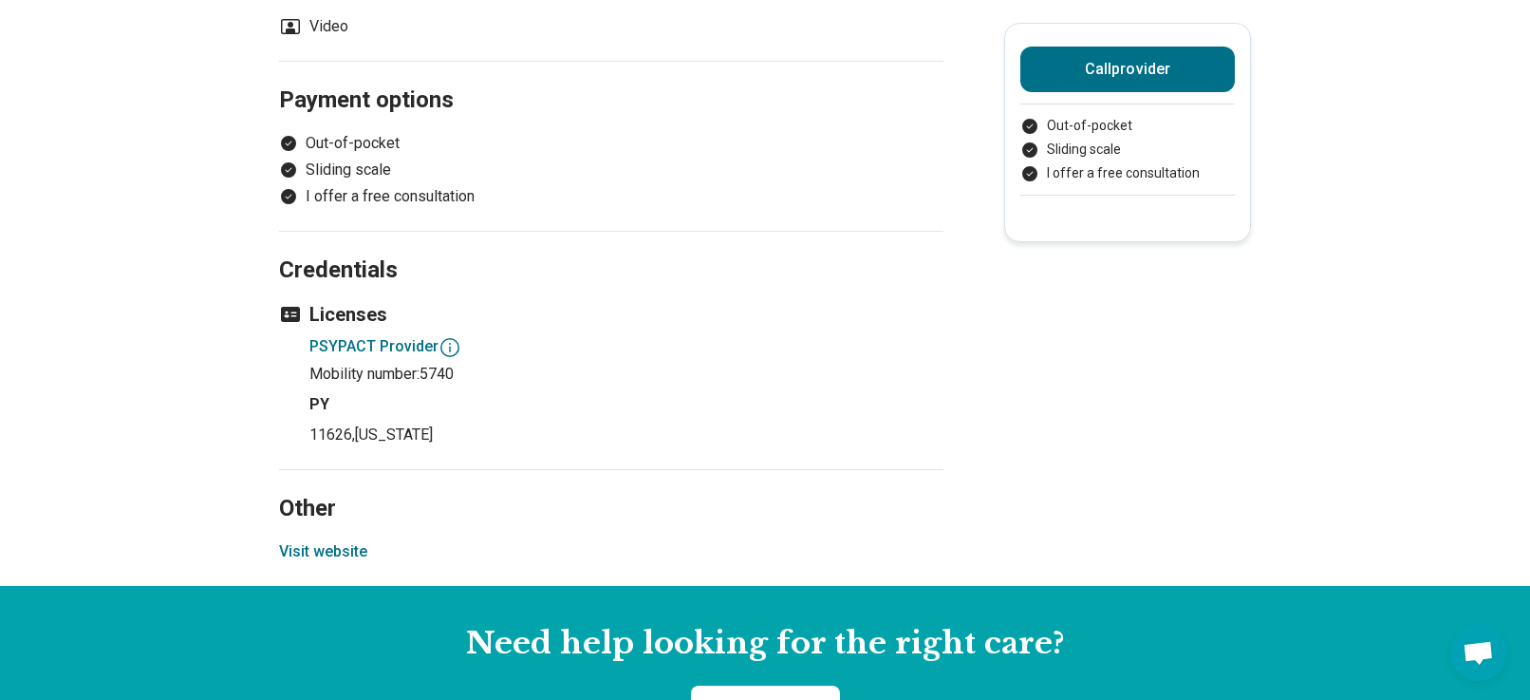
scroll to position [1614, 0]
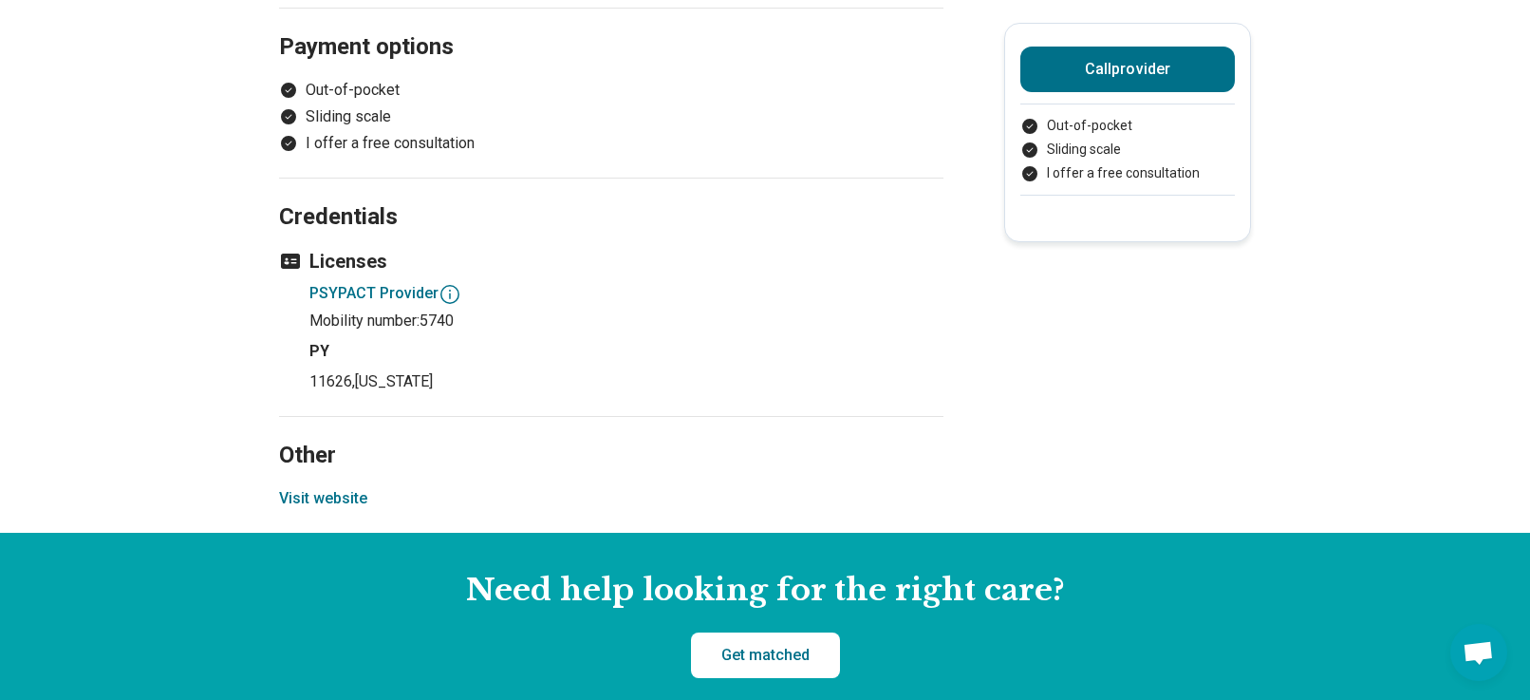
click at [312, 495] on button "Visit website" at bounding box center [323, 498] width 88 height 23
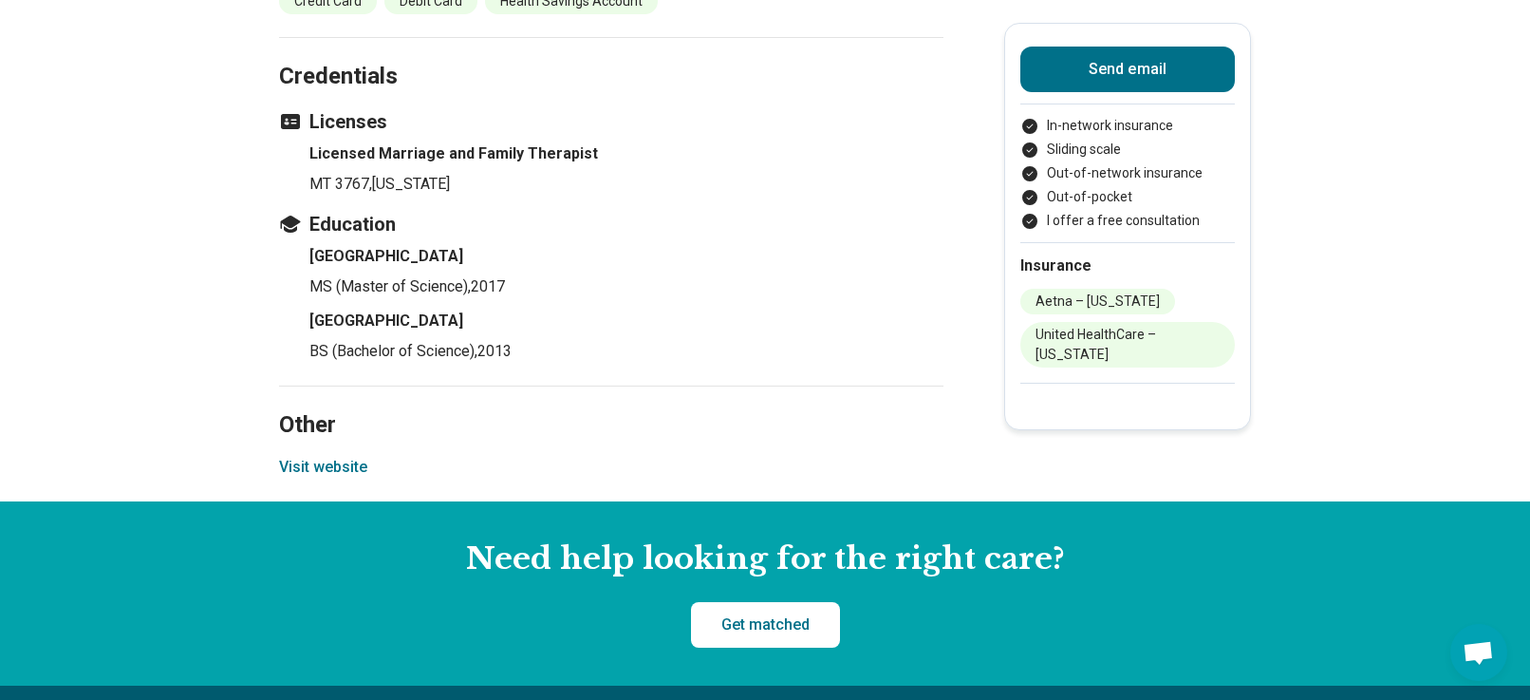
scroll to position [2278, 0]
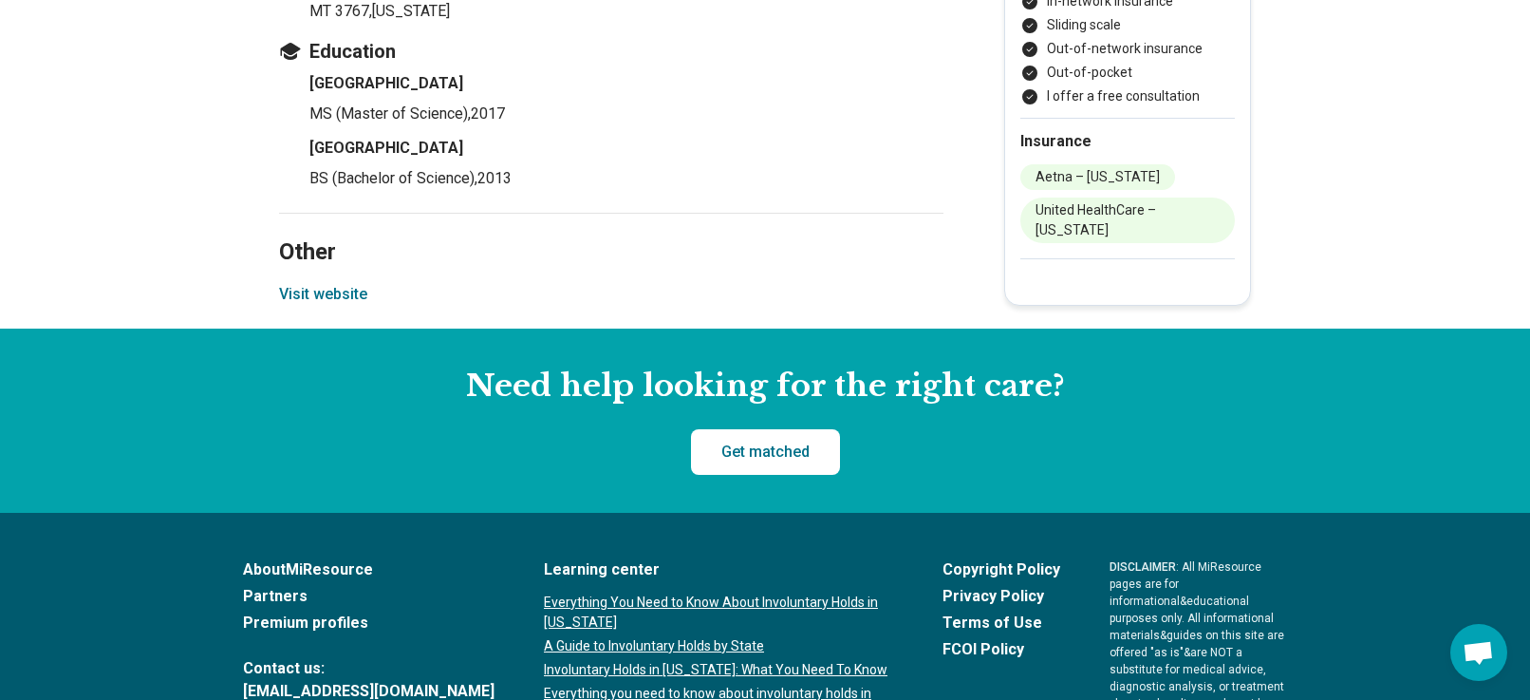
click at [359, 283] on button "Visit website" at bounding box center [323, 294] width 88 height 23
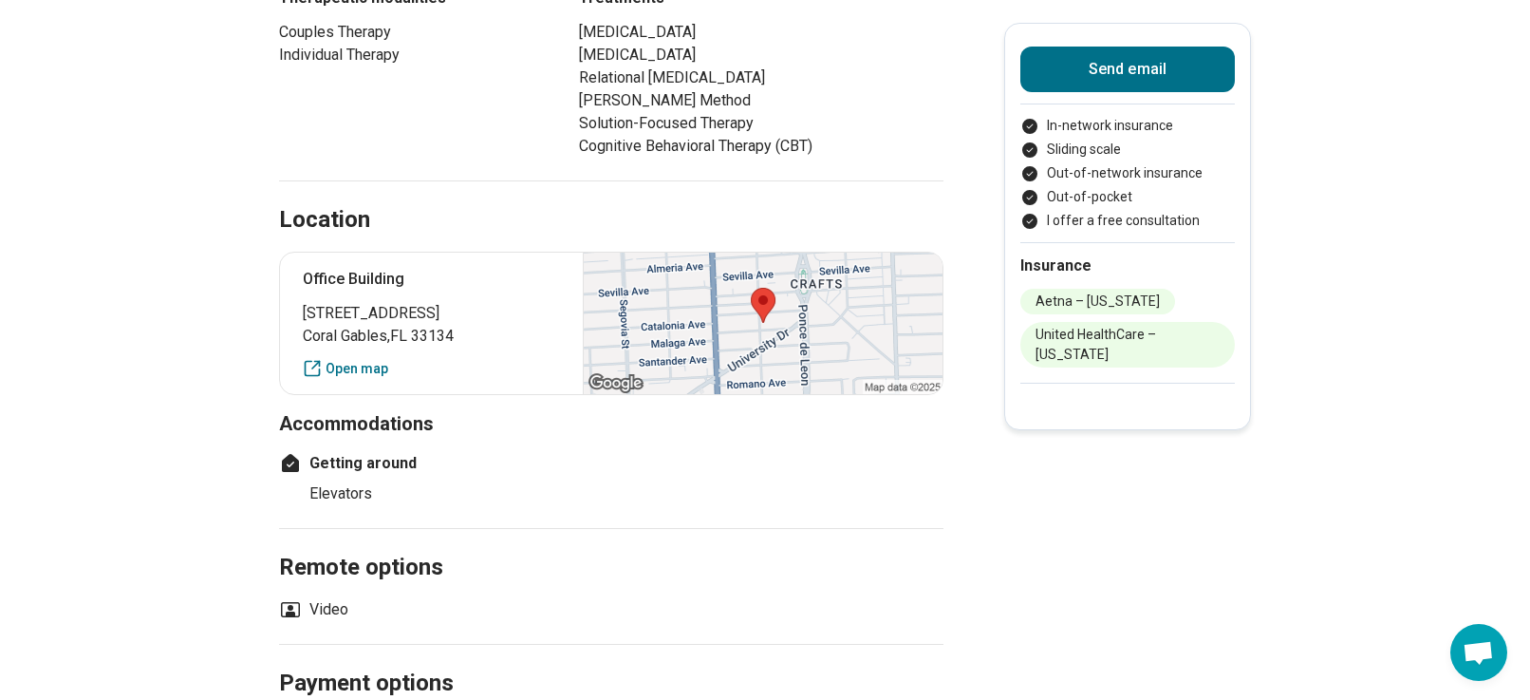
scroll to position [1139, 0]
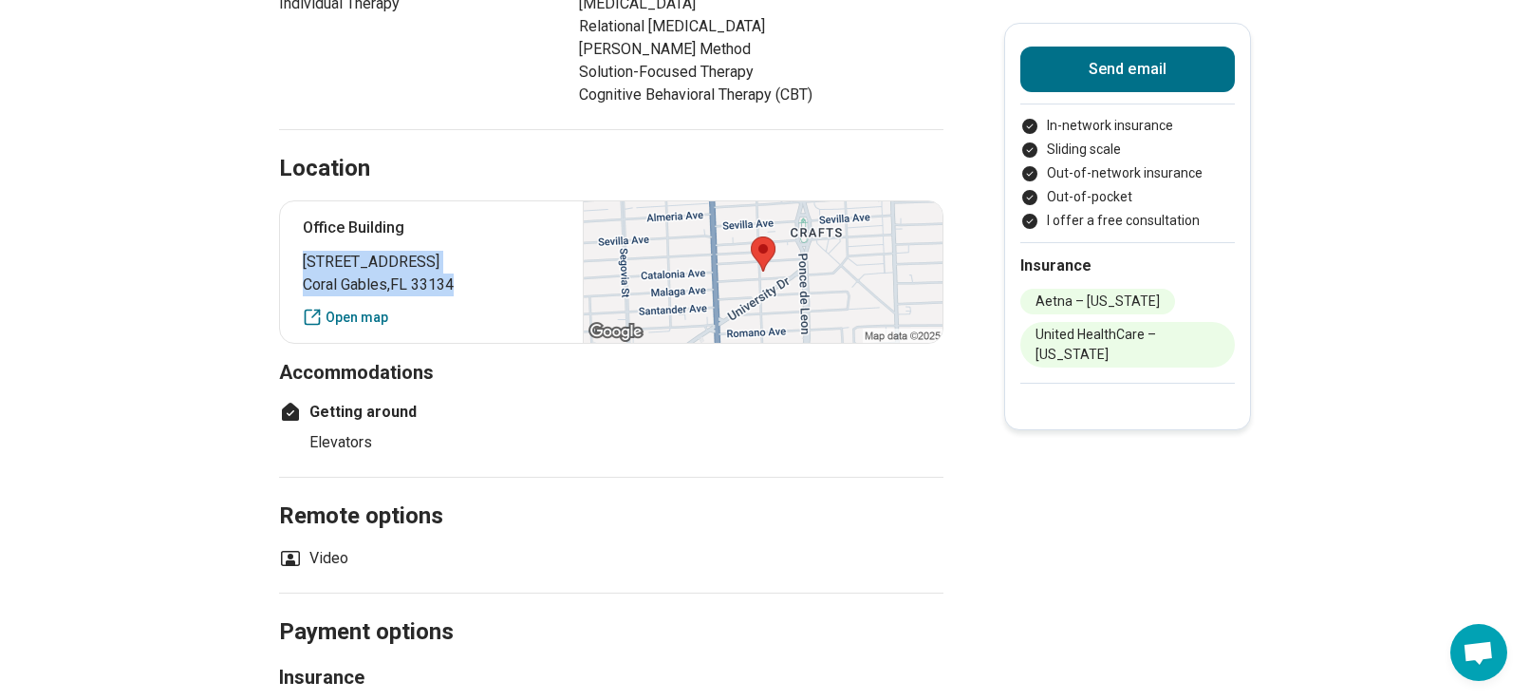
drag, startPoint x: 468, startPoint y: 265, endPoint x: 273, endPoint y: 249, distance: 195.3
click at [273, 249] on main "[PERSON_NAME] ( She/Her/Hers ) Licensed Marriage and Family Therapist (LMFT) Ac…" at bounding box center [765, 202] width 1530 height 2531
copy p "[STREET_ADDRESS]"
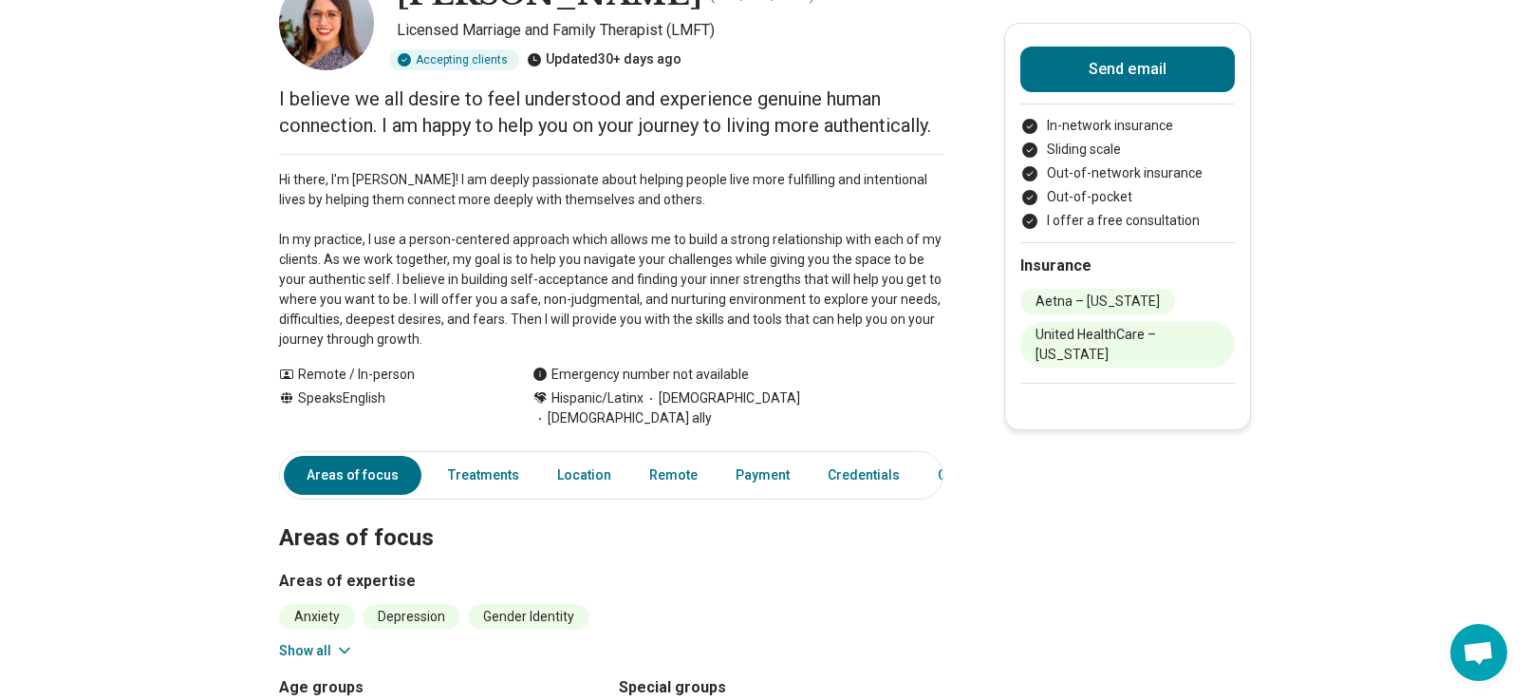
scroll to position [0, 0]
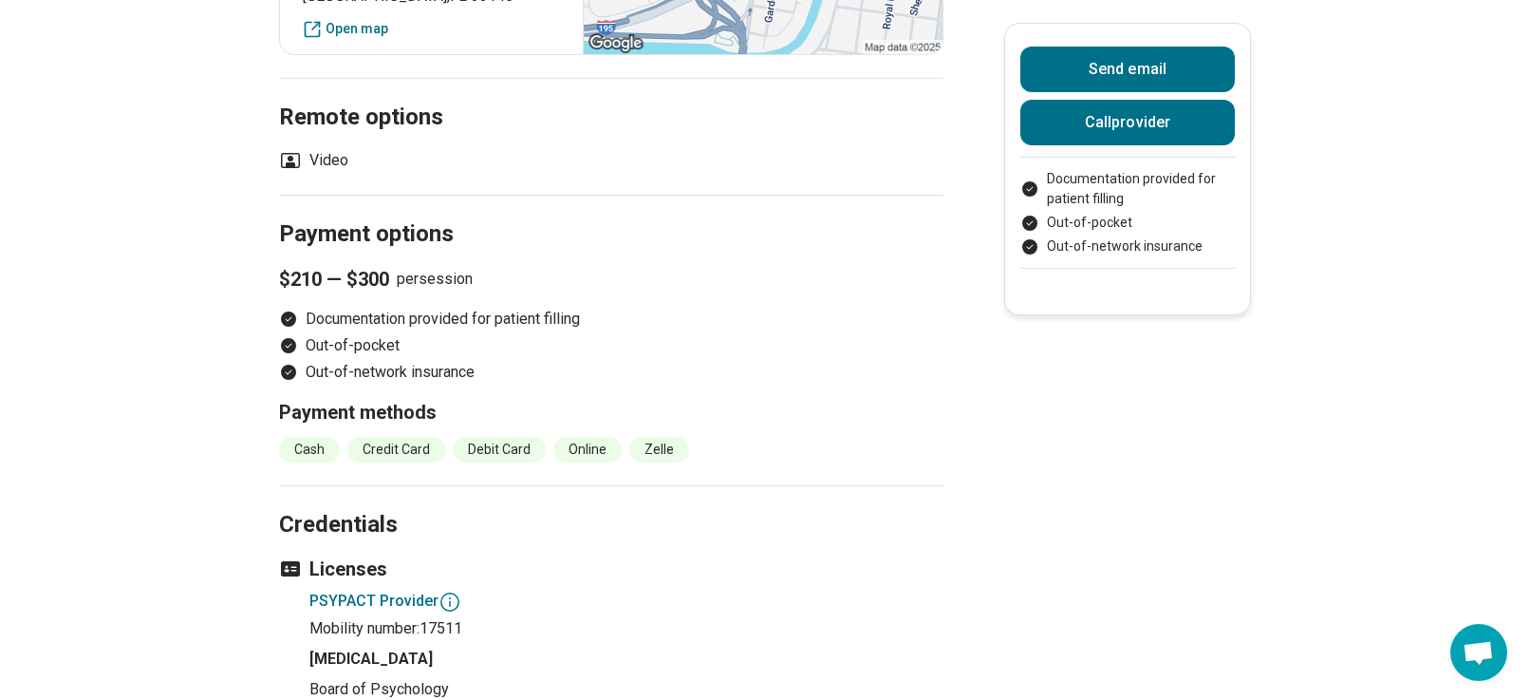
scroll to position [1424, 0]
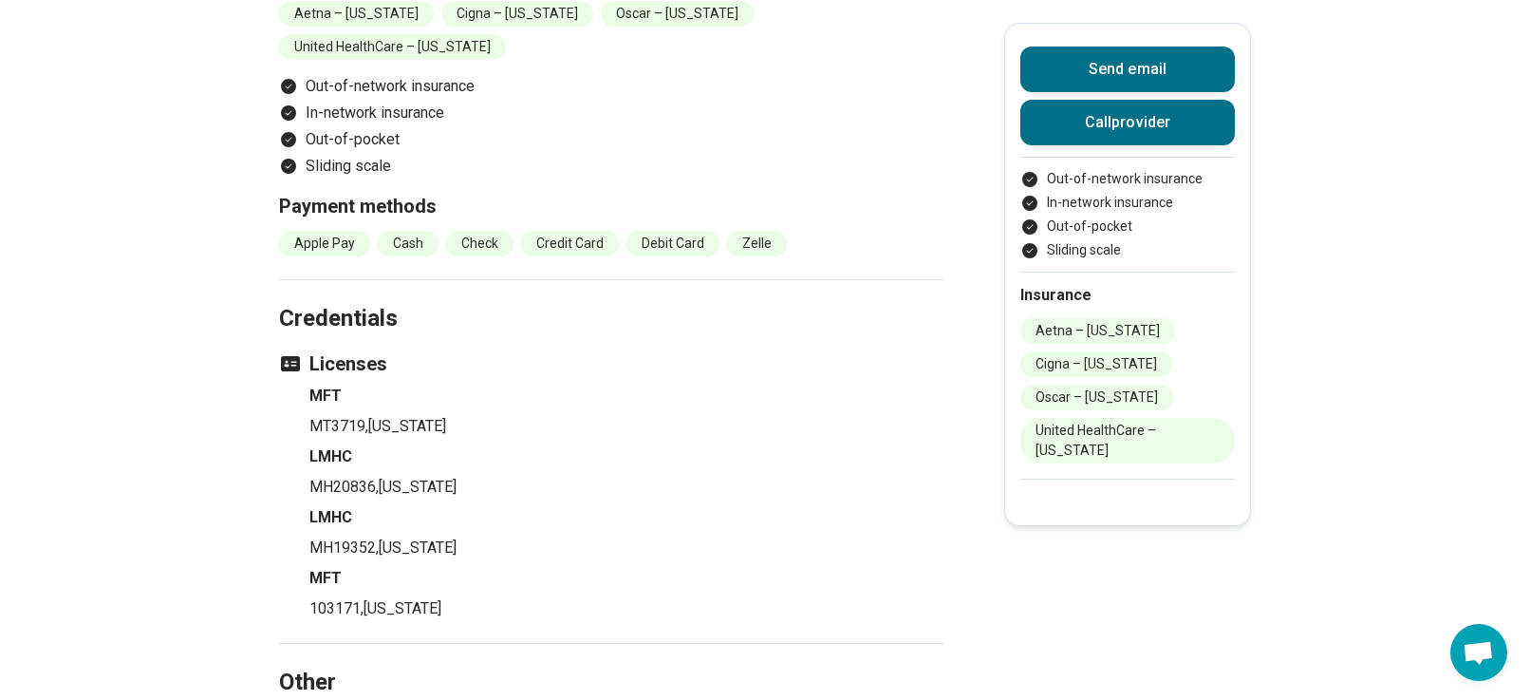
scroll to position [2278, 0]
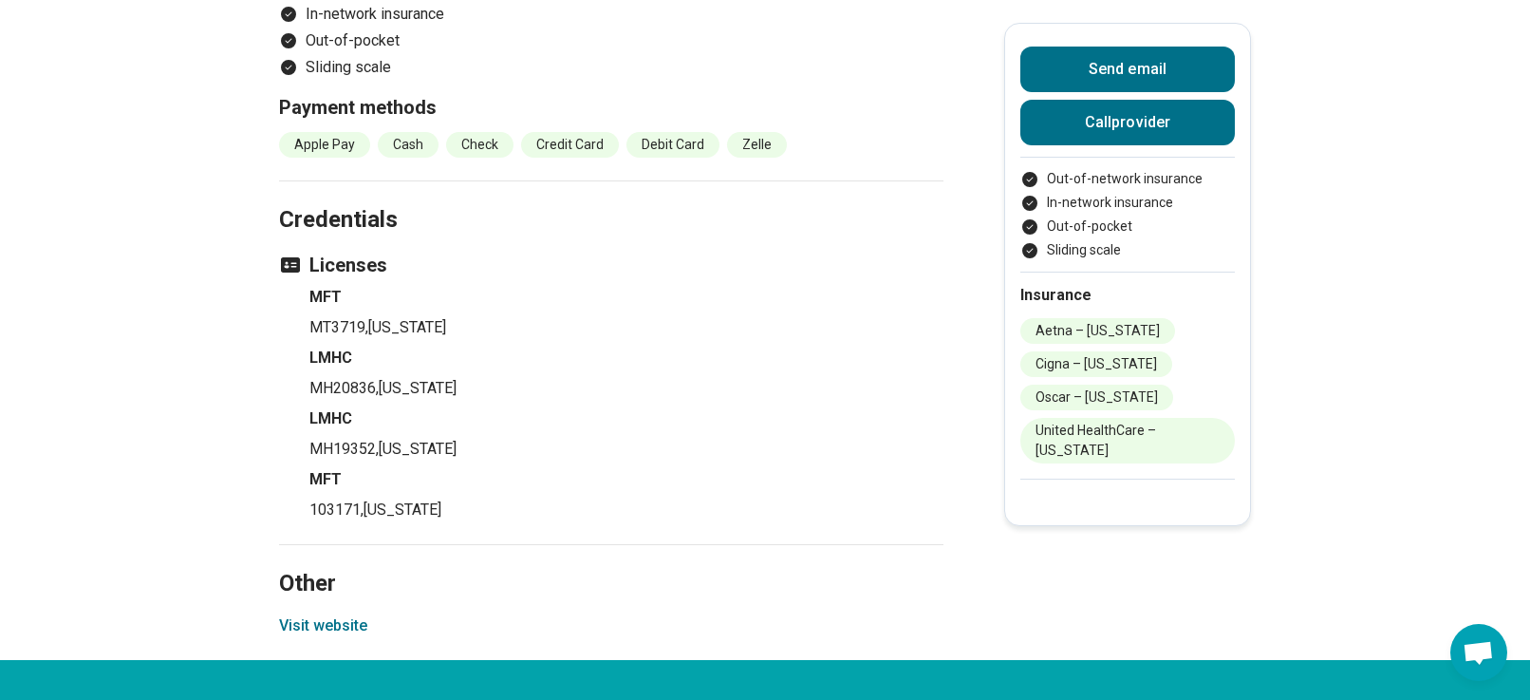
click at [328, 614] on button "Visit website" at bounding box center [323, 625] width 88 height 23
click at [358, 544] on section "Other Visit website" at bounding box center [611, 602] width 664 height 117
click at [362, 614] on button "Visit website" at bounding box center [323, 625] width 88 height 23
